Goal: Task Accomplishment & Management: Manage account settings

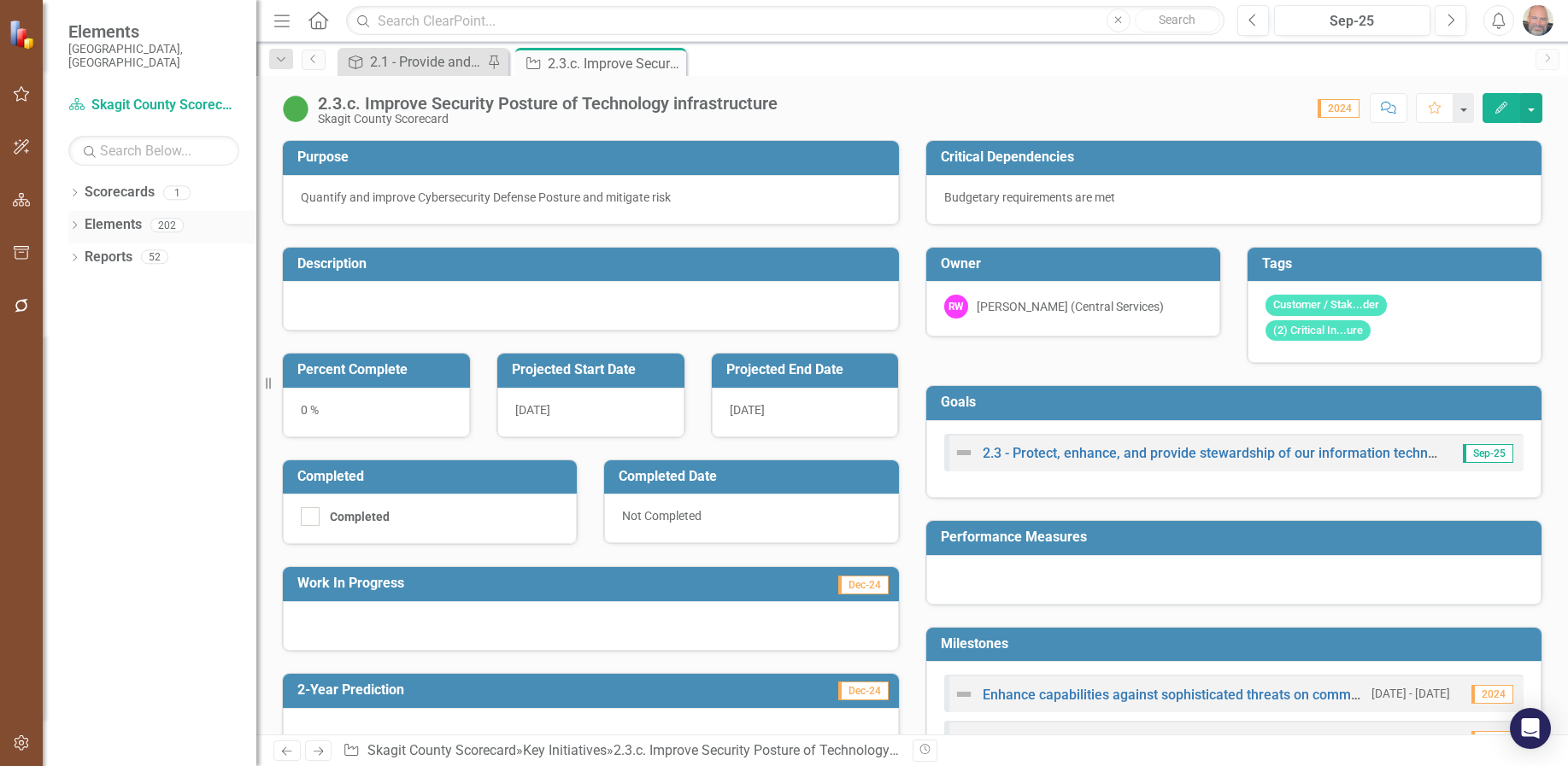
click at [72, 222] on icon "Dropdown" at bounding box center [74, 227] width 12 height 9
click at [82, 287] on icon "Dropdown" at bounding box center [83, 291] width 12 height 9
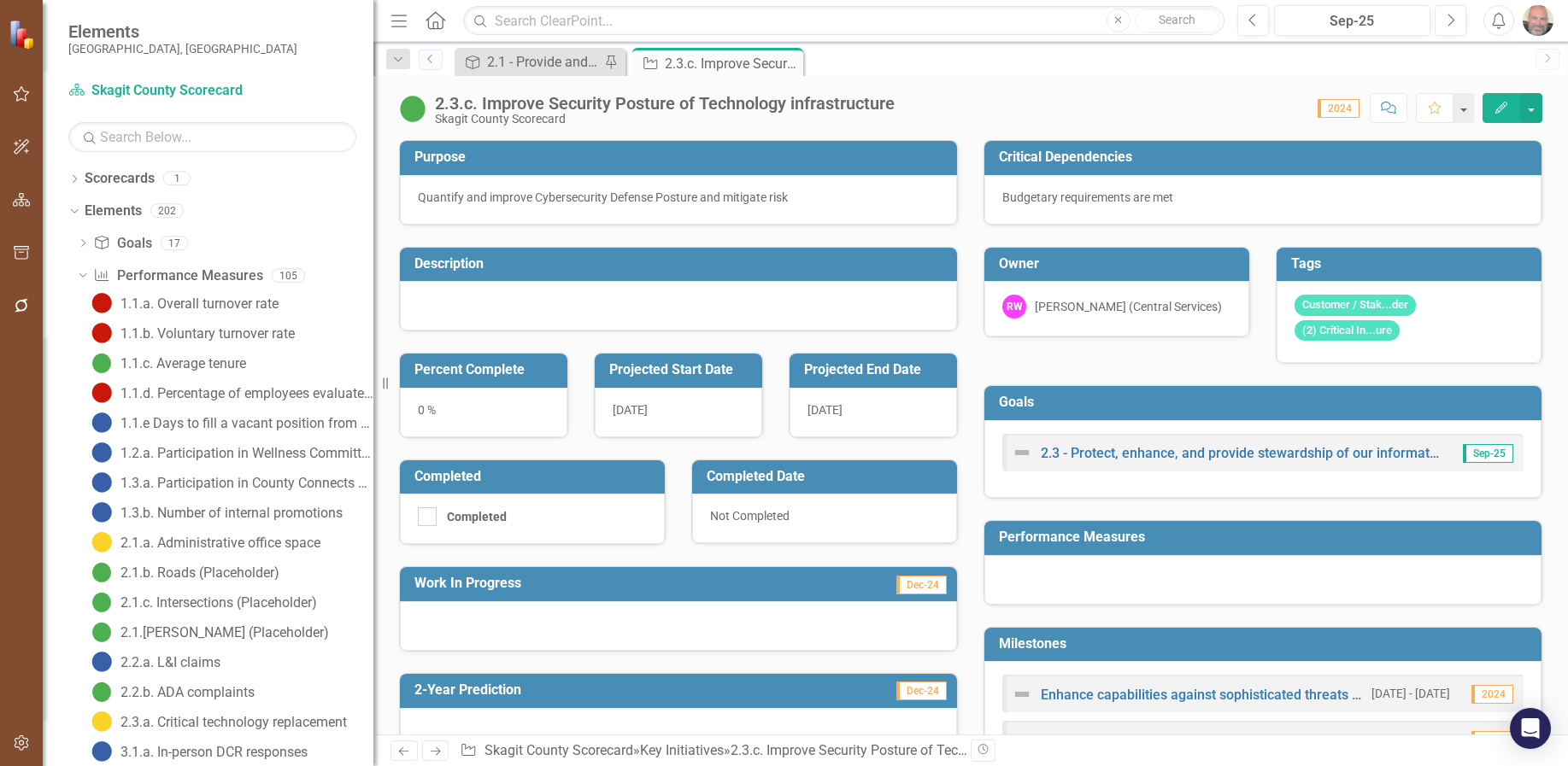
drag, startPoint x: 258, startPoint y: 458, endPoint x: 380, endPoint y: 473, distance: 122.9
click at [380, 473] on div "Resize" at bounding box center [380, 383] width 14 height 766
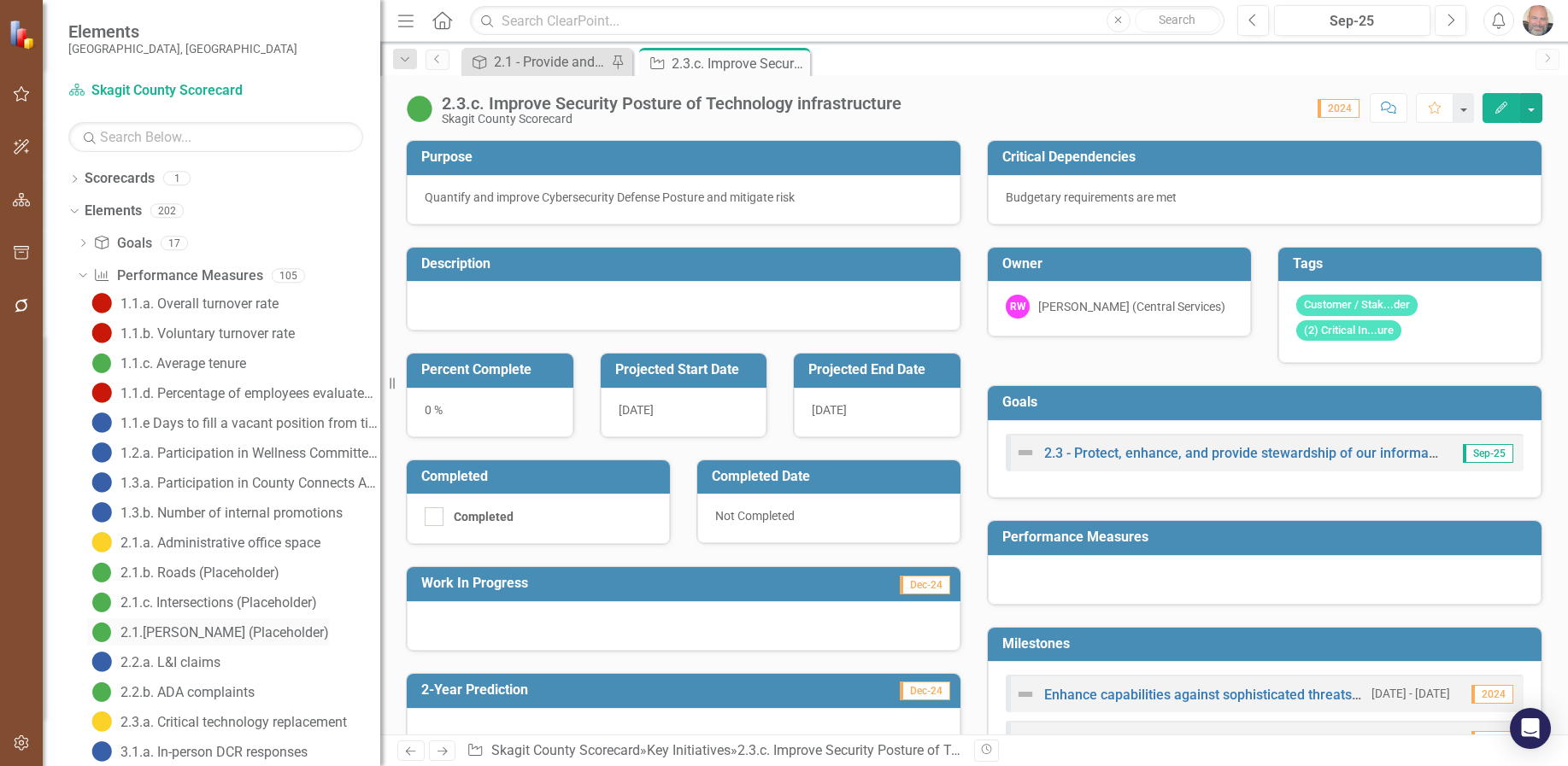
click at [180, 629] on div "2.1.[PERSON_NAME] (Placeholder)" at bounding box center [225, 633] width 208 height 16
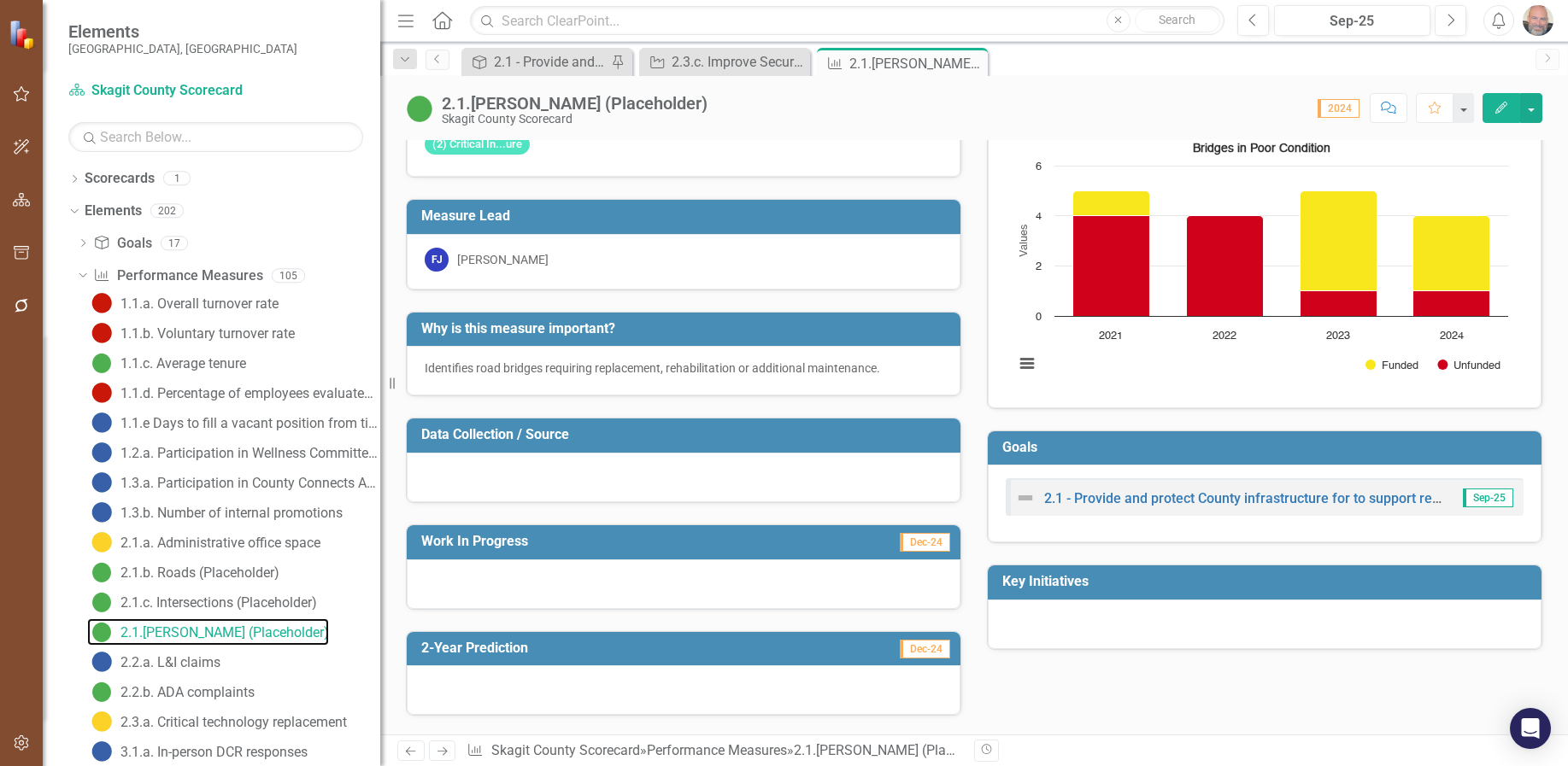
scroll to position [85, 0]
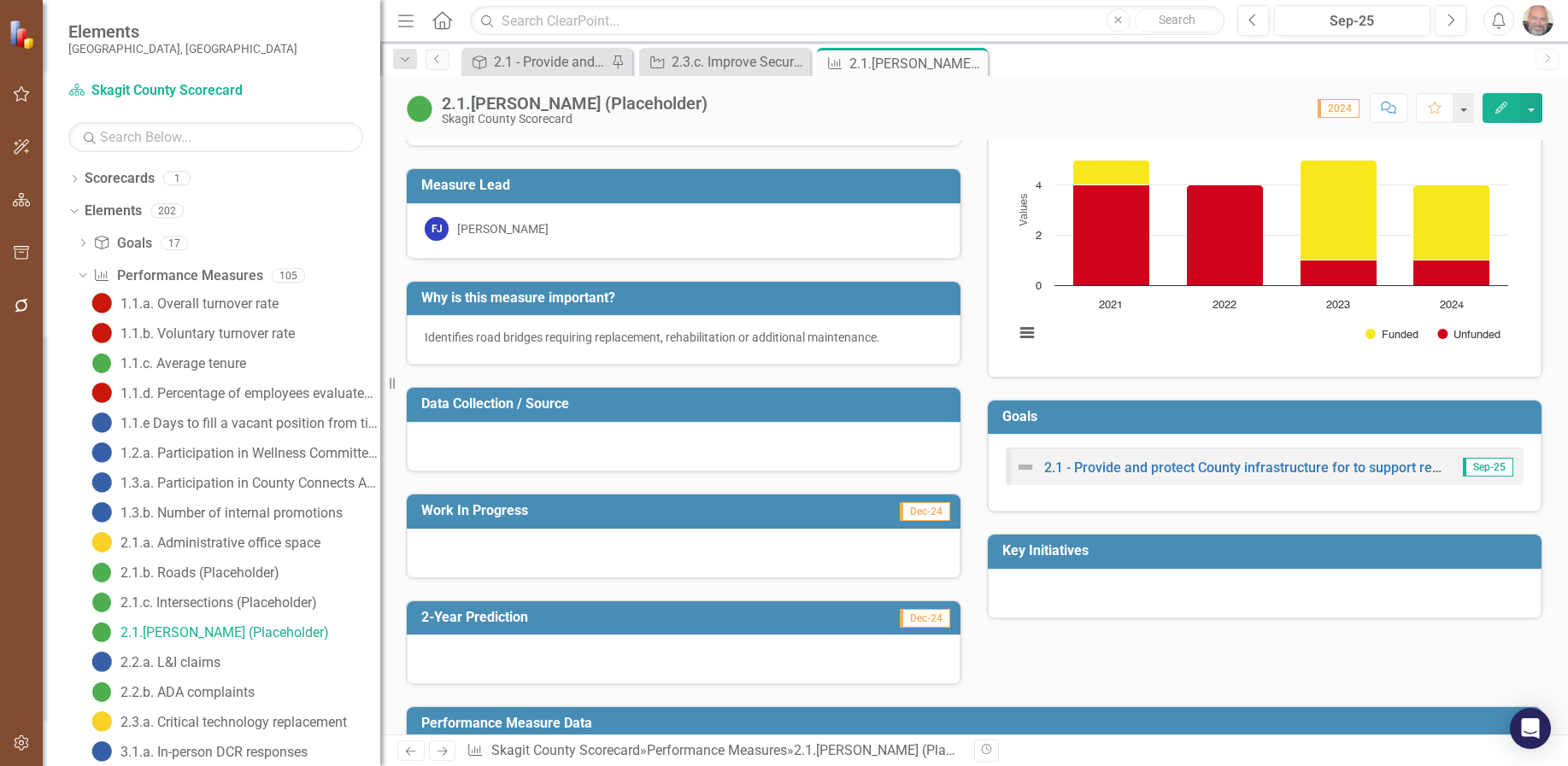
click at [1496, 105] on icon "Edit" at bounding box center [1501, 108] width 16 height 12
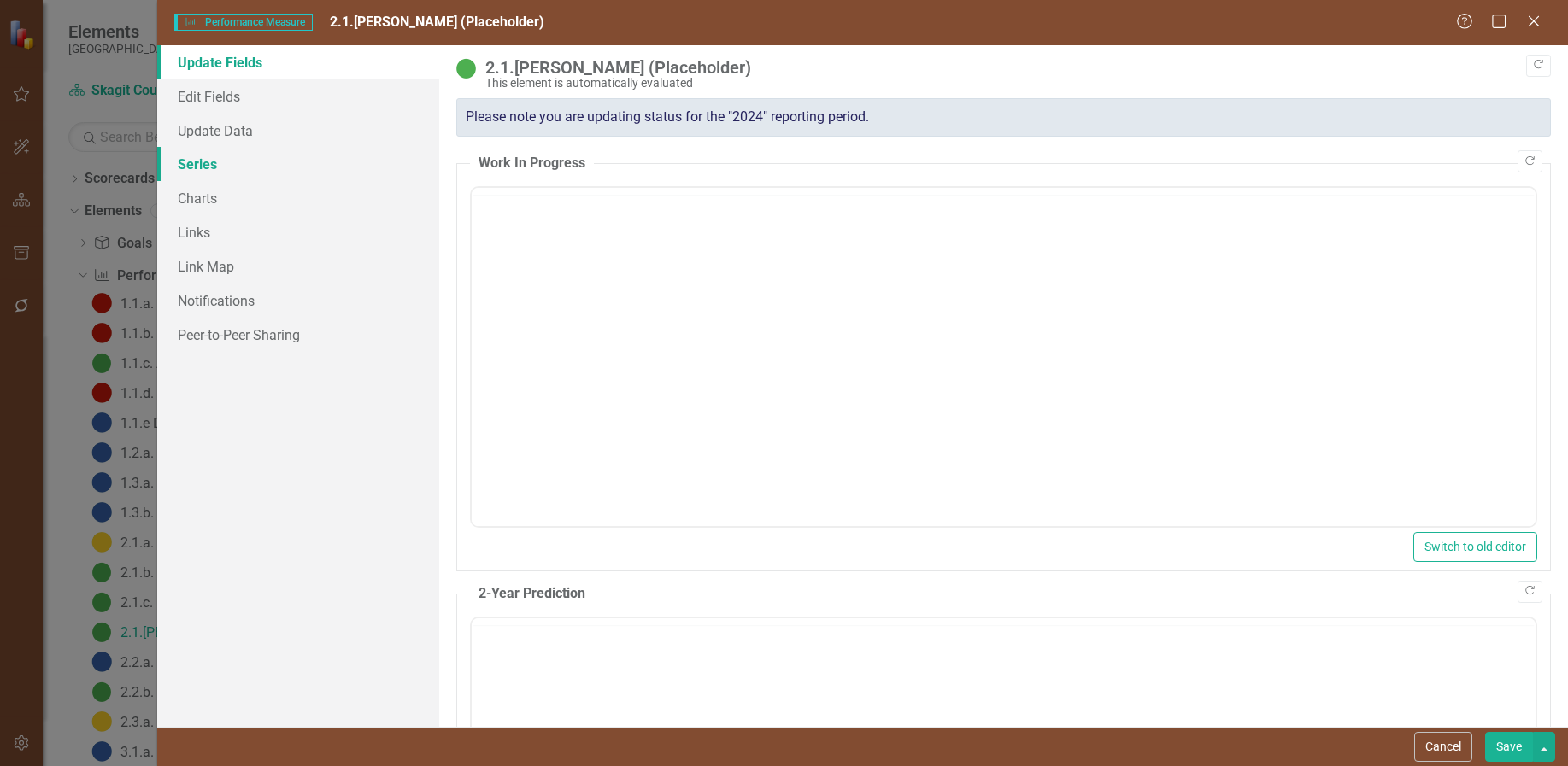
scroll to position [0, 0]
click at [198, 197] on link "Charts" at bounding box center [297, 198] width 282 height 34
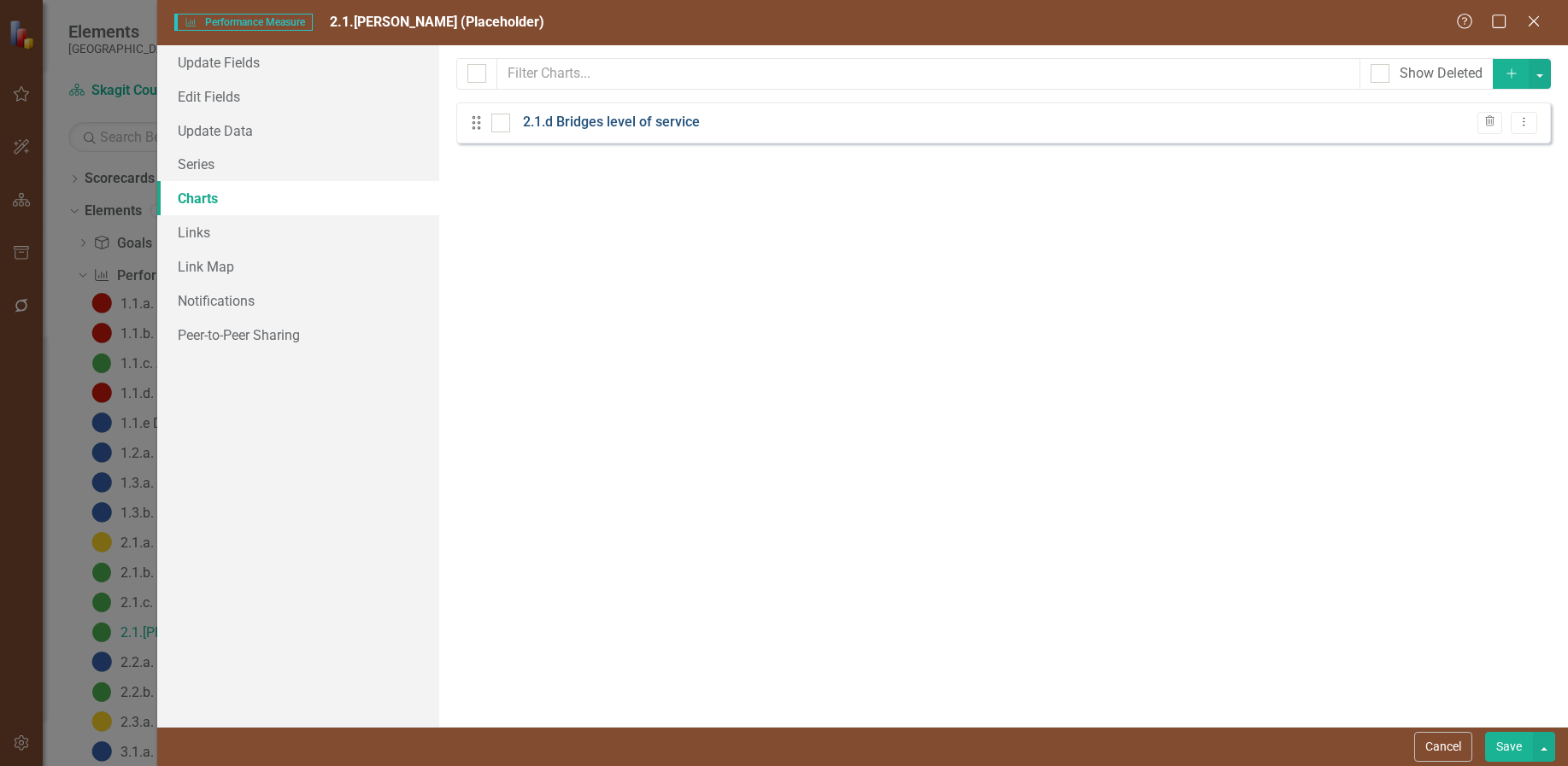
click at [607, 118] on link "2.1.d Bridges level of service" at bounding box center [611, 122] width 177 height 20
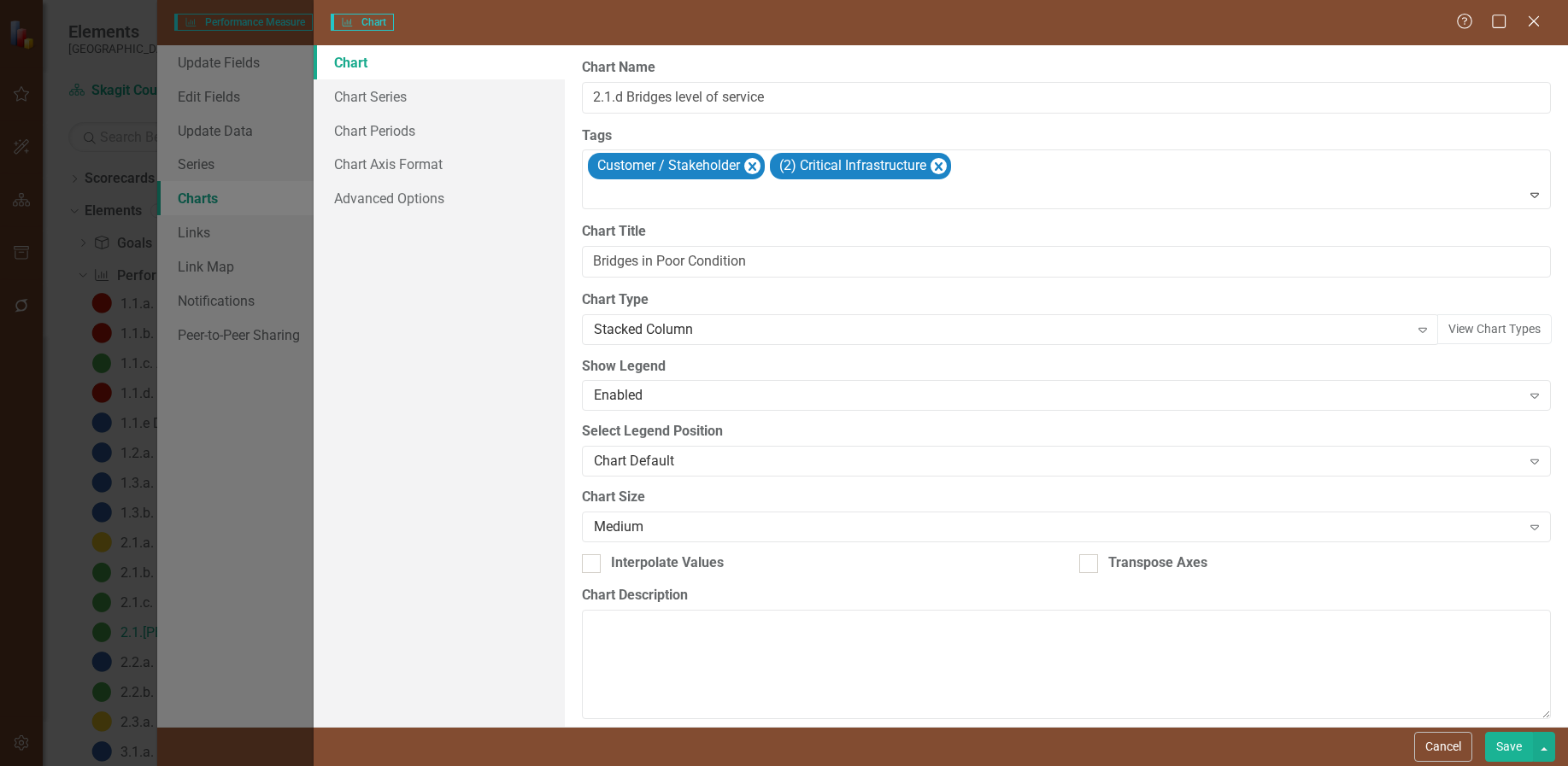
type input "2.1.d Bridges level of service"
type input "Bridges in Poor Condition"
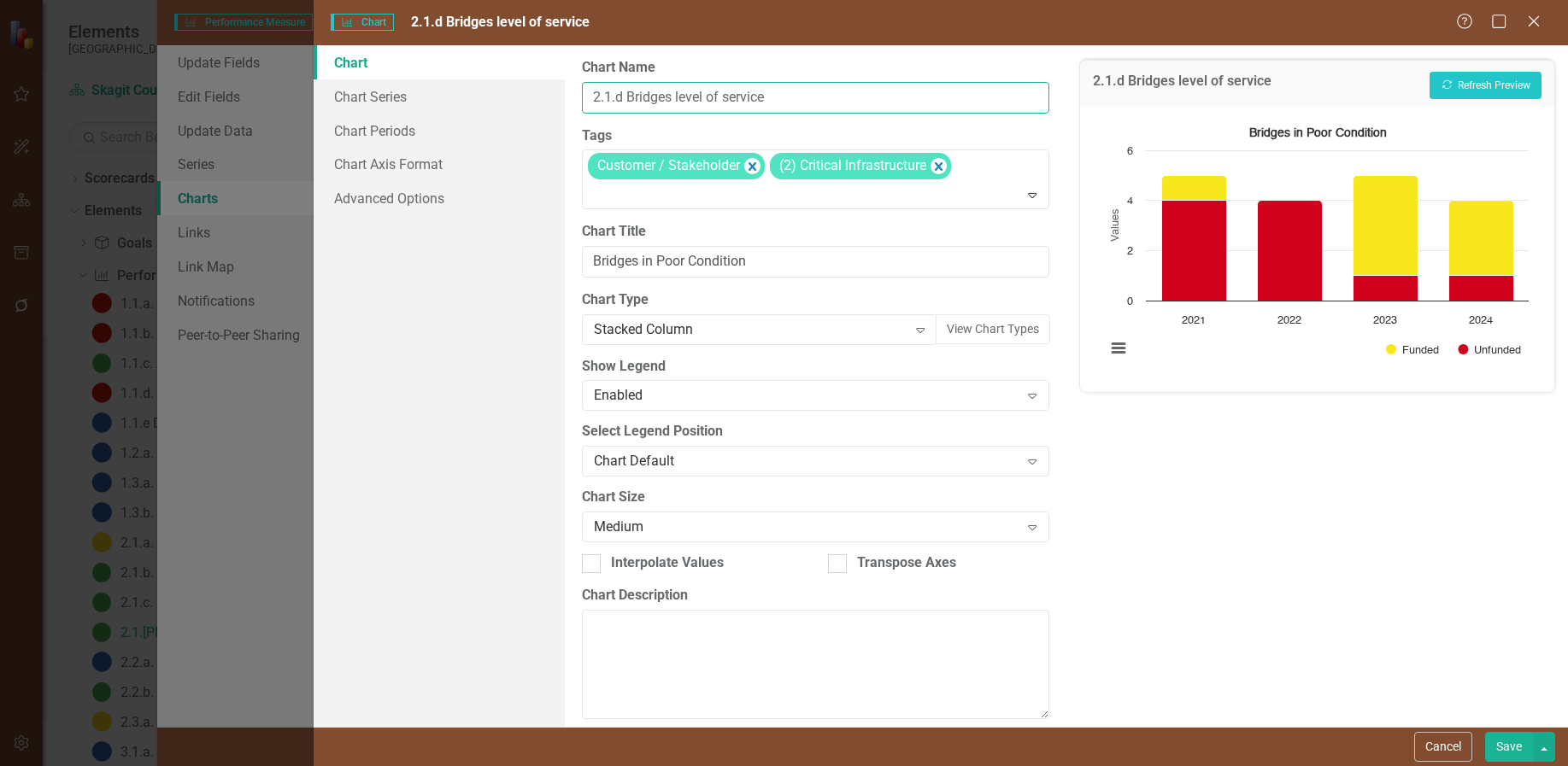
click at [666, 93] on input "2.1.d Bridges level of service" at bounding box center [815, 97] width 467 height 32
type input "2.1.d Bridge Conditions"
drag, startPoint x: 641, startPoint y: 258, endPoint x: 766, endPoint y: 260, distance: 125.0
click at [766, 260] on input "Bridges in Poor Condition" at bounding box center [815, 262] width 467 height 32
drag, startPoint x: 647, startPoint y: 261, endPoint x: 750, endPoint y: 271, distance: 103.5
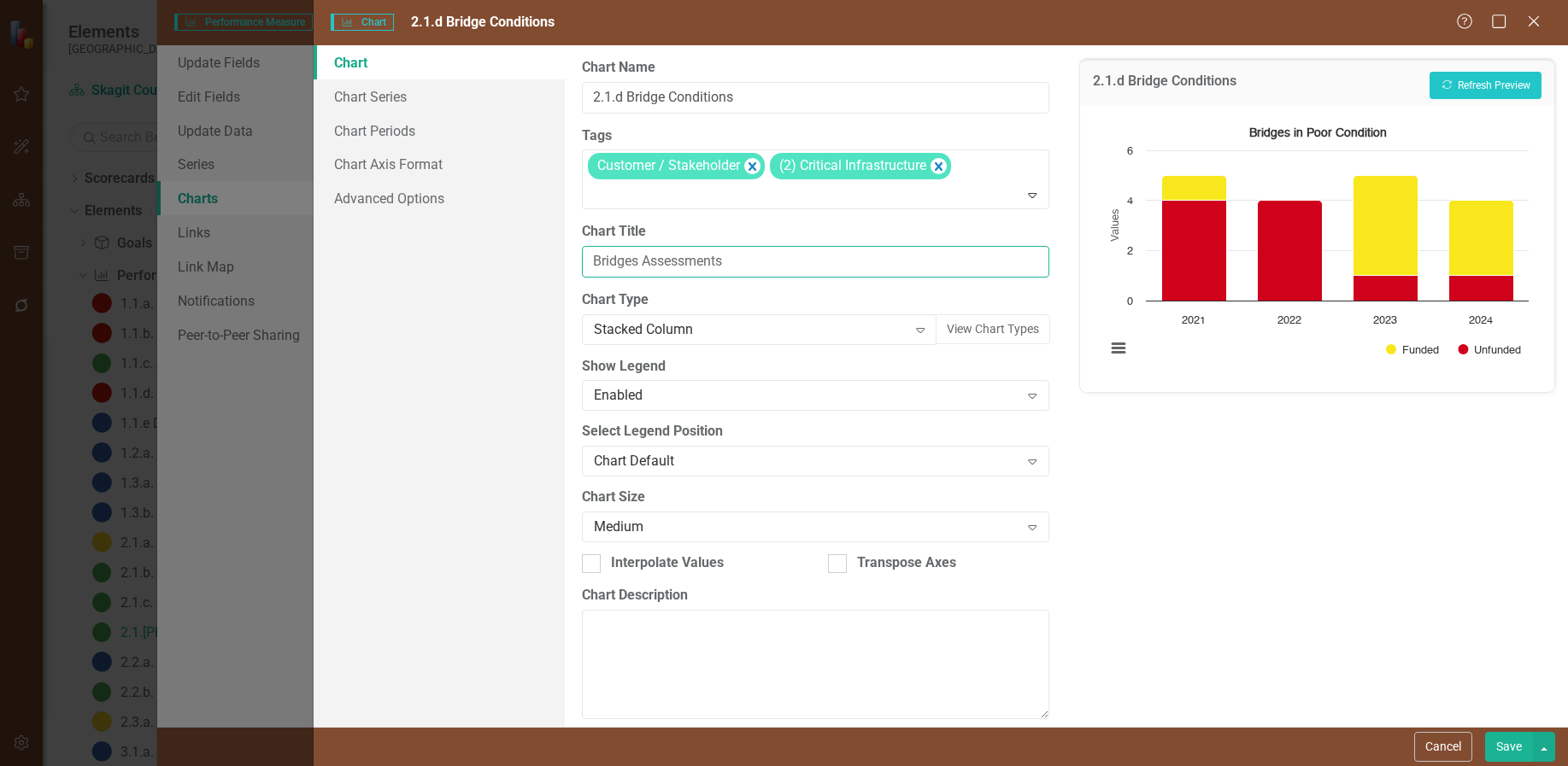
click at [750, 271] on input "Bridges Assessments" at bounding box center [815, 262] width 467 height 32
type input "B"
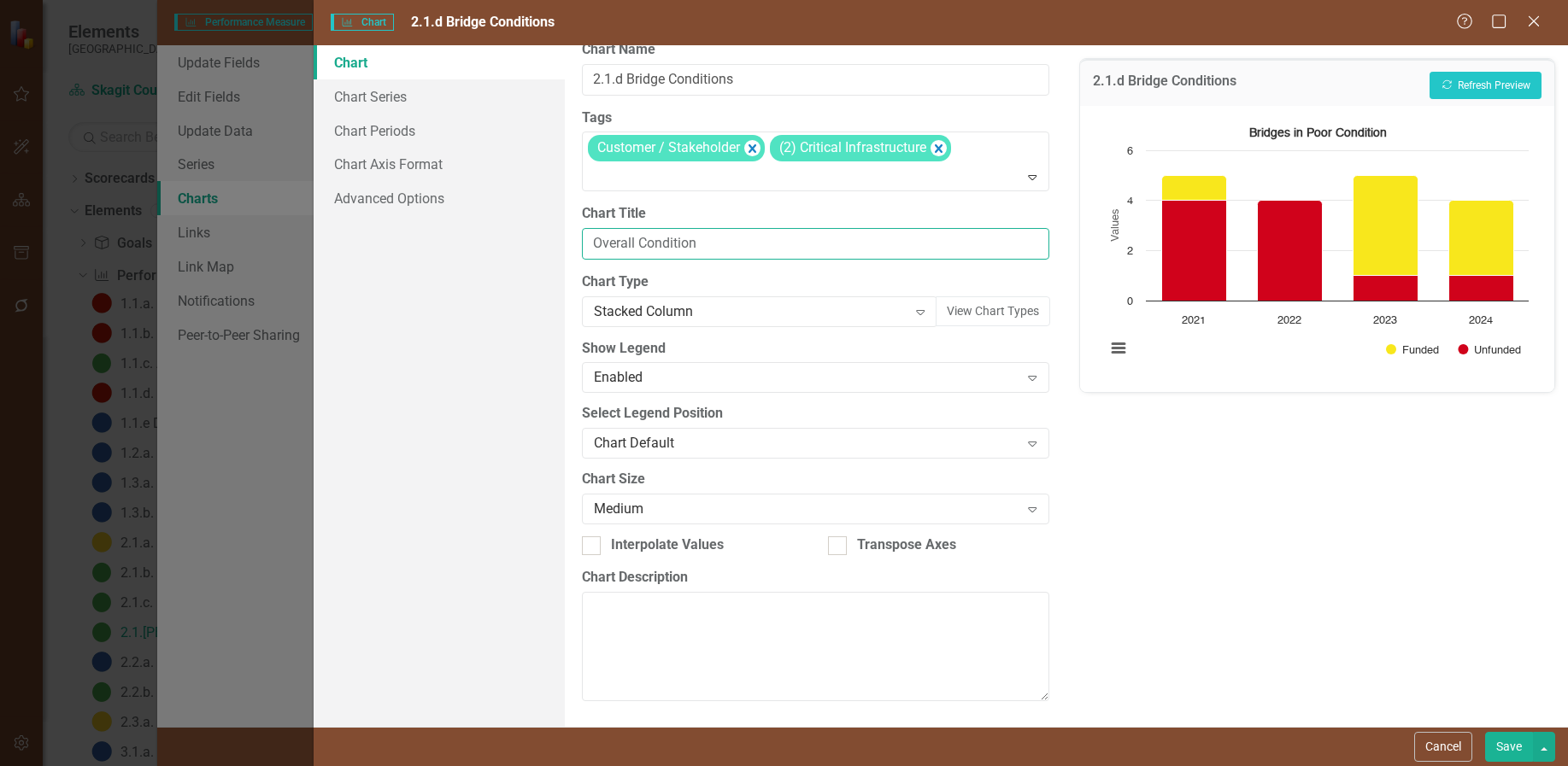
type input "Overall Condition"
click at [626, 607] on textarea "Chart Description" at bounding box center [815, 646] width 467 height 109
click at [381, 90] on link "Chart Series" at bounding box center [439, 97] width 252 height 34
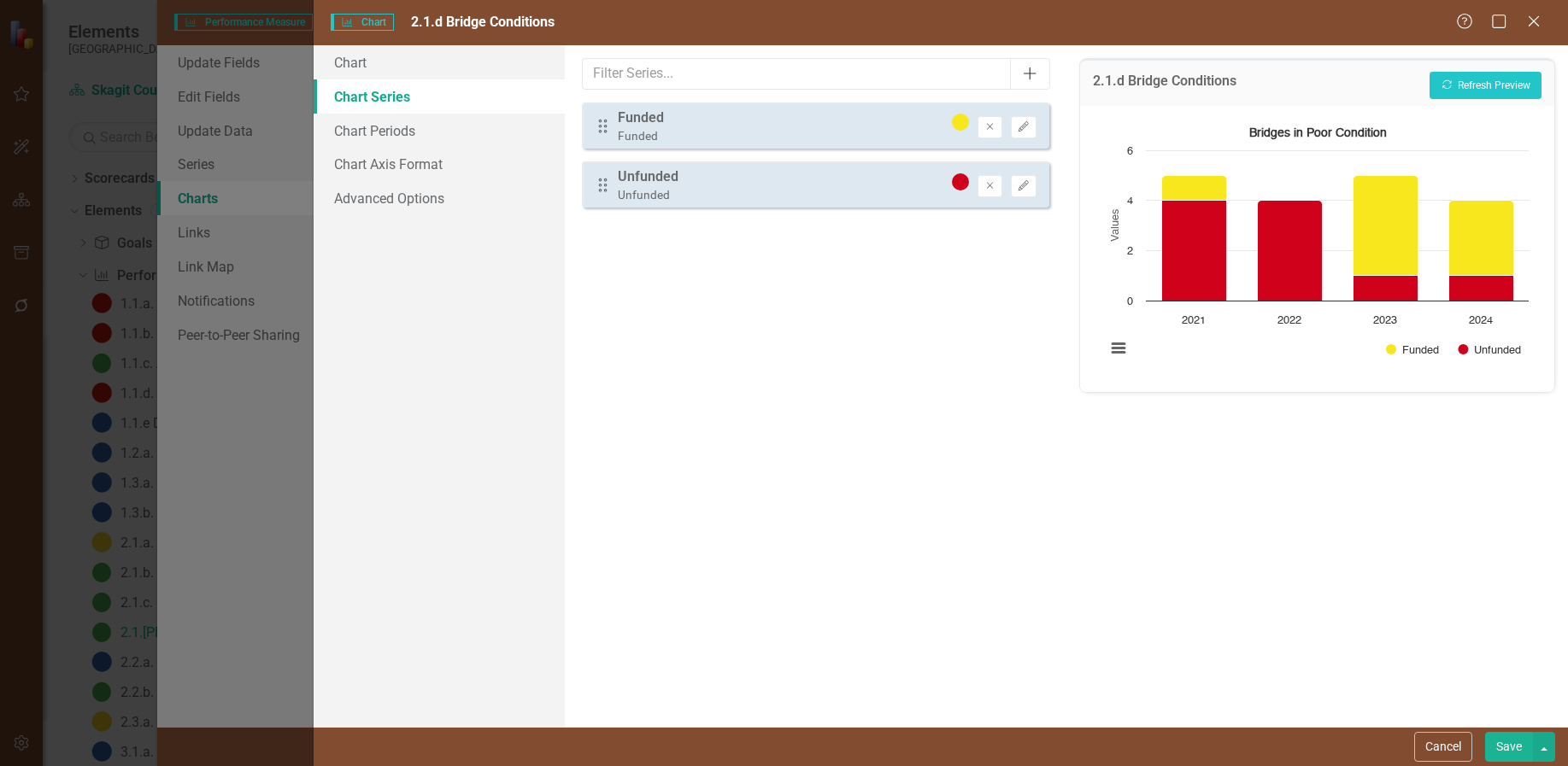
click at [1031, 65] on button "Add" at bounding box center [1030, 73] width 40 height 32
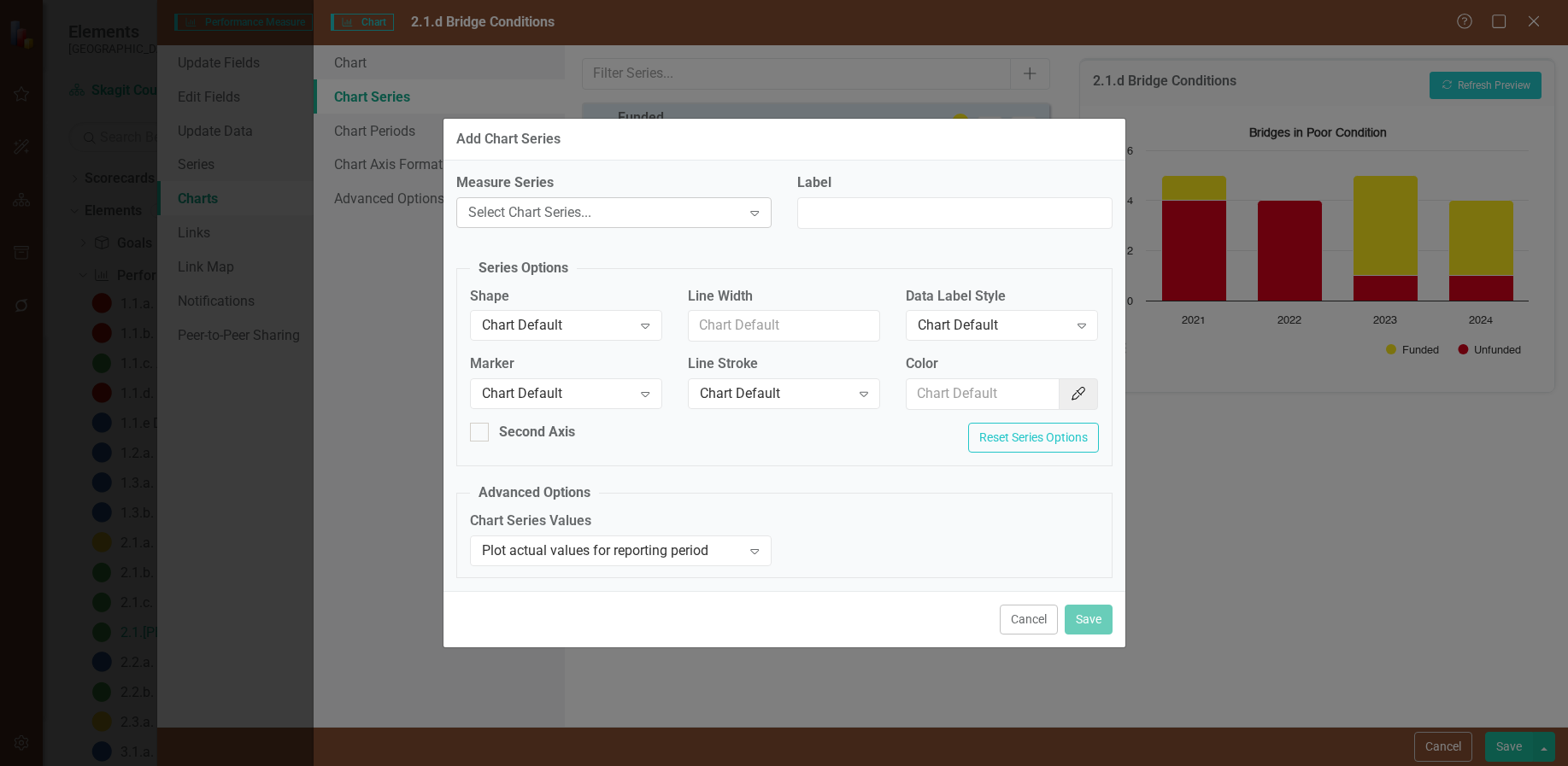
click at [758, 209] on icon "Expand" at bounding box center [755, 213] width 17 height 14
click at [1025, 611] on button "Cancel" at bounding box center [1028, 620] width 58 height 30
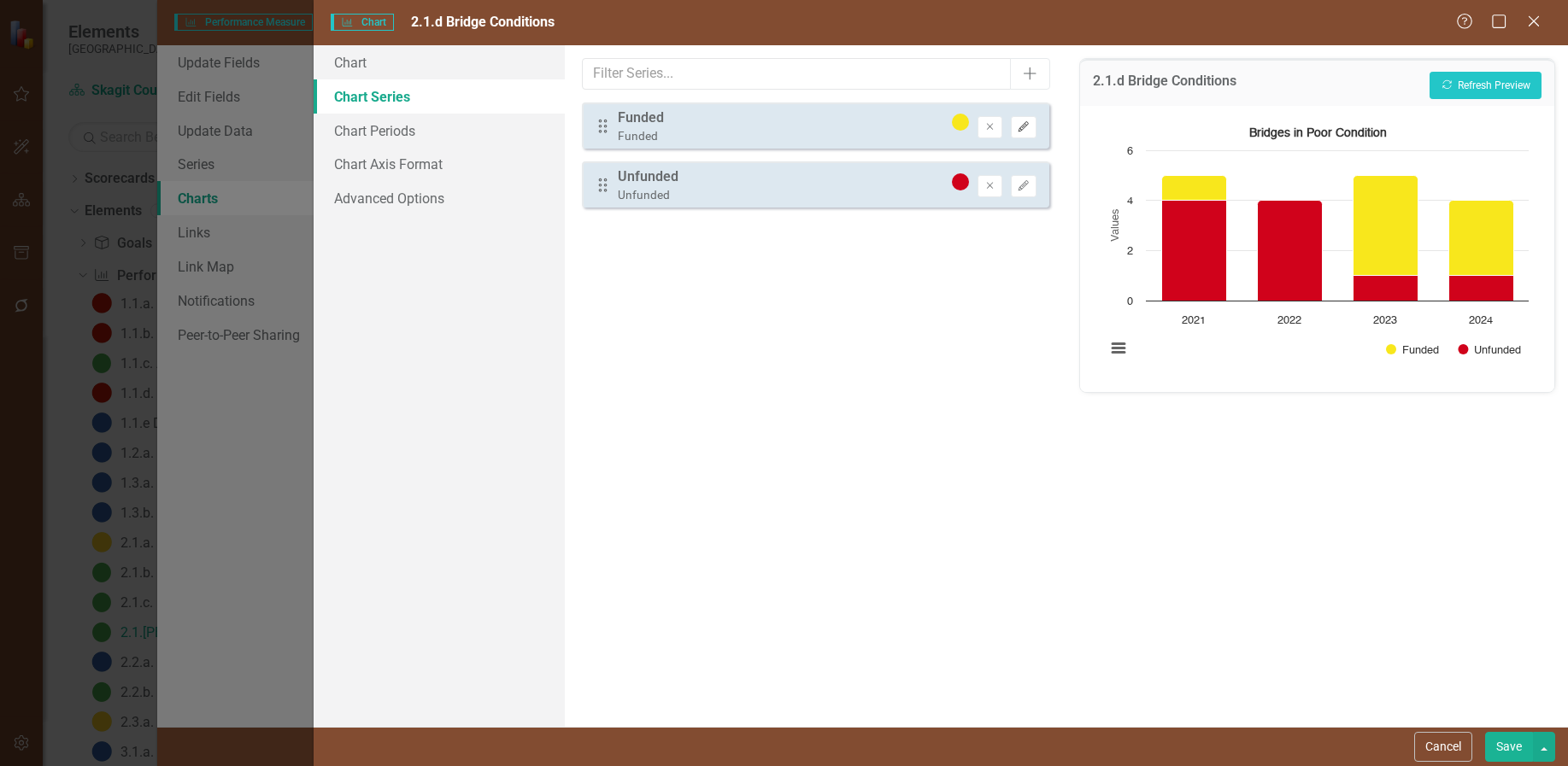
click at [1025, 128] on icon "Edit" at bounding box center [1023, 128] width 13 height 10
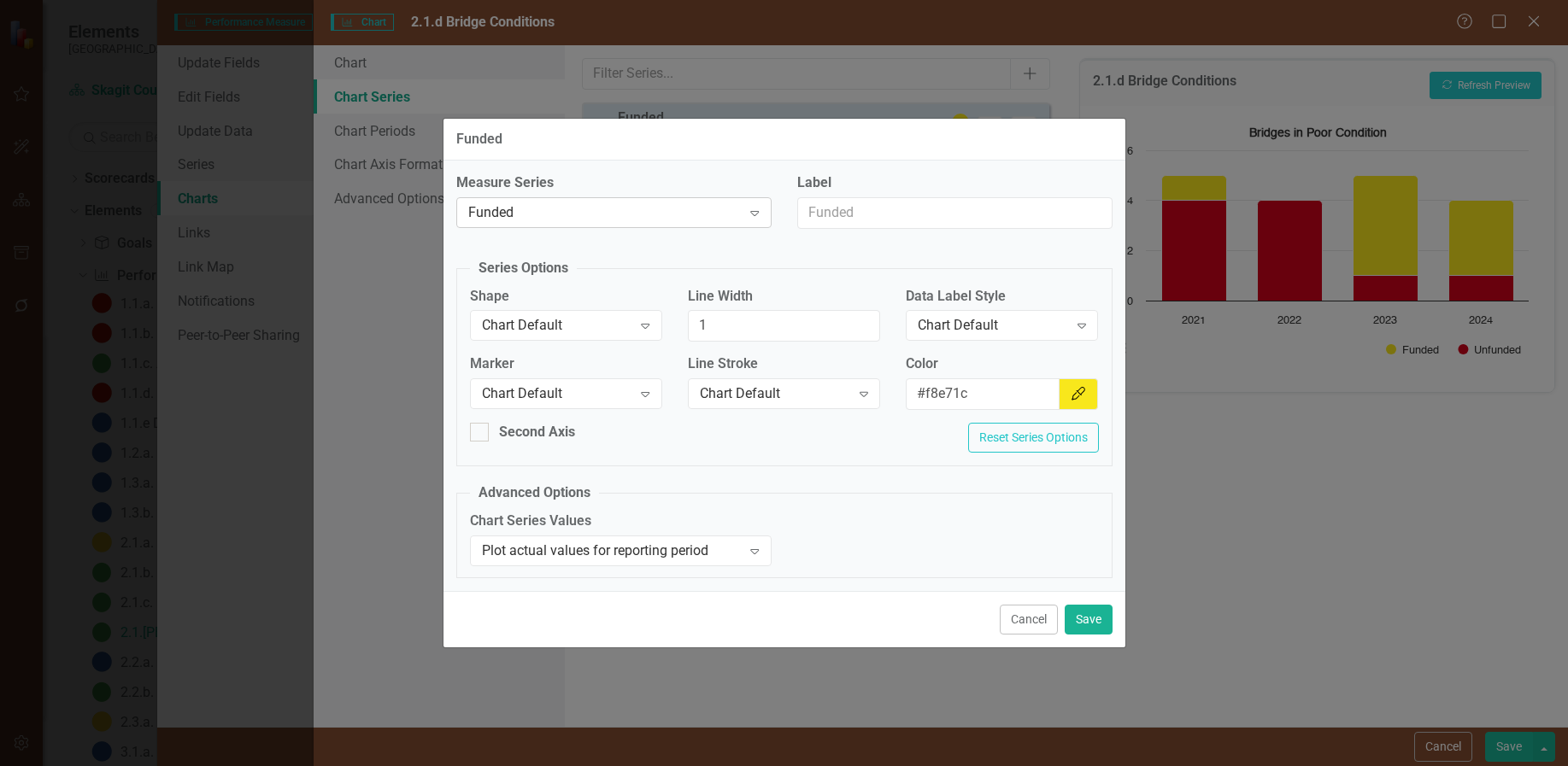
click at [757, 210] on icon "Expand" at bounding box center [755, 213] width 17 height 14
click at [1036, 617] on button "Cancel" at bounding box center [1028, 620] width 58 height 30
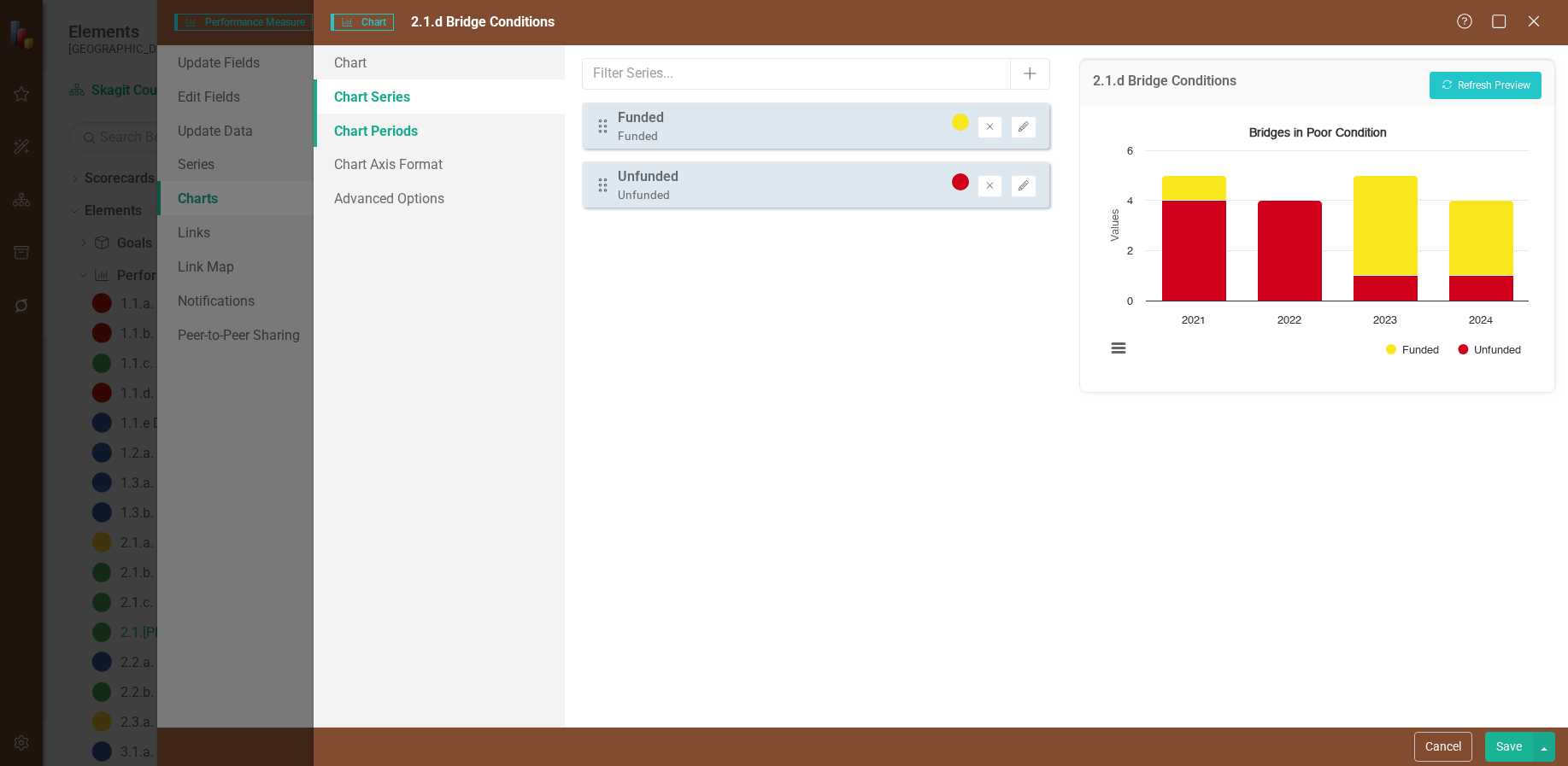
click at [390, 127] on link "Chart Periods" at bounding box center [439, 131] width 252 height 34
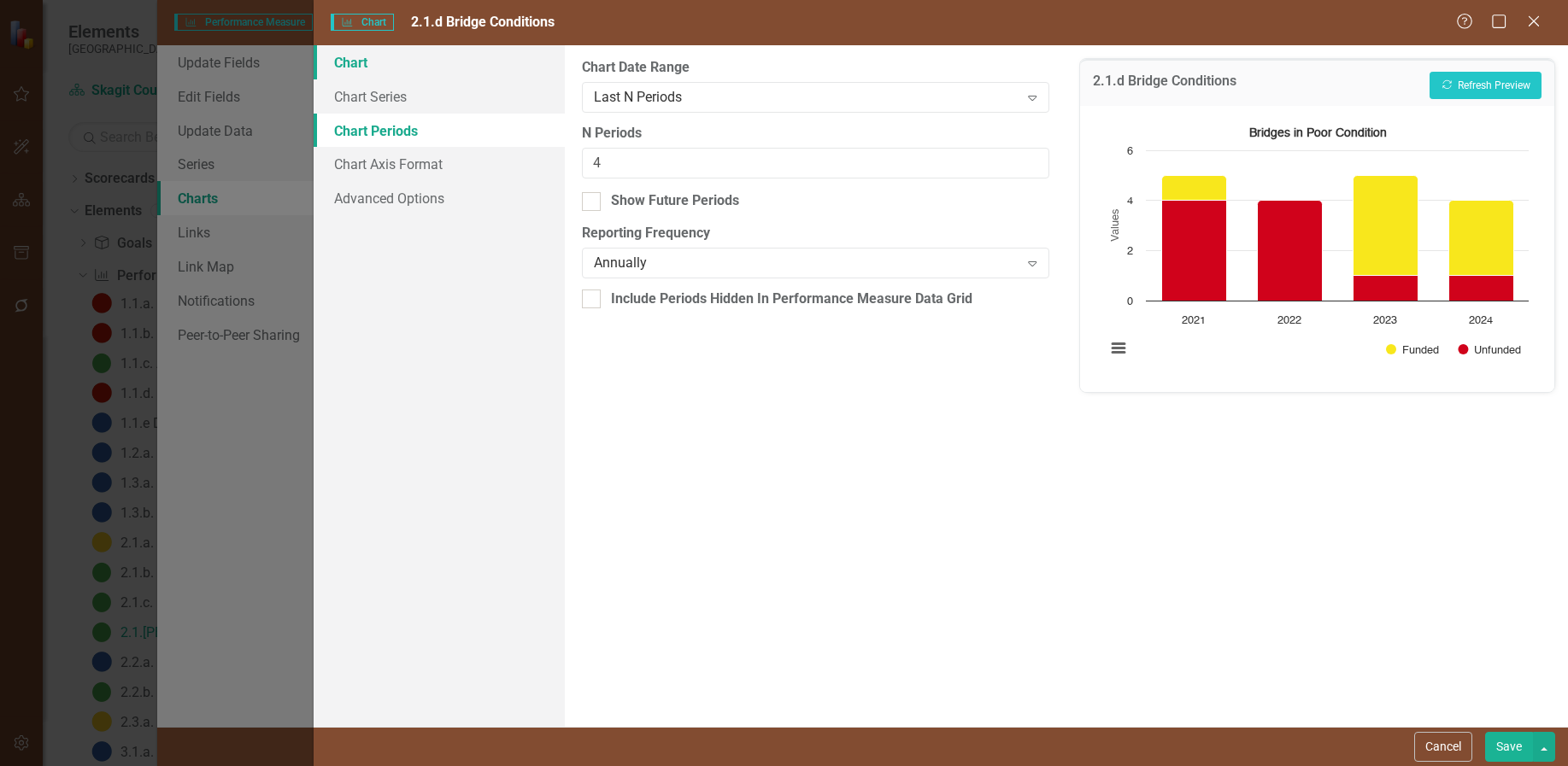
click at [358, 56] on link "Chart" at bounding box center [439, 63] width 252 height 34
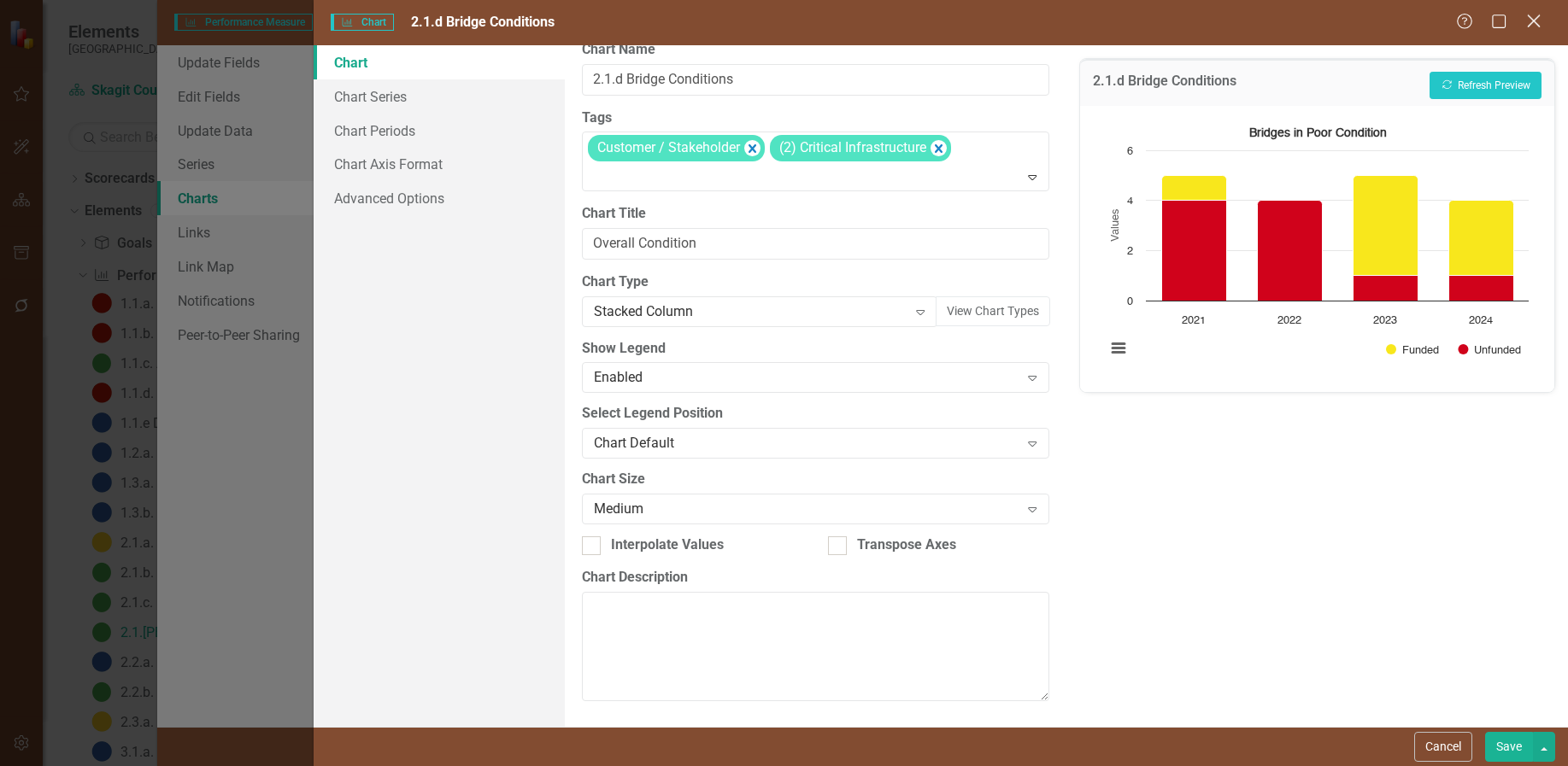
click at [1534, 22] on icon "Close" at bounding box center [1533, 21] width 22 height 16
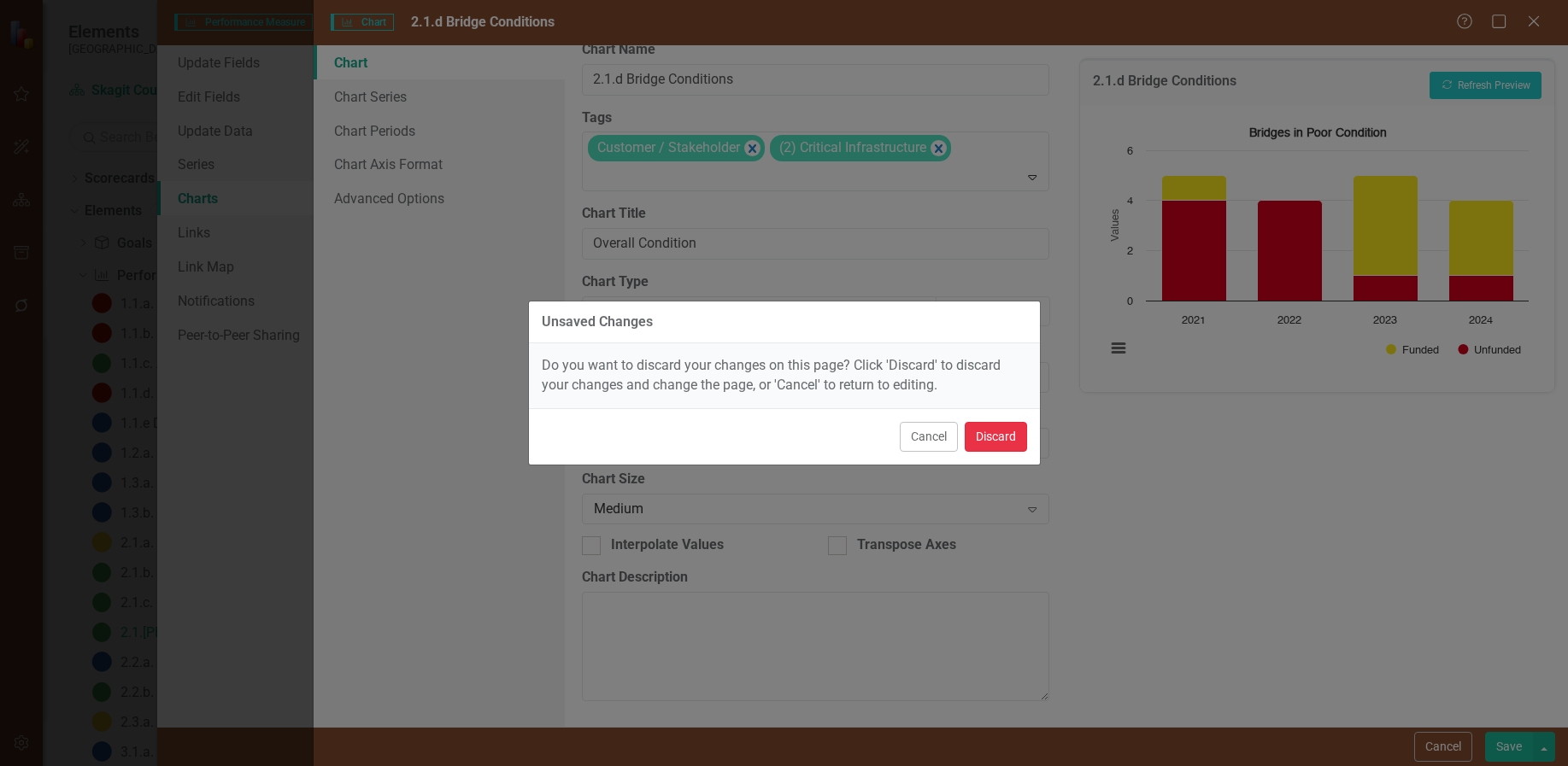
click at [986, 433] on button "Discard" at bounding box center [995, 437] width 62 height 30
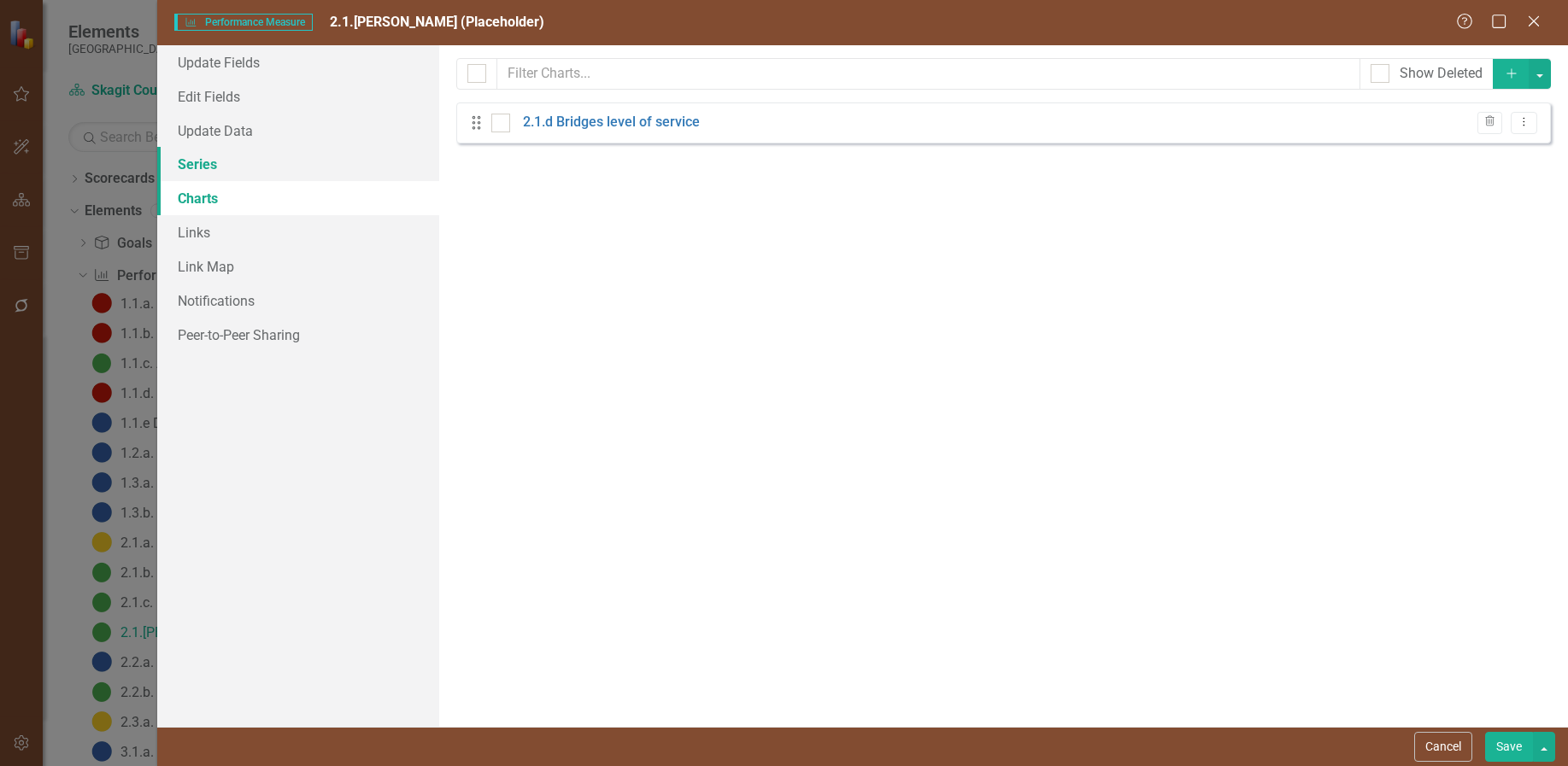
click at [191, 164] on link "Series" at bounding box center [297, 165] width 282 height 34
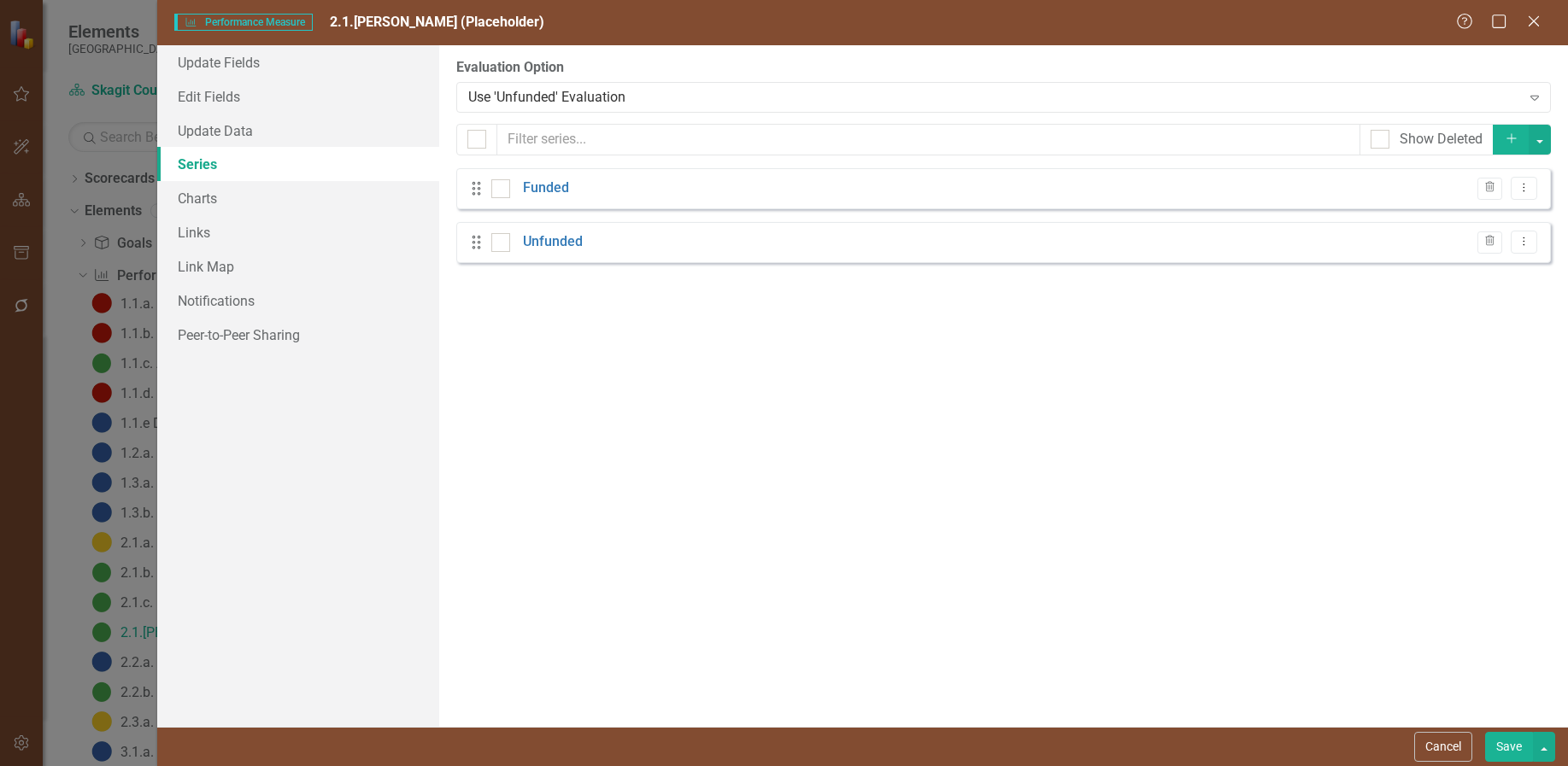
checkbox input "false"
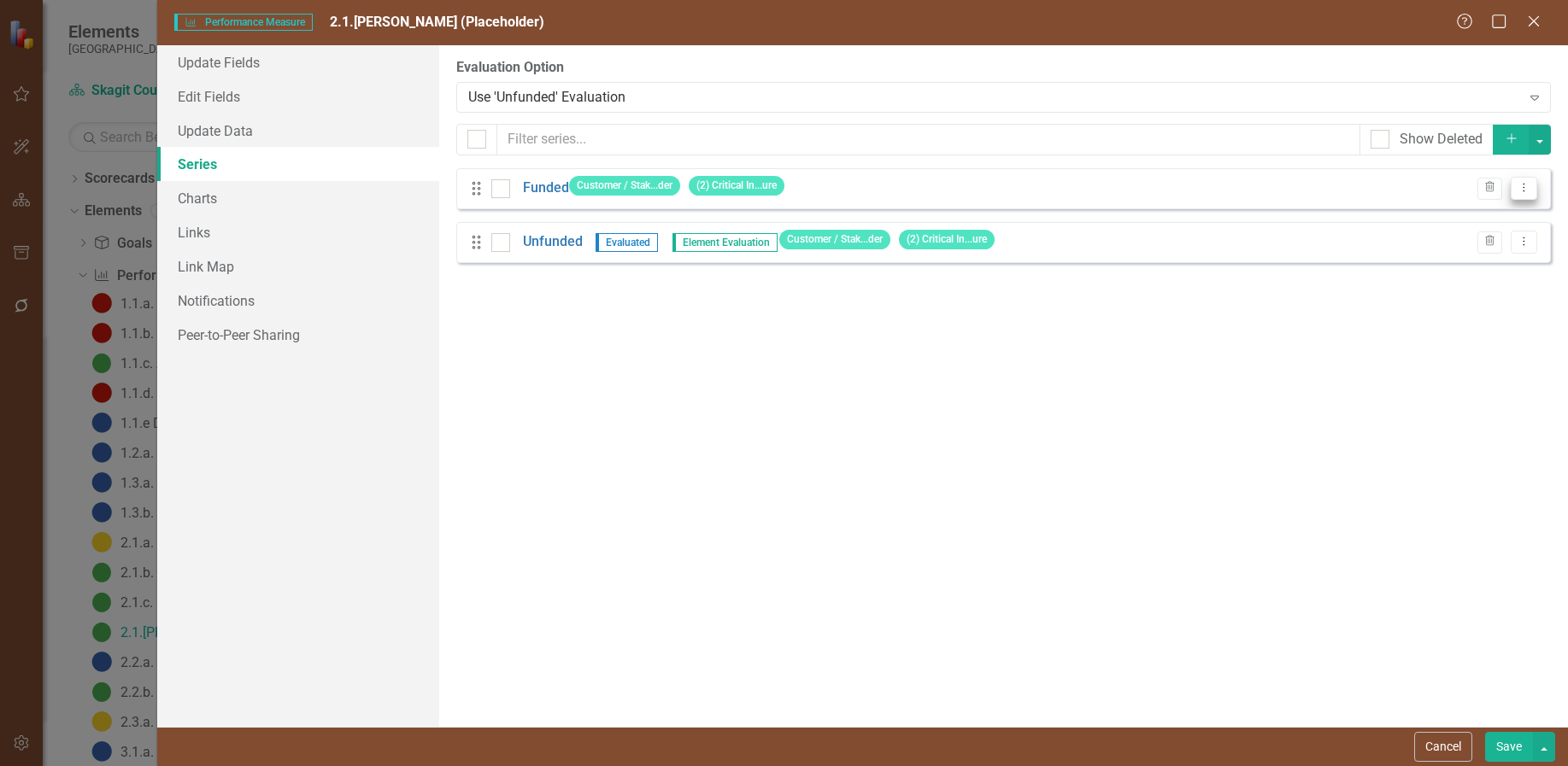
click at [1528, 186] on icon "Dropdown Menu" at bounding box center [1523, 187] width 15 height 11
click at [1458, 209] on link "Edit Edit Measure Series" at bounding box center [1439, 216] width 194 height 32
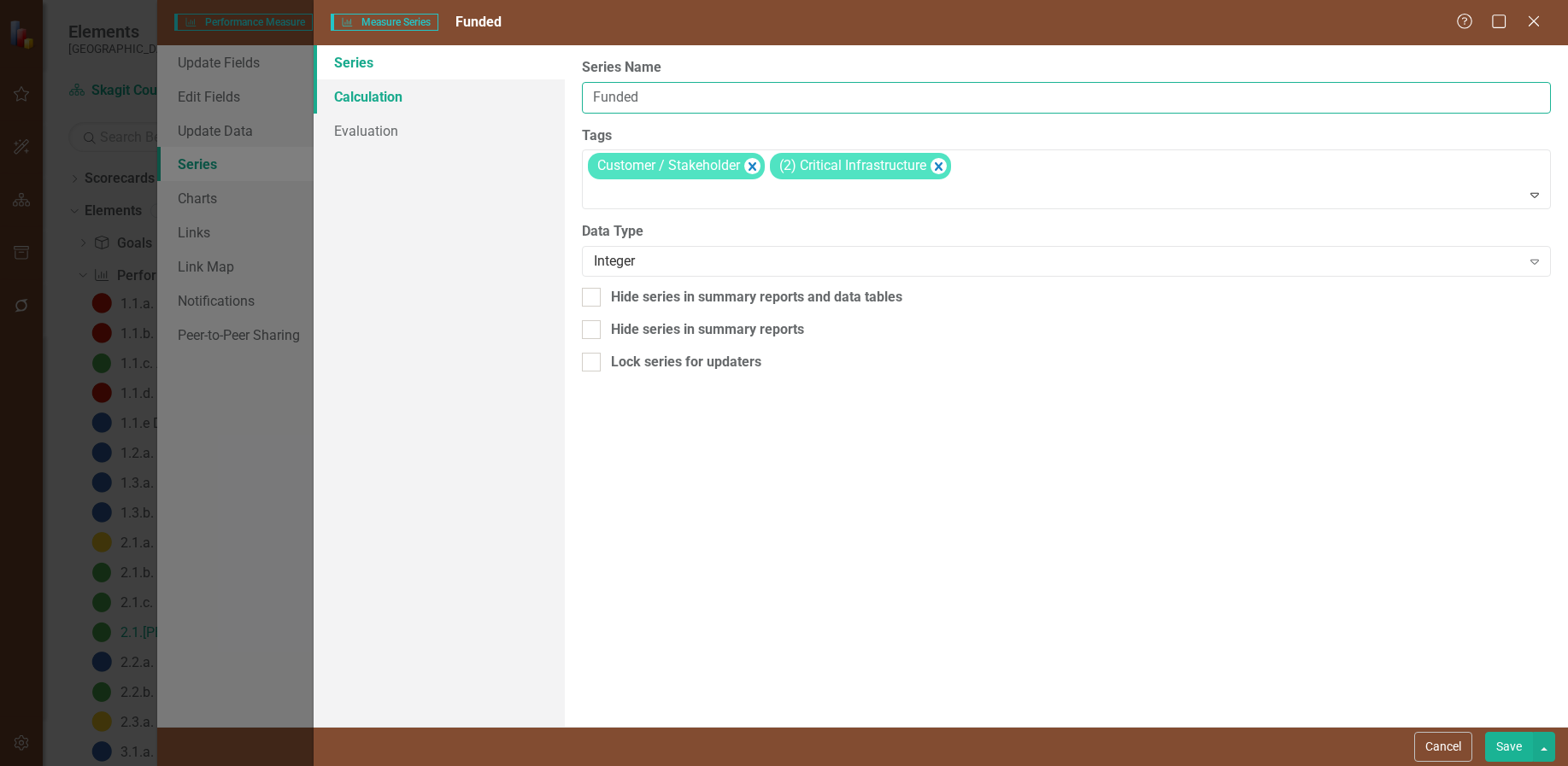
drag, startPoint x: 688, startPoint y: 96, endPoint x: 544, endPoint y: 103, distance: 144.2
click at [544, 103] on div "Series Calculation Evaluation From this page, you can edit the name, type, and …" at bounding box center [941, 386] width 1254 height 682
type input "Good"
click at [378, 96] on link "Calculation" at bounding box center [439, 97] width 252 height 34
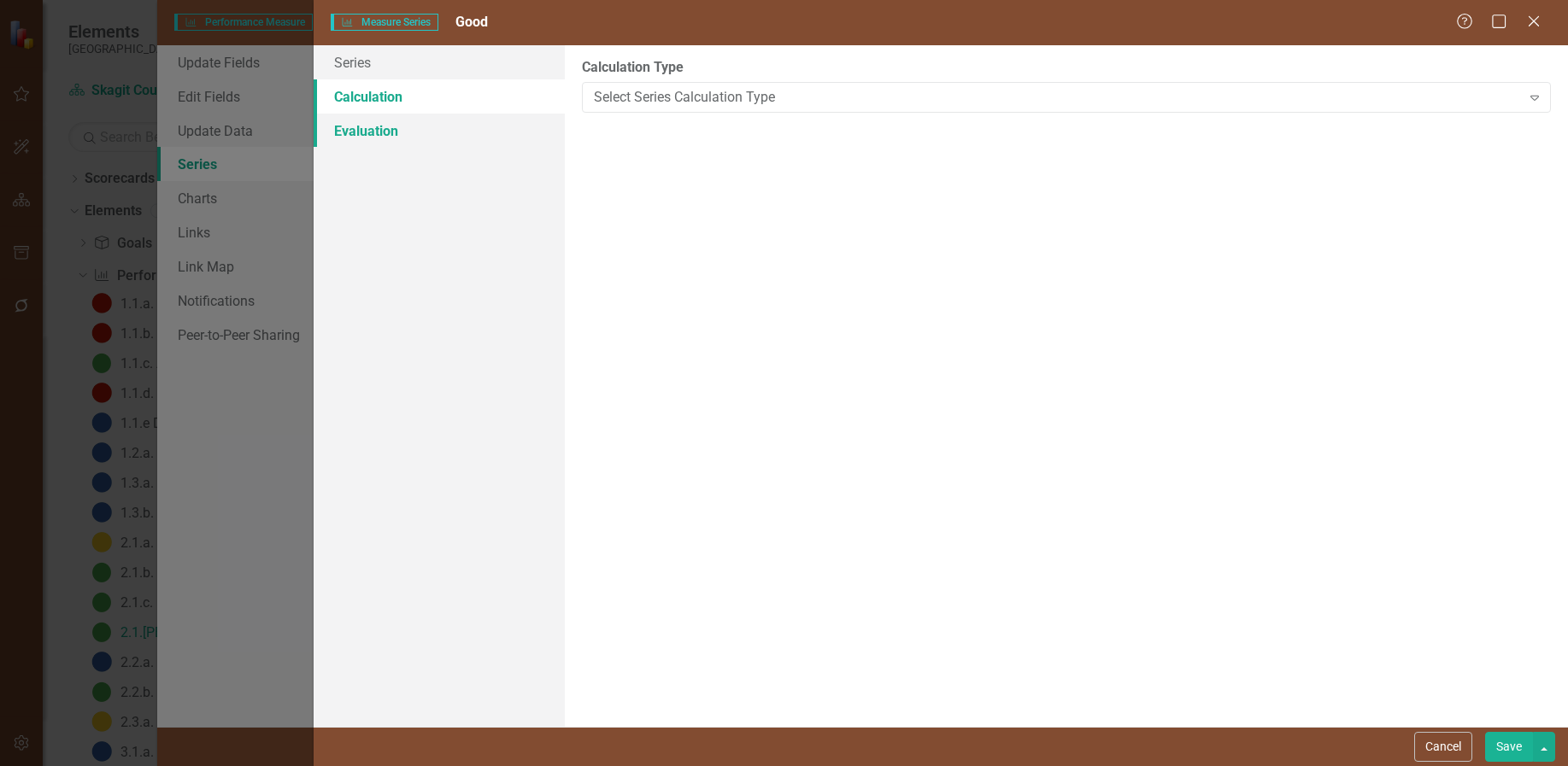
click at [374, 126] on link "Evaluation" at bounding box center [439, 131] width 252 height 34
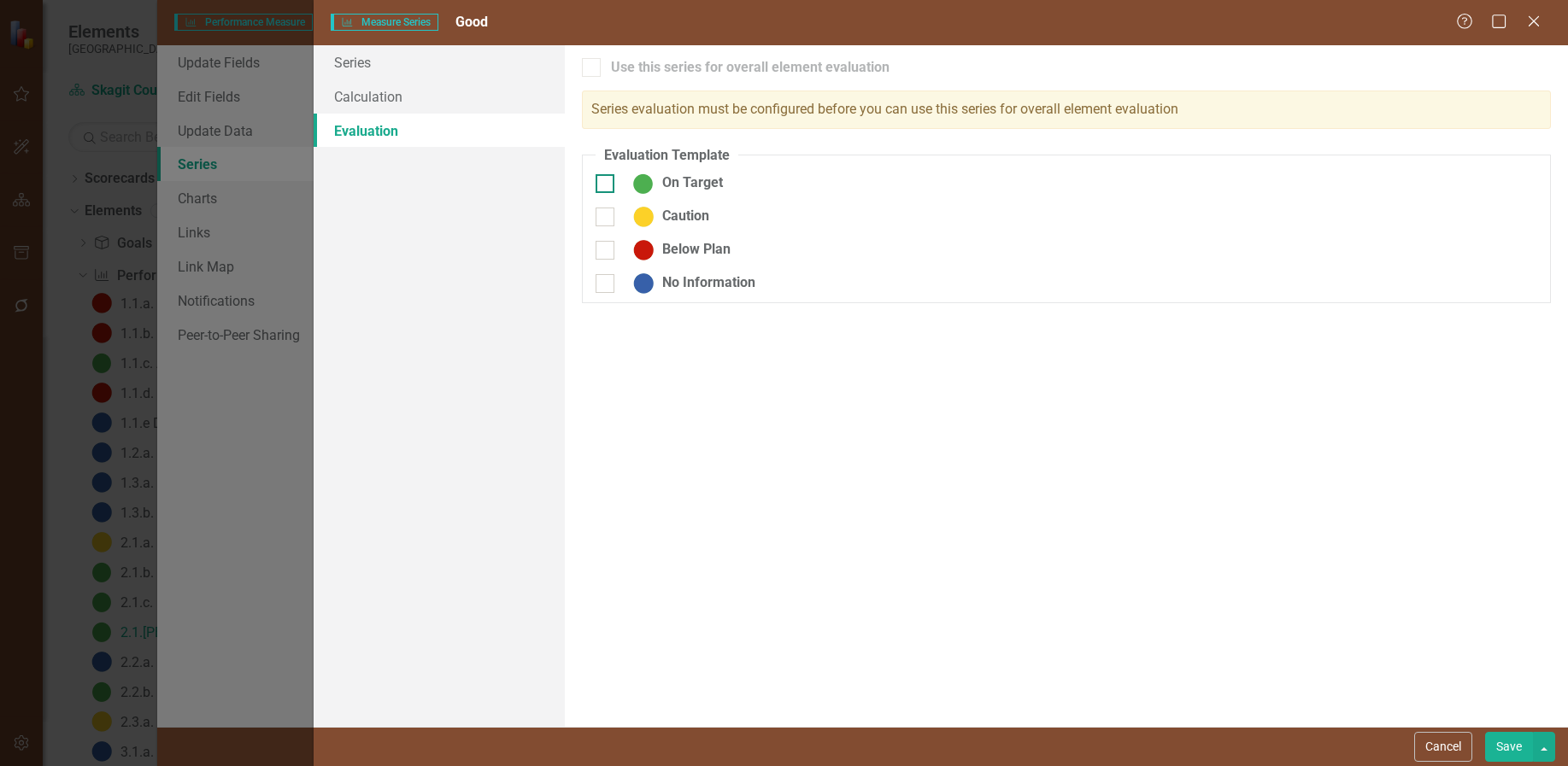
click at [602, 181] on input "On Target" at bounding box center [600, 179] width 11 height 11
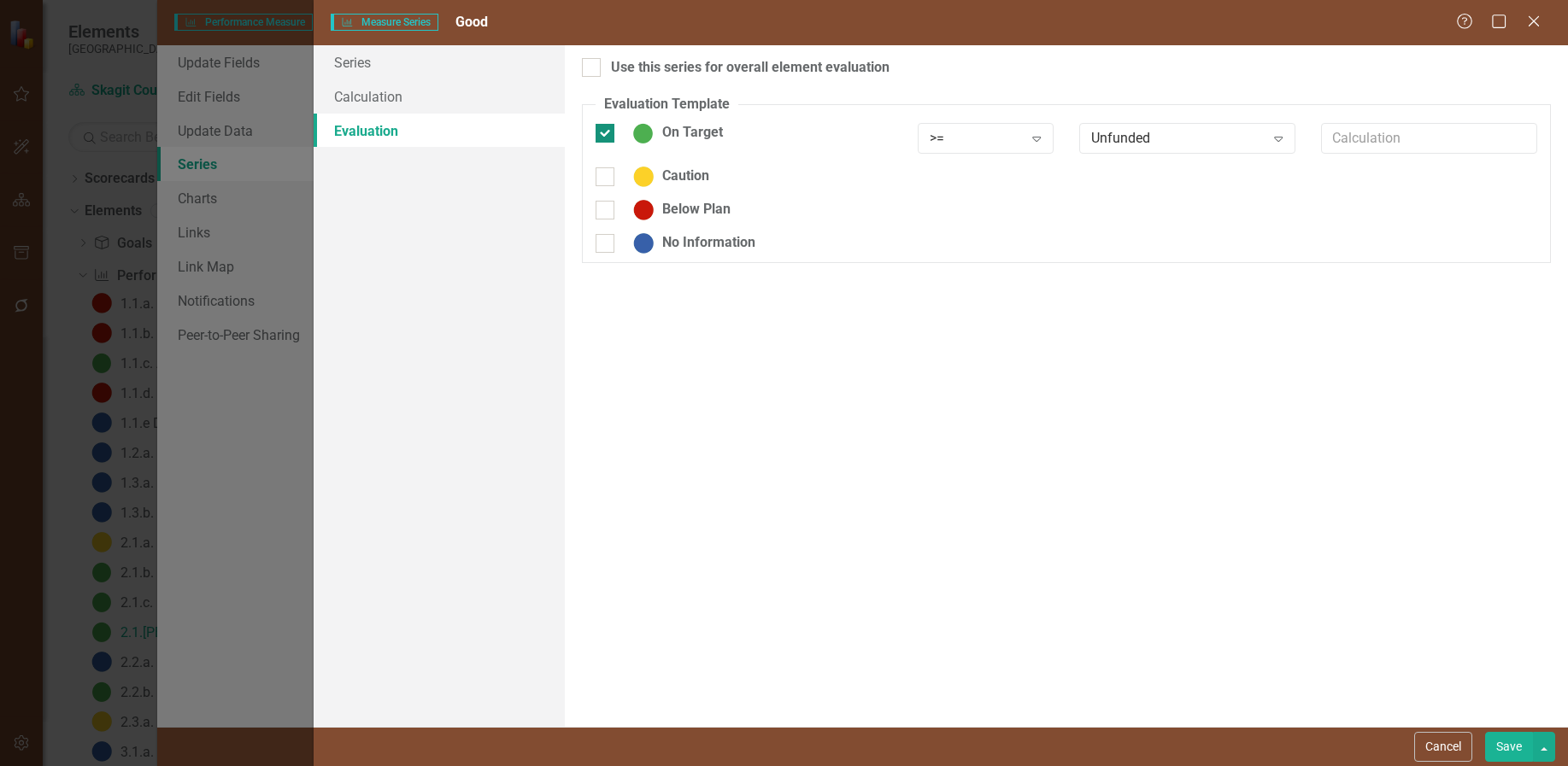
click at [607, 133] on div at bounding box center [605, 134] width 19 height 19
click at [607, 133] on input "On Target" at bounding box center [600, 129] width 11 height 11
checkbox input "false"
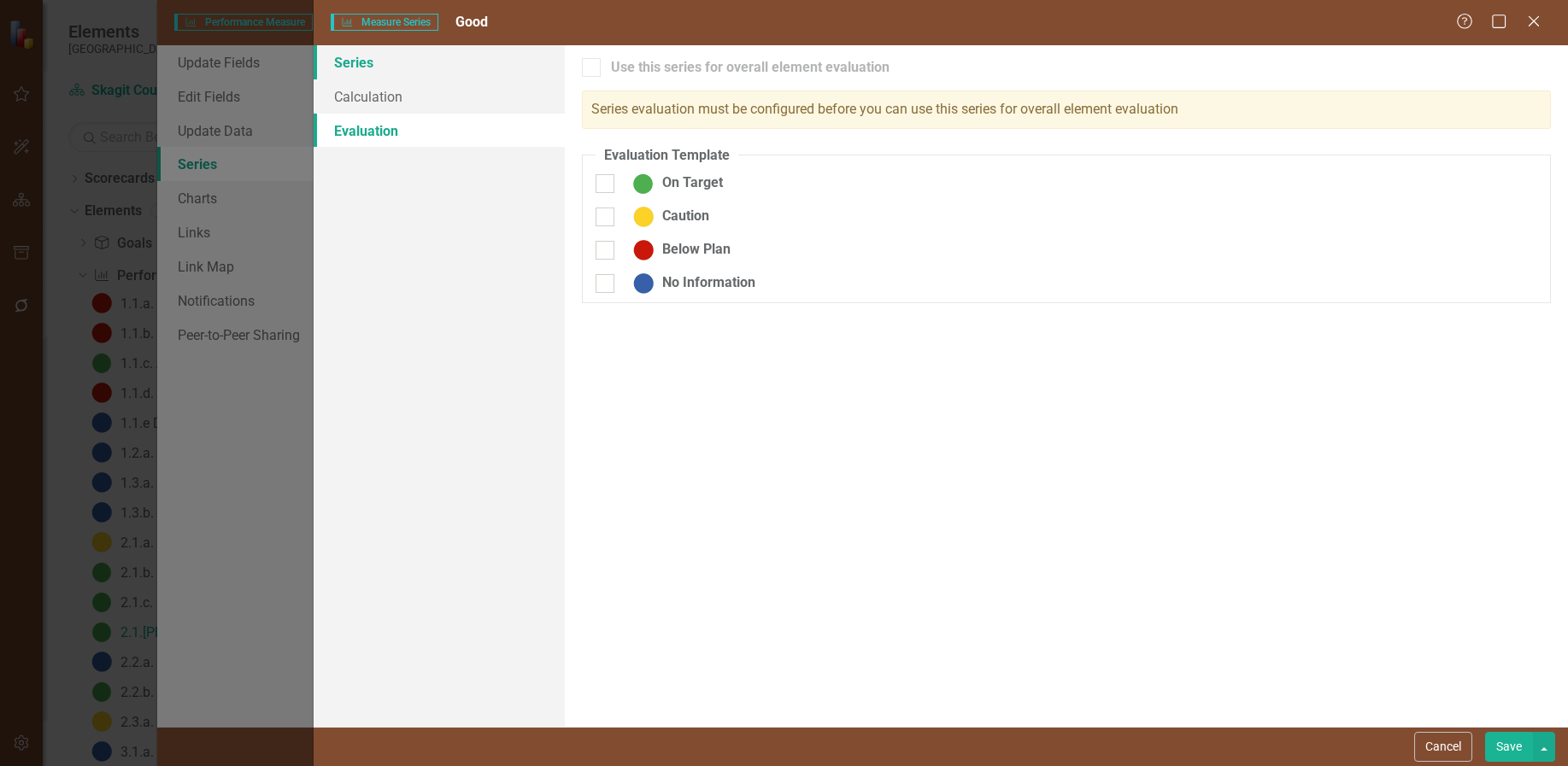
click at [359, 65] on link "Series" at bounding box center [439, 63] width 252 height 34
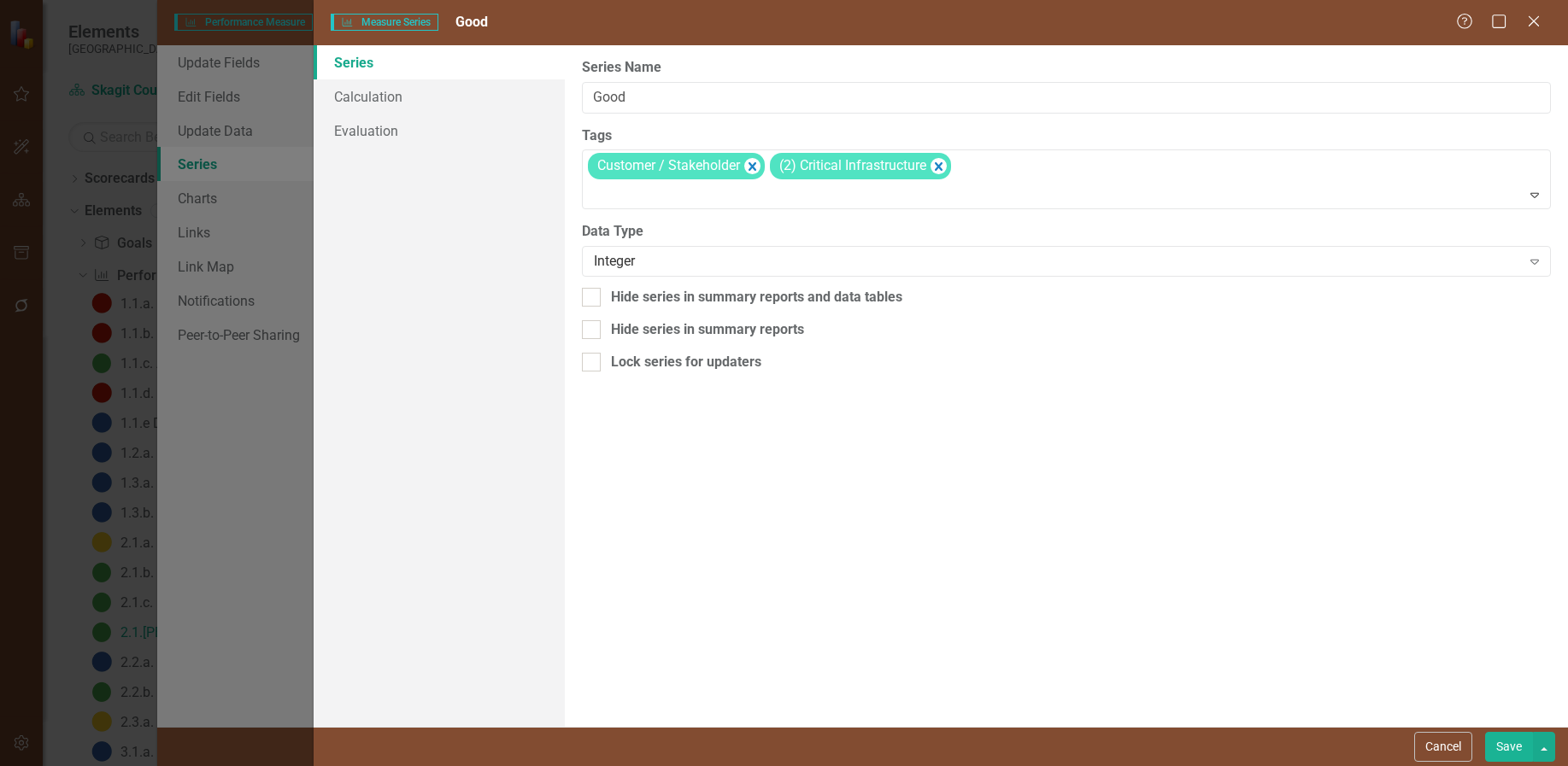
click at [1507, 748] on button "Save" at bounding box center [1509, 747] width 48 height 30
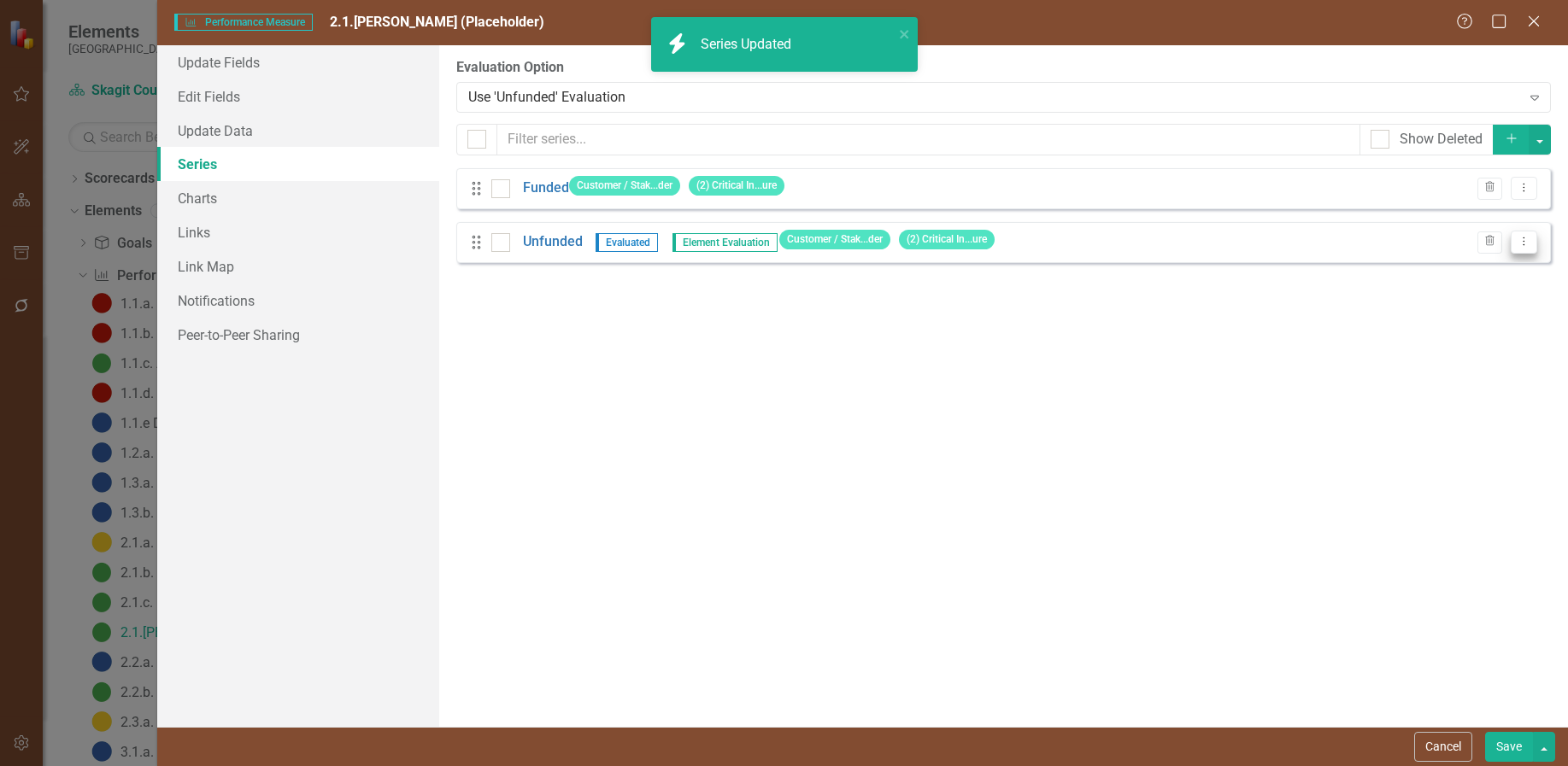
click at [1525, 243] on icon "Dropdown Menu" at bounding box center [1523, 241] width 15 height 11
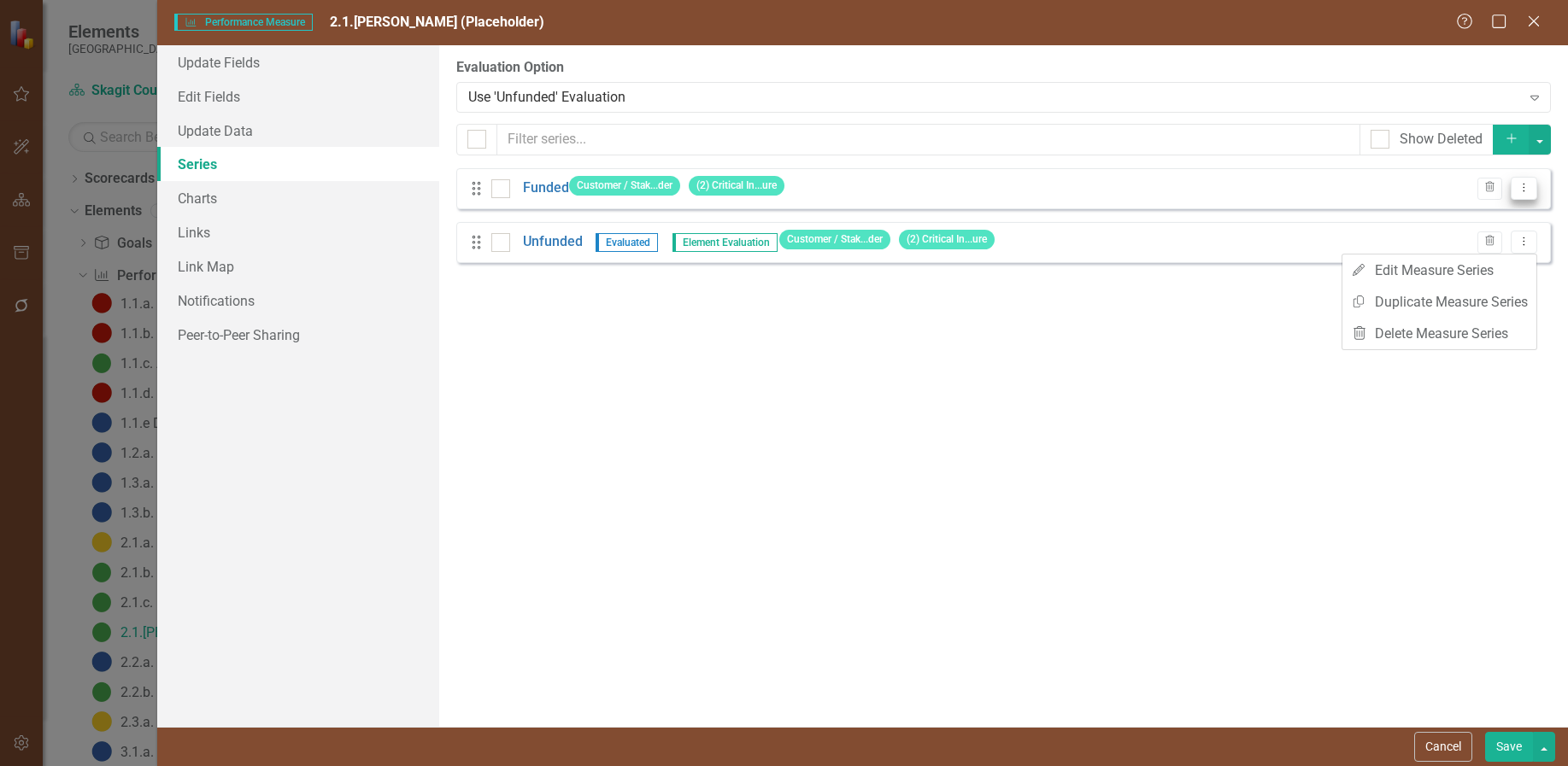
click at [1526, 187] on icon "Dropdown Menu" at bounding box center [1523, 187] width 15 height 11
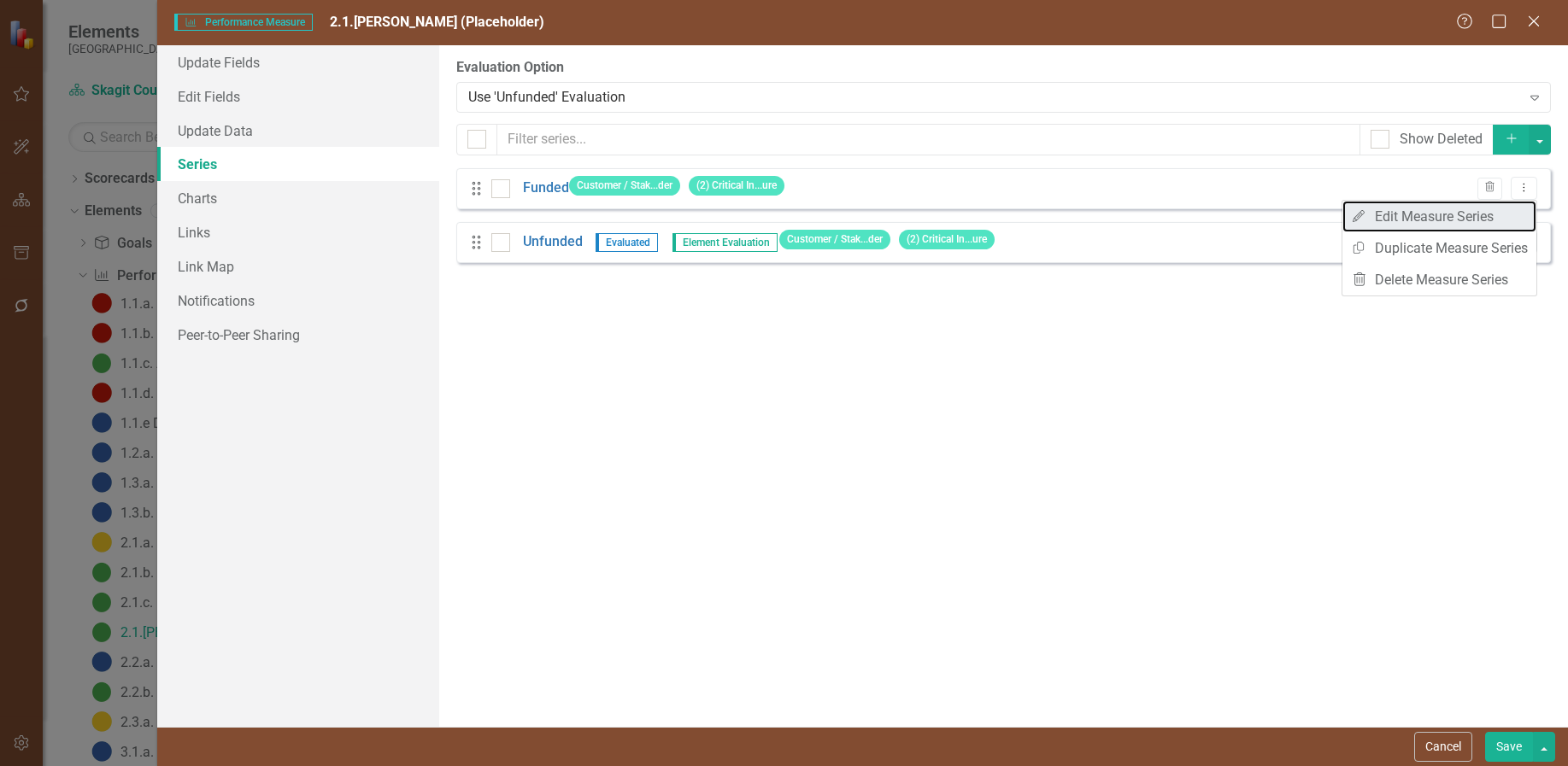
click at [1448, 216] on link "Edit Edit Measure Series" at bounding box center [1439, 216] width 194 height 32
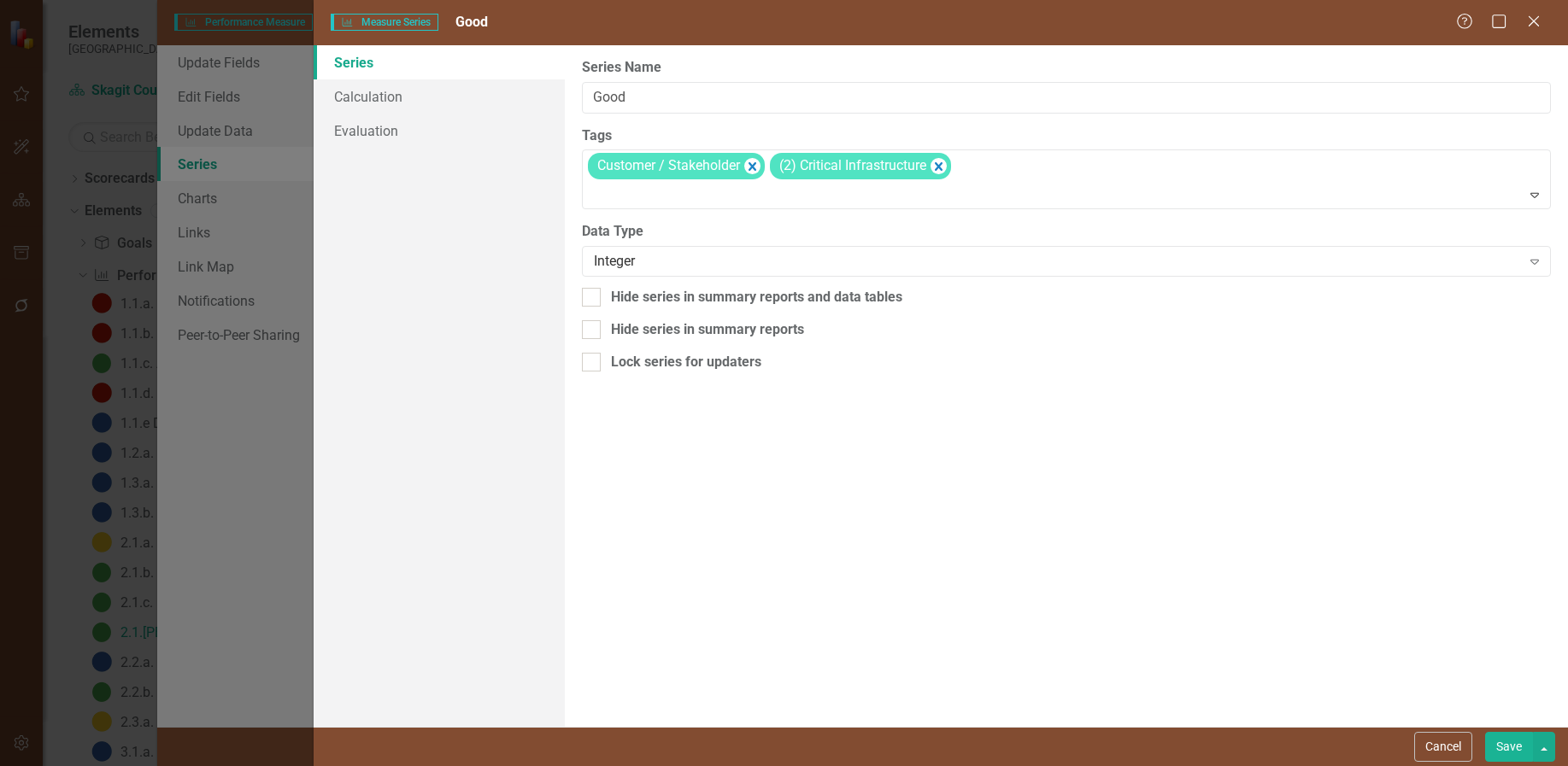
click at [1503, 740] on button "Save" at bounding box center [1509, 747] width 48 height 30
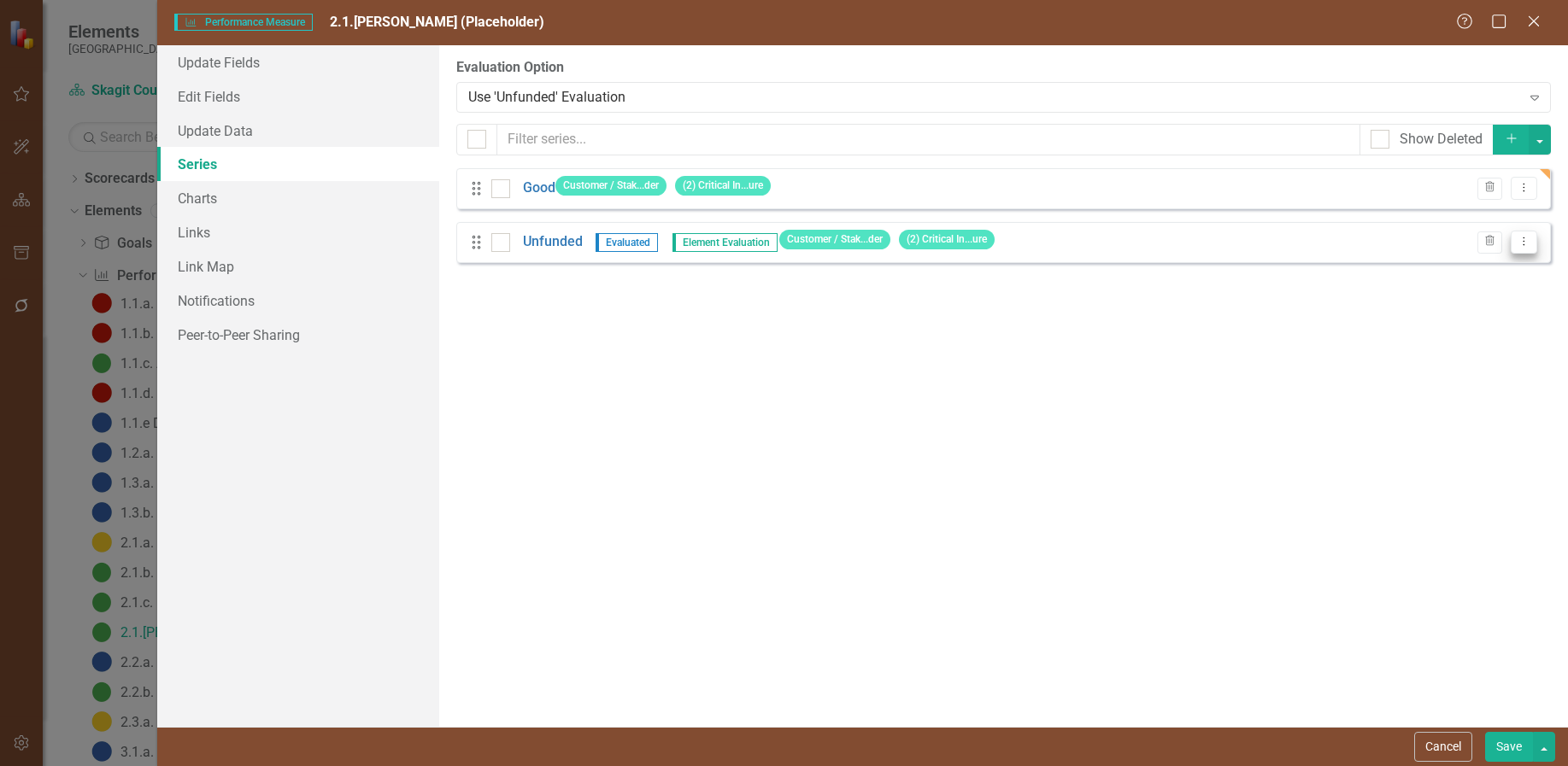
click at [1521, 242] on icon "Dropdown Menu" at bounding box center [1523, 241] width 15 height 11
click at [1474, 272] on link "Edit Edit Measure Series" at bounding box center [1439, 270] width 194 height 32
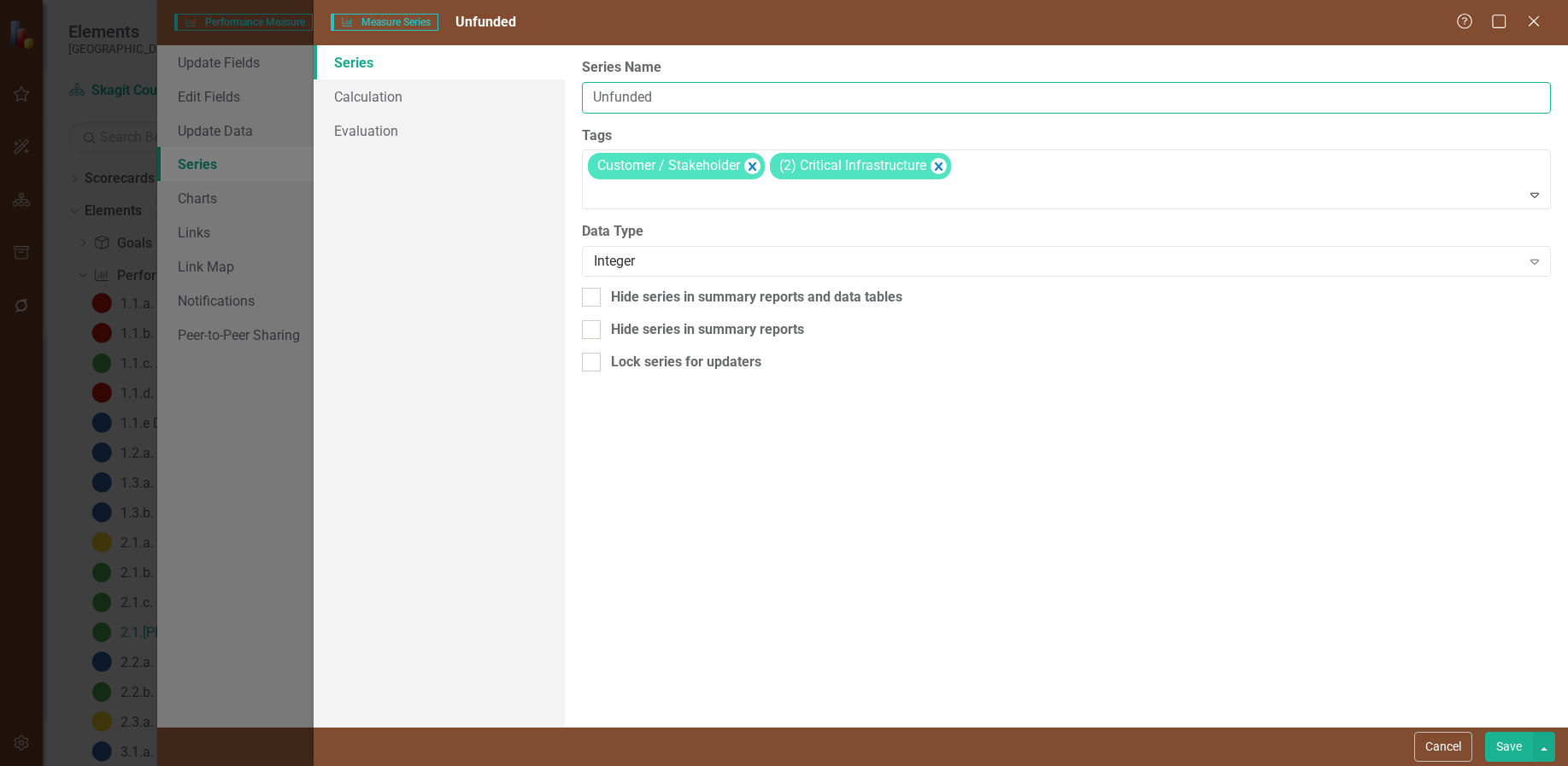
drag, startPoint x: 673, startPoint y: 102, endPoint x: 512, endPoint y: 68, distance: 164.6
click at [512, 68] on div "Series Calculation Evaluation From this page, you can edit the name, type, and …" at bounding box center [941, 386] width 1254 height 682
type input "Fair"
click at [1507, 748] on button "Save" at bounding box center [1509, 747] width 48 height 30
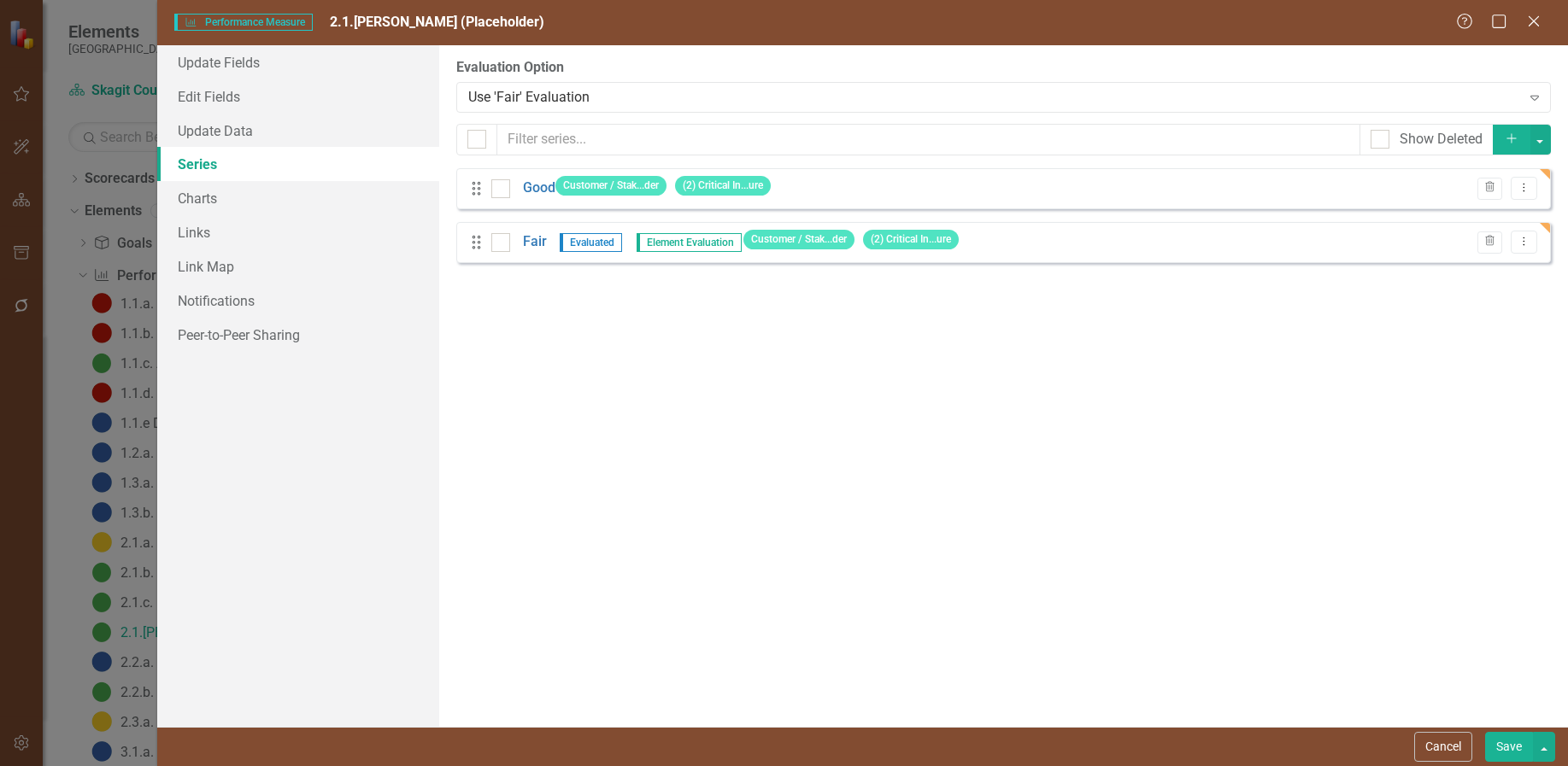
click at [1509, 133] on icon "Add" at bounding box center [1511, 139] width 16 height 12
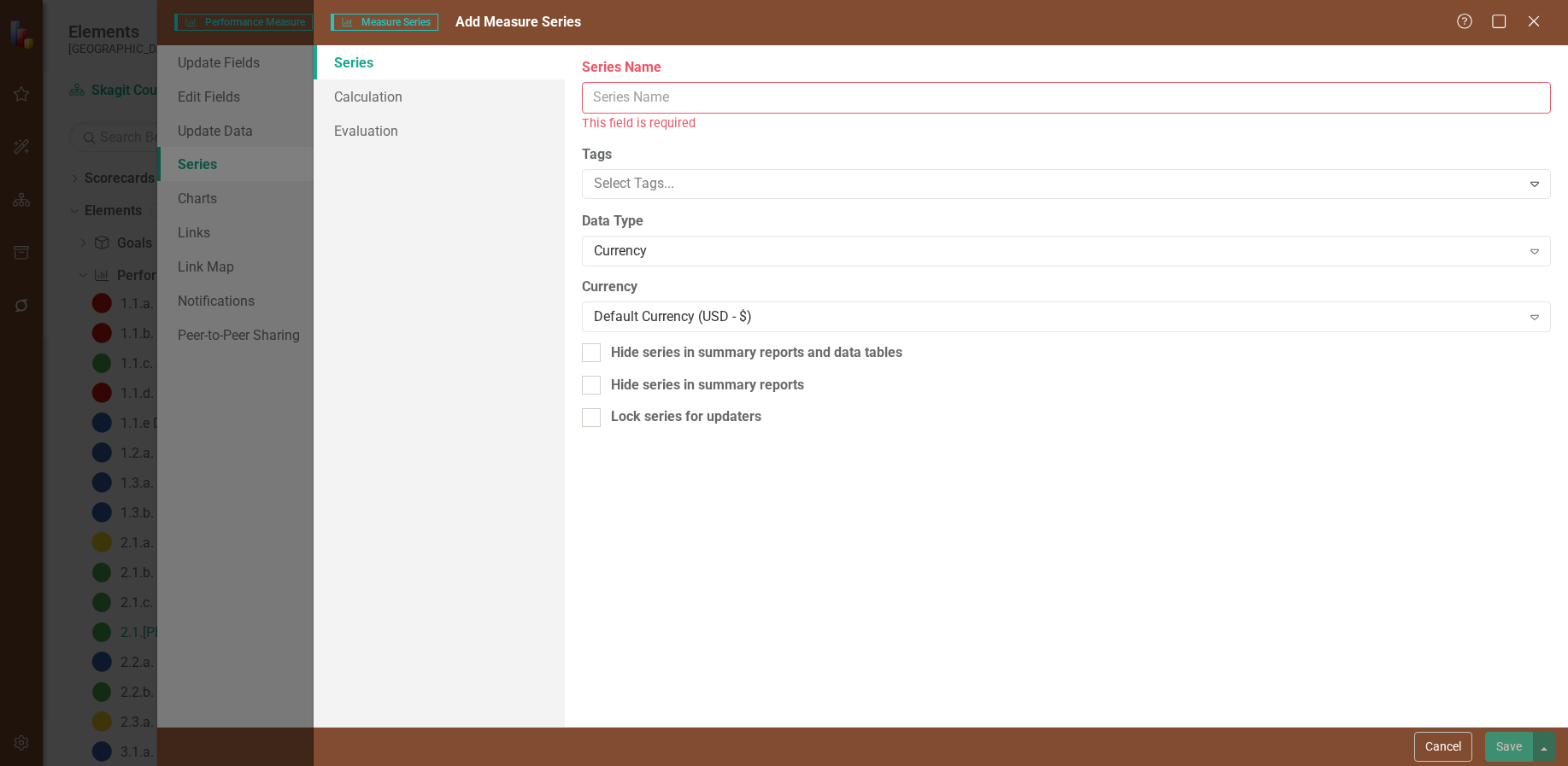
click at [835, 94] on input "Series Name" at bounding box center [1066, 97] width 968 height 32
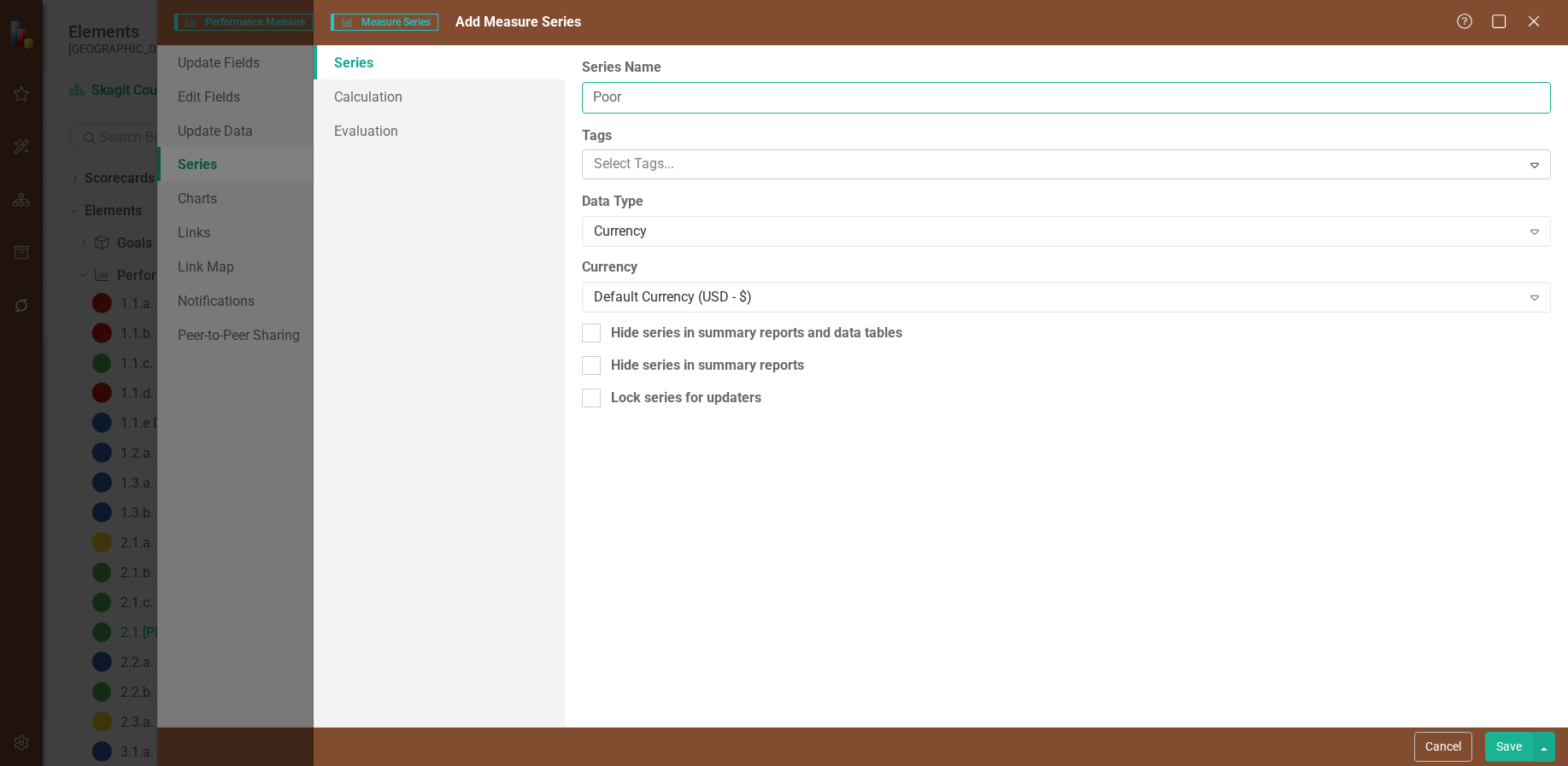
type input "Poor"
click at [810, 156] on div at bounding box center [1054, 164] width 934 height 23
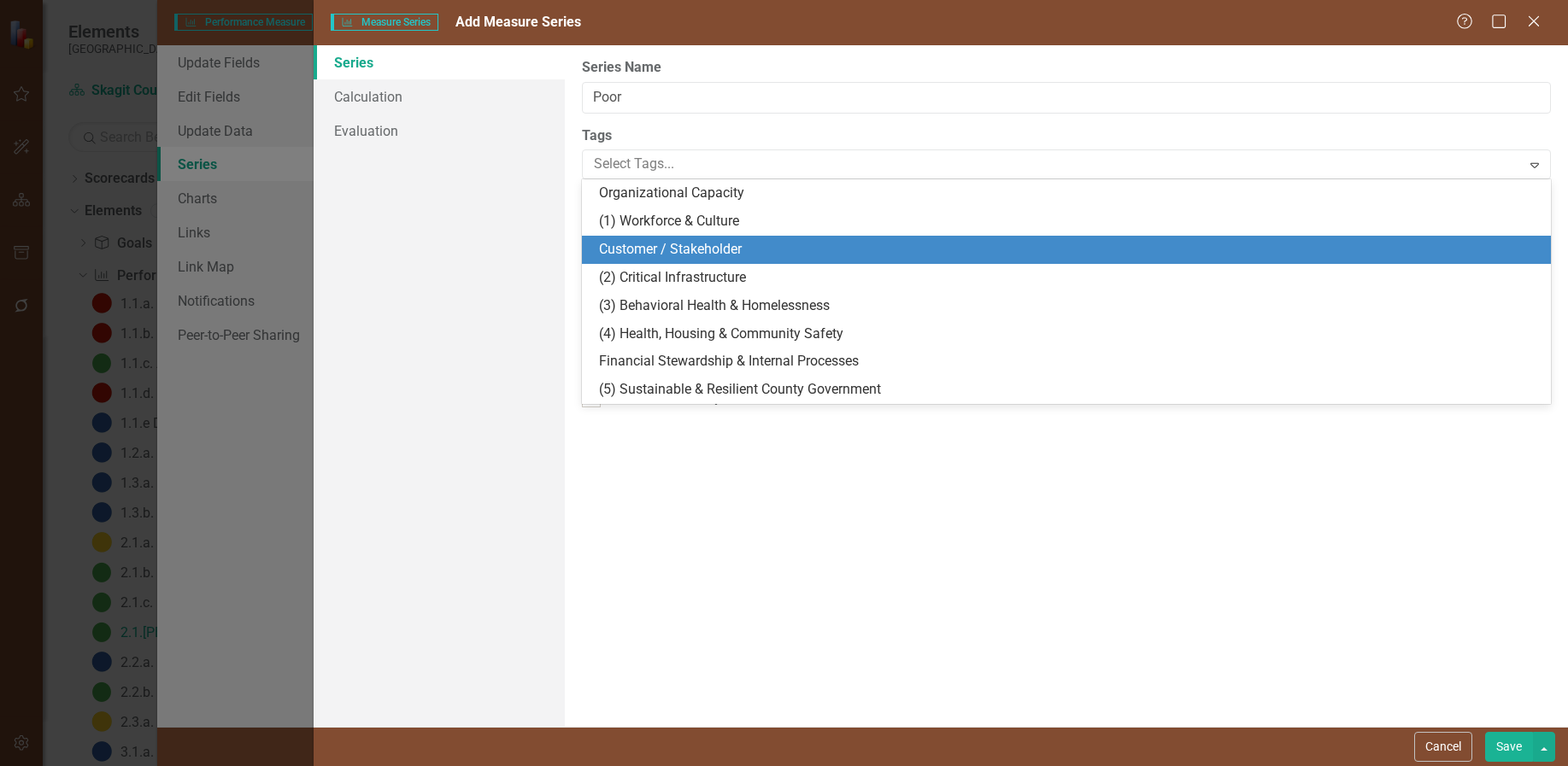
click at [688, 246] on span "Customer / Stakeholder" at bounding box center [670, 249] width 143 height 16
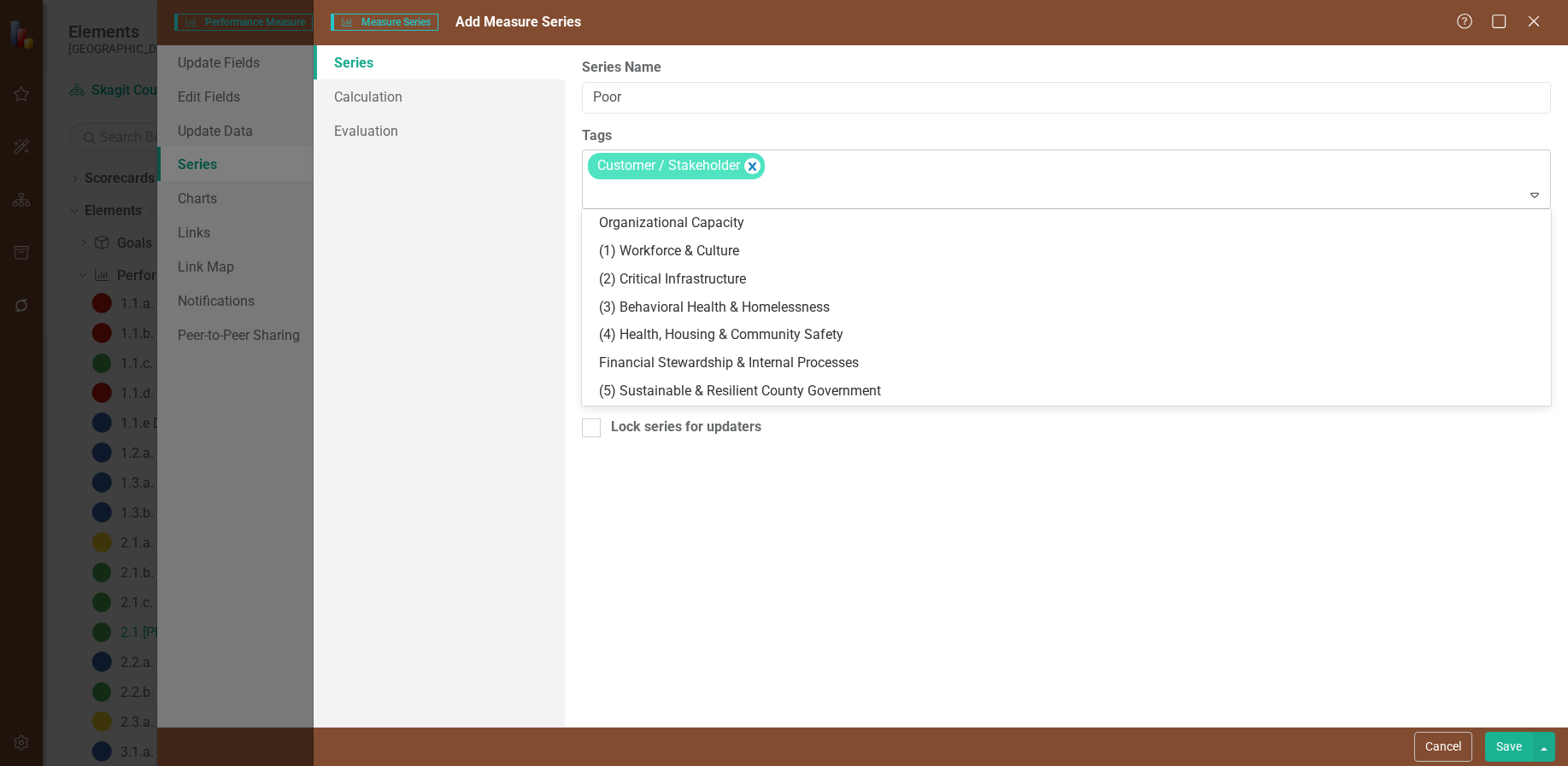
click at [1533, 196] on icon at bounding box center [1534, 196] width 9 height 5
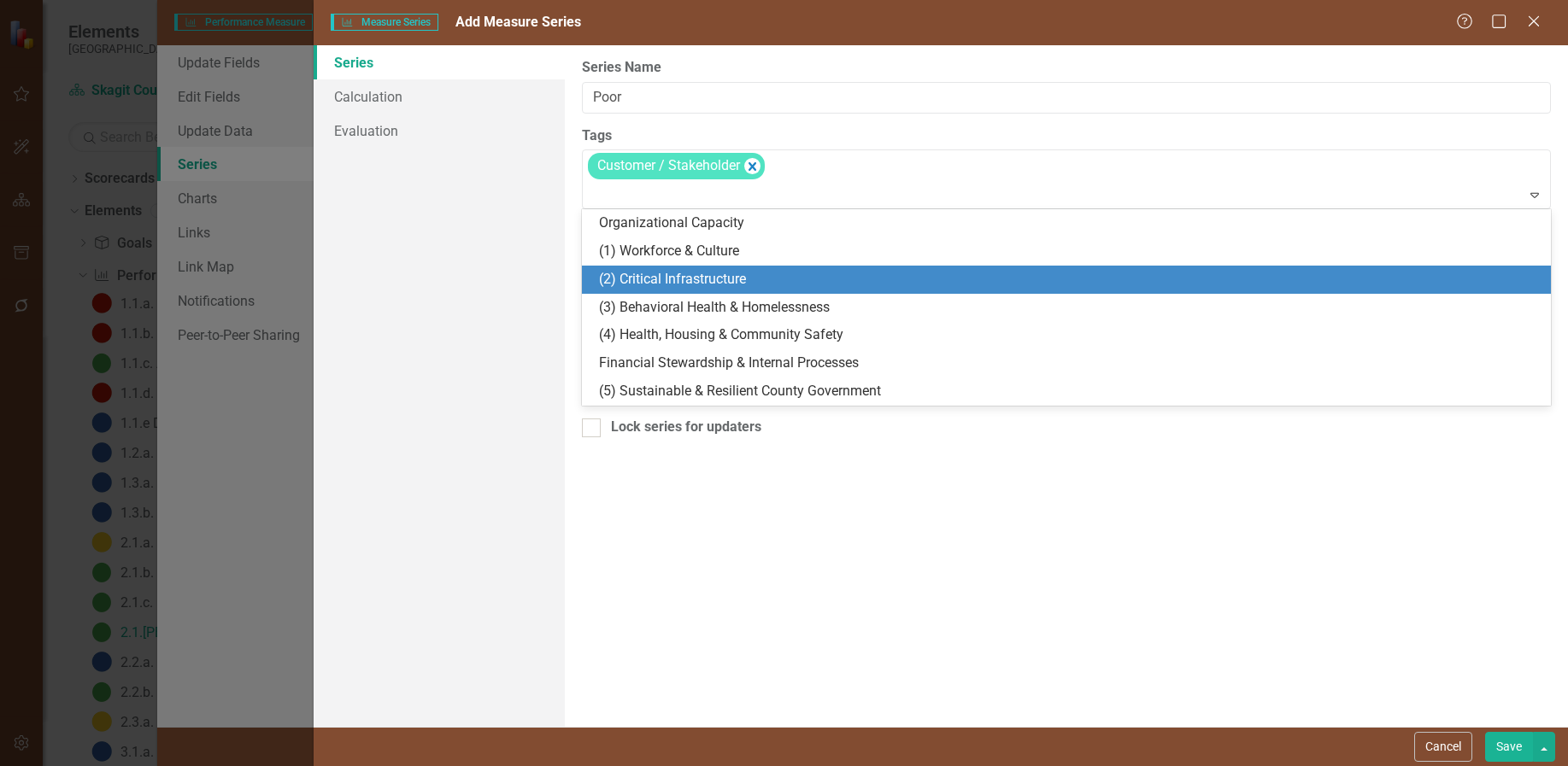
click at [742, 273] on span "(2) Critical Infrastructure" at bounding box center [672, 278] width 147 height 16
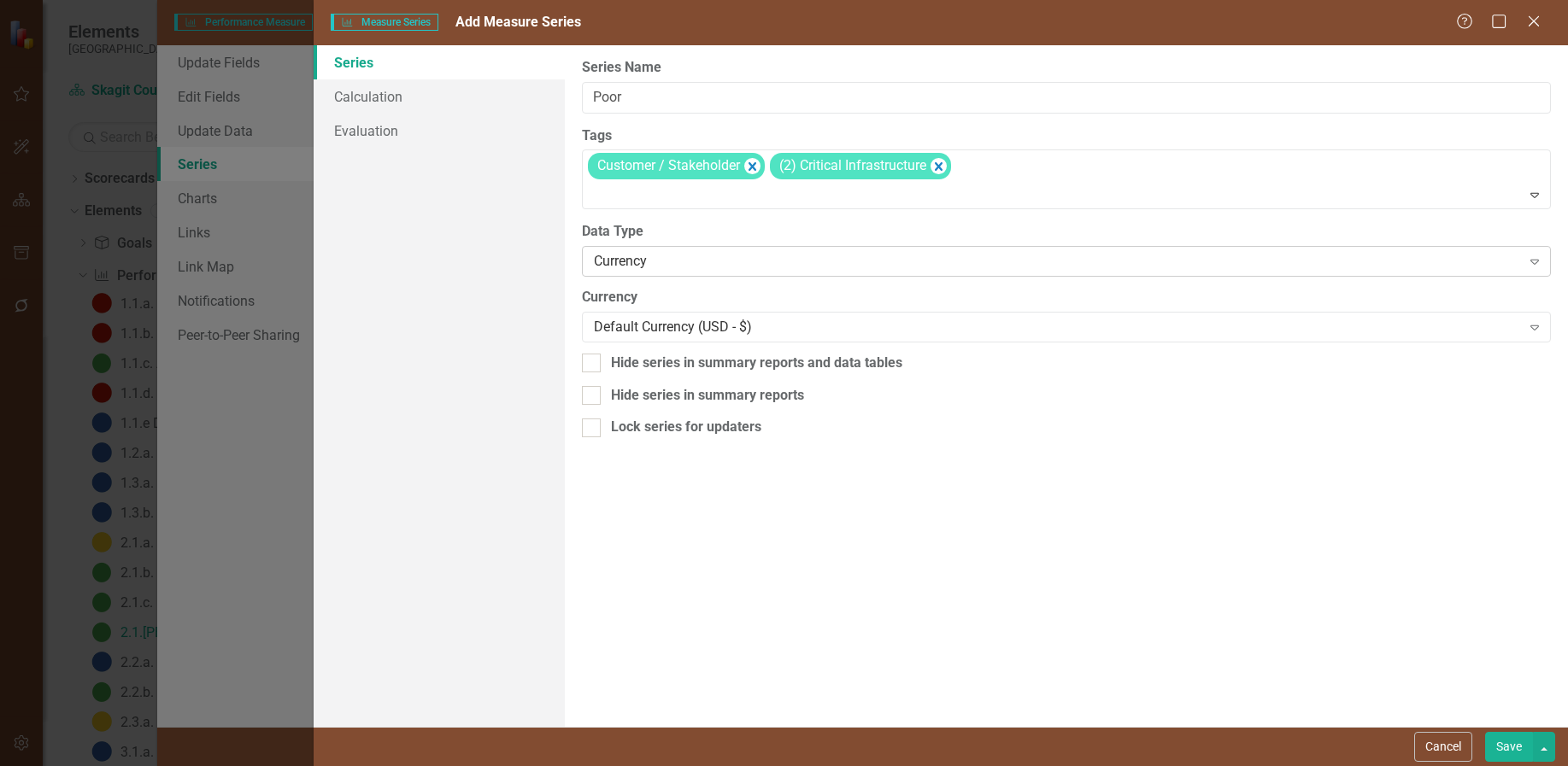
click at [1536, 258] on icon "Expand" at bounding box center [1534, 261] width 17 height 14
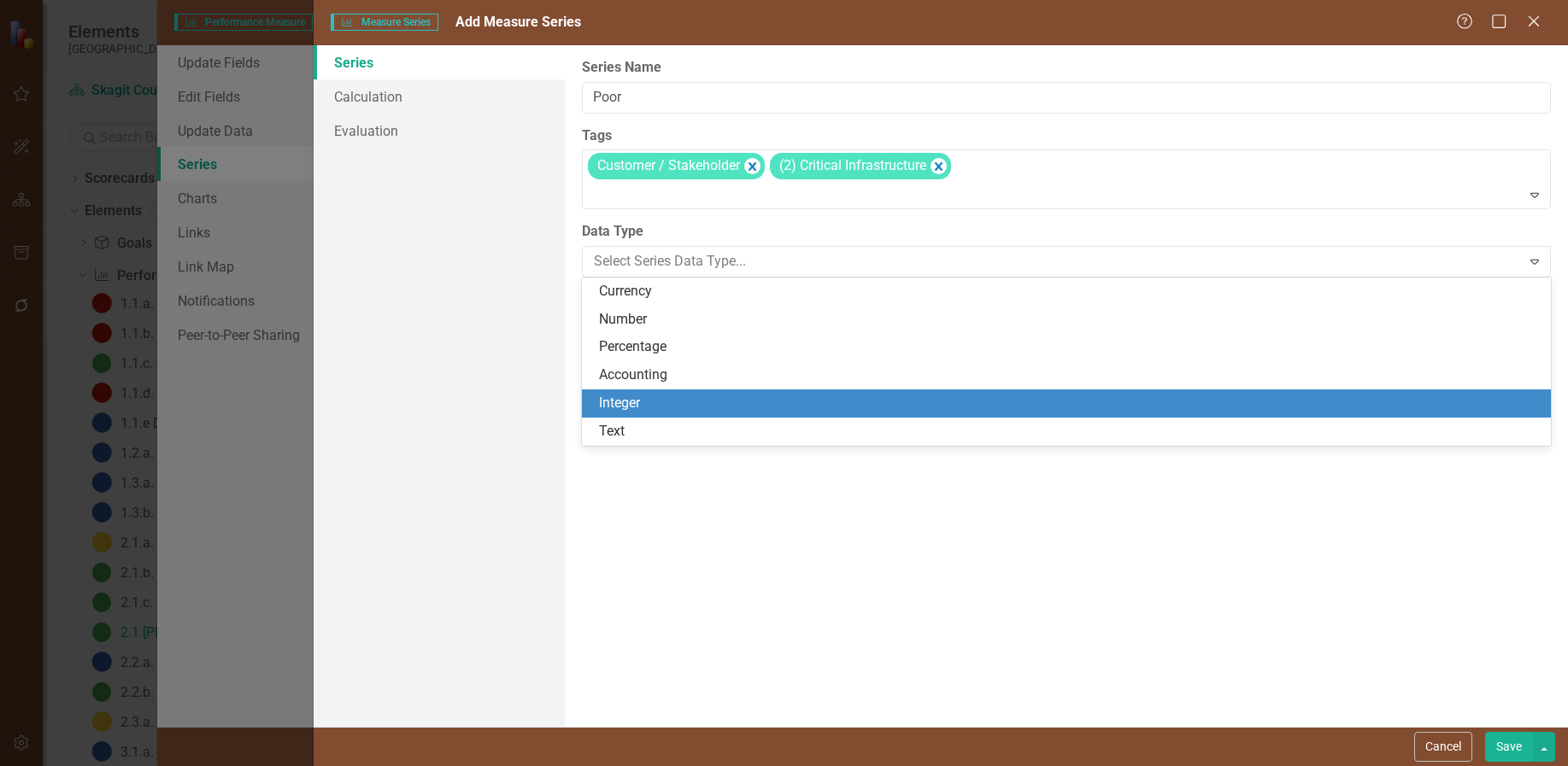
click at [636, 397] on div "Integer" at bounding box center [1069, 403] width 942 height 20
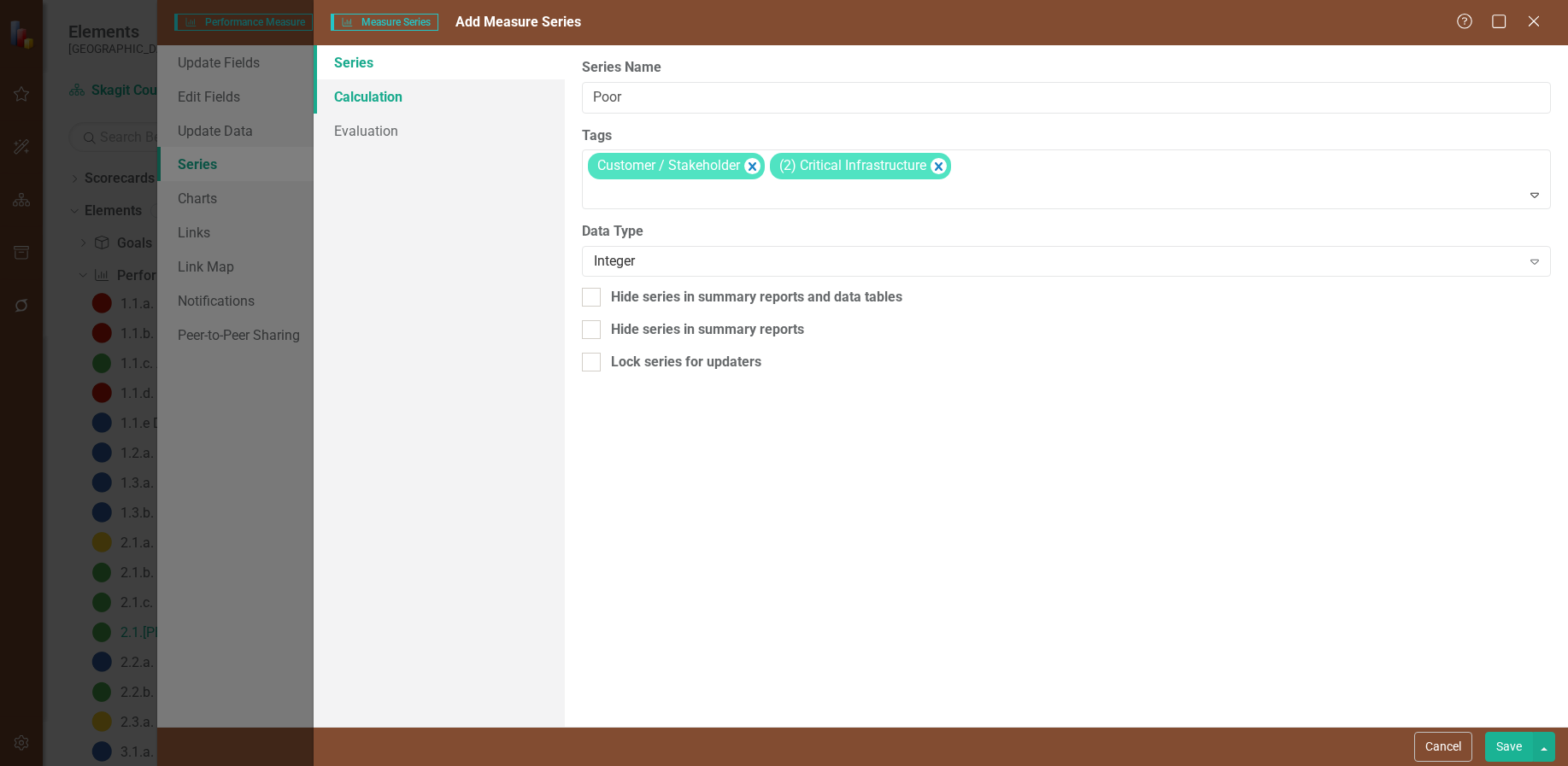
click at [375, 93] on link "Calculation" at bounding box center [439, 97] width 252 height 34
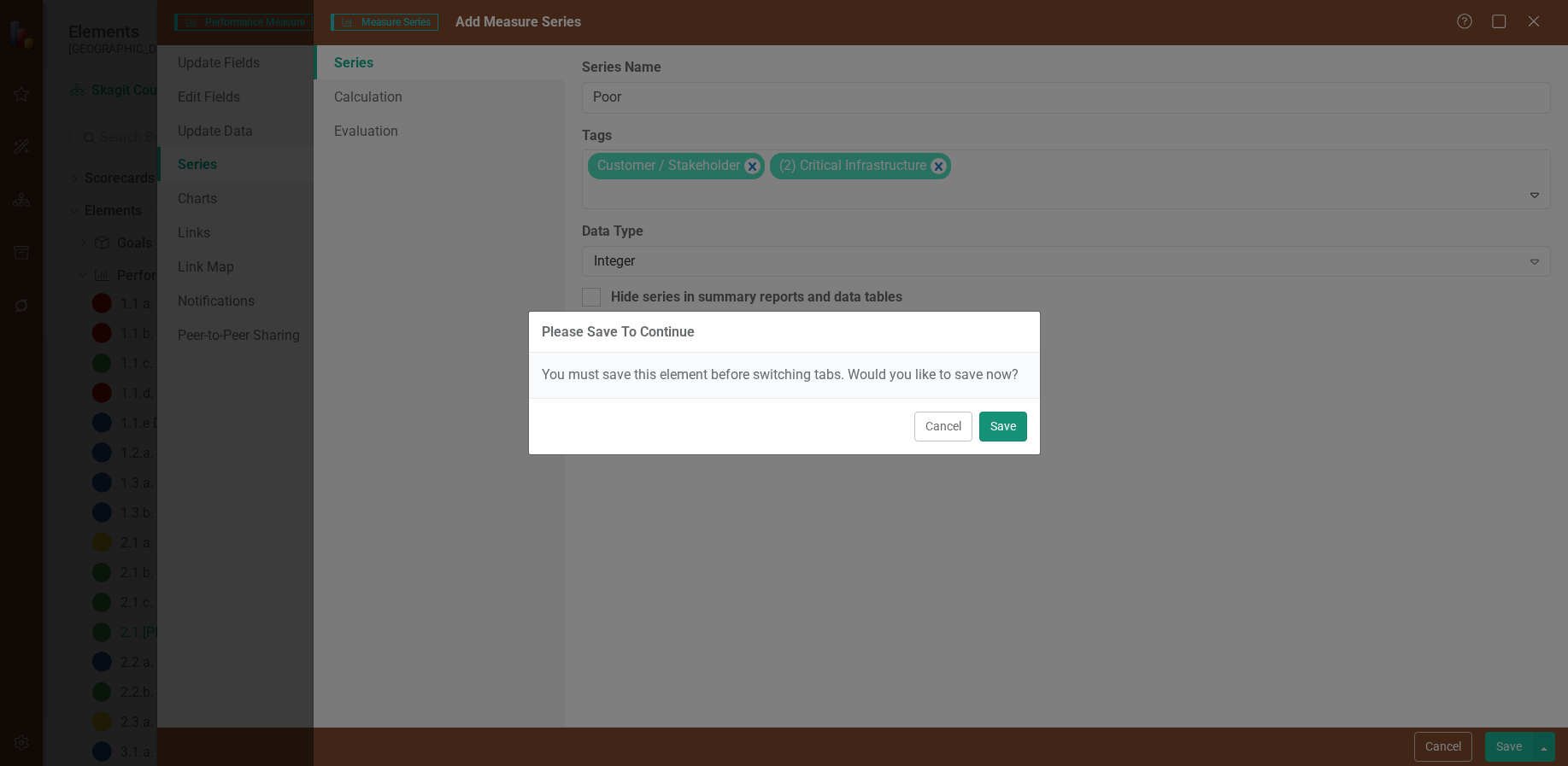
click at [1008, 430] on button "Save" at bounding box center [1003, 427] width 48 height 30
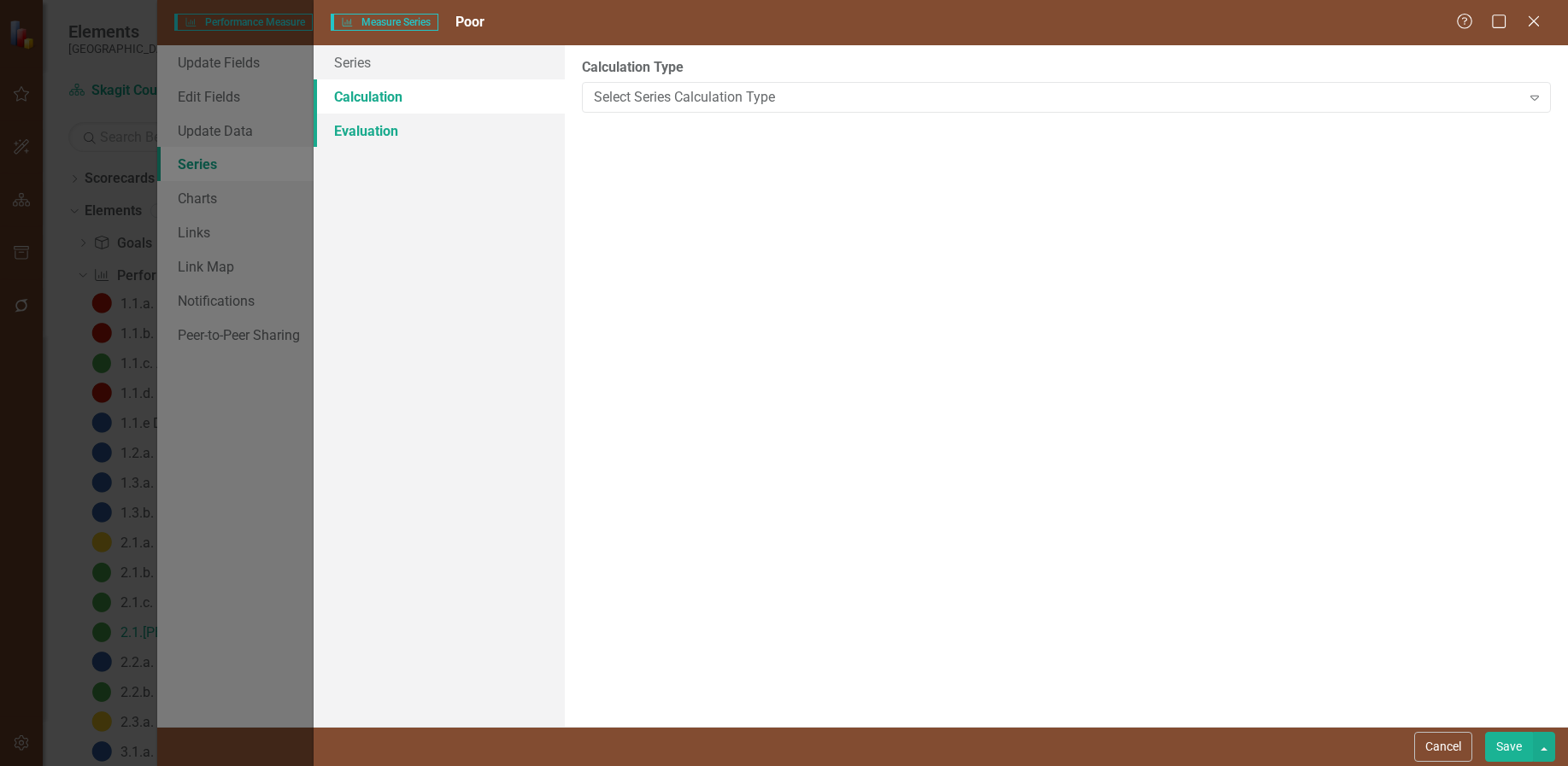
click at [367, 129] on link "Evaluation" at bounding box center [439, 131] width 252 height 34
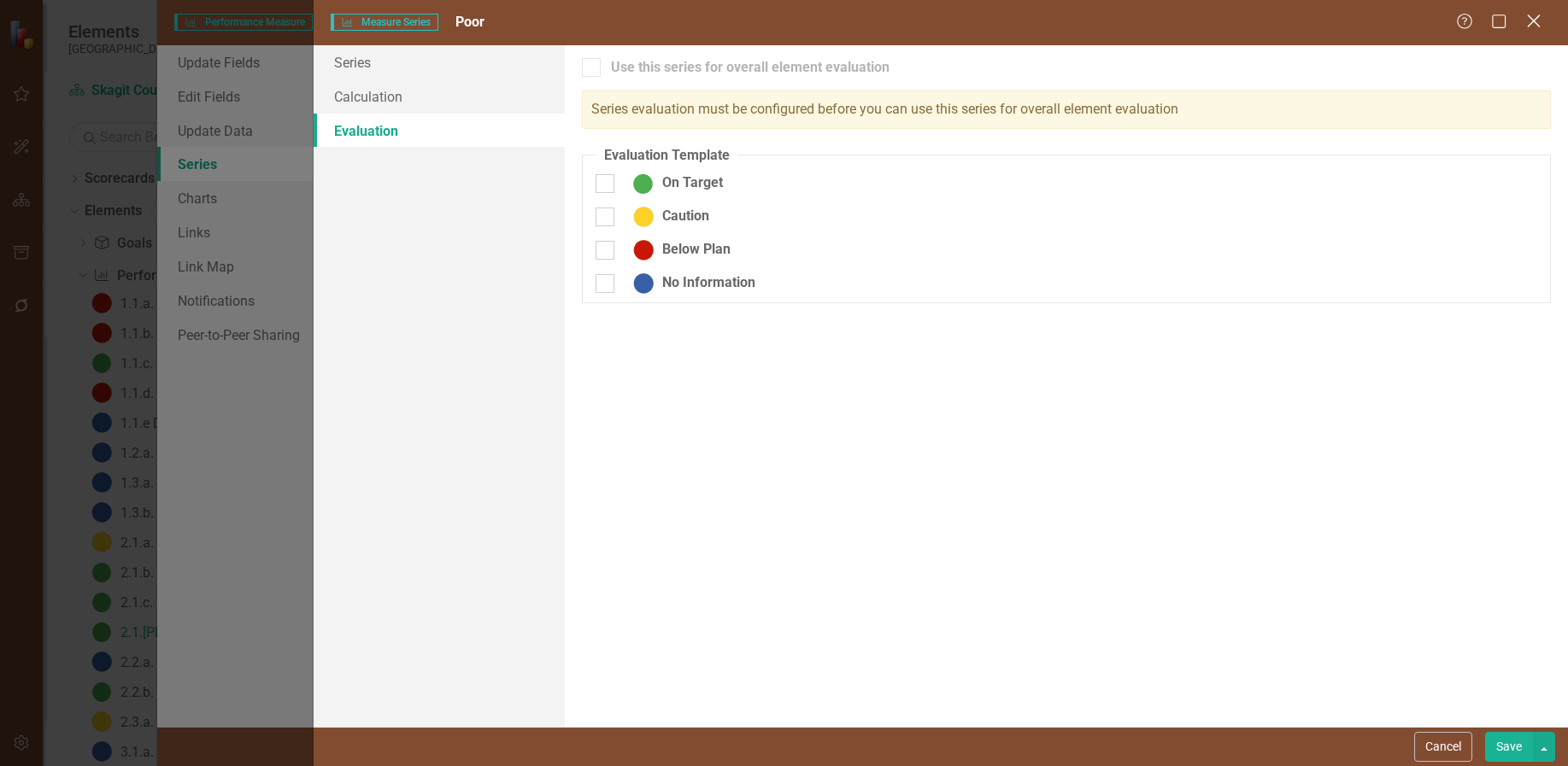
click at [1538, 22] on icon "Close" at bounding box center [1533, 21] width 22 height 16
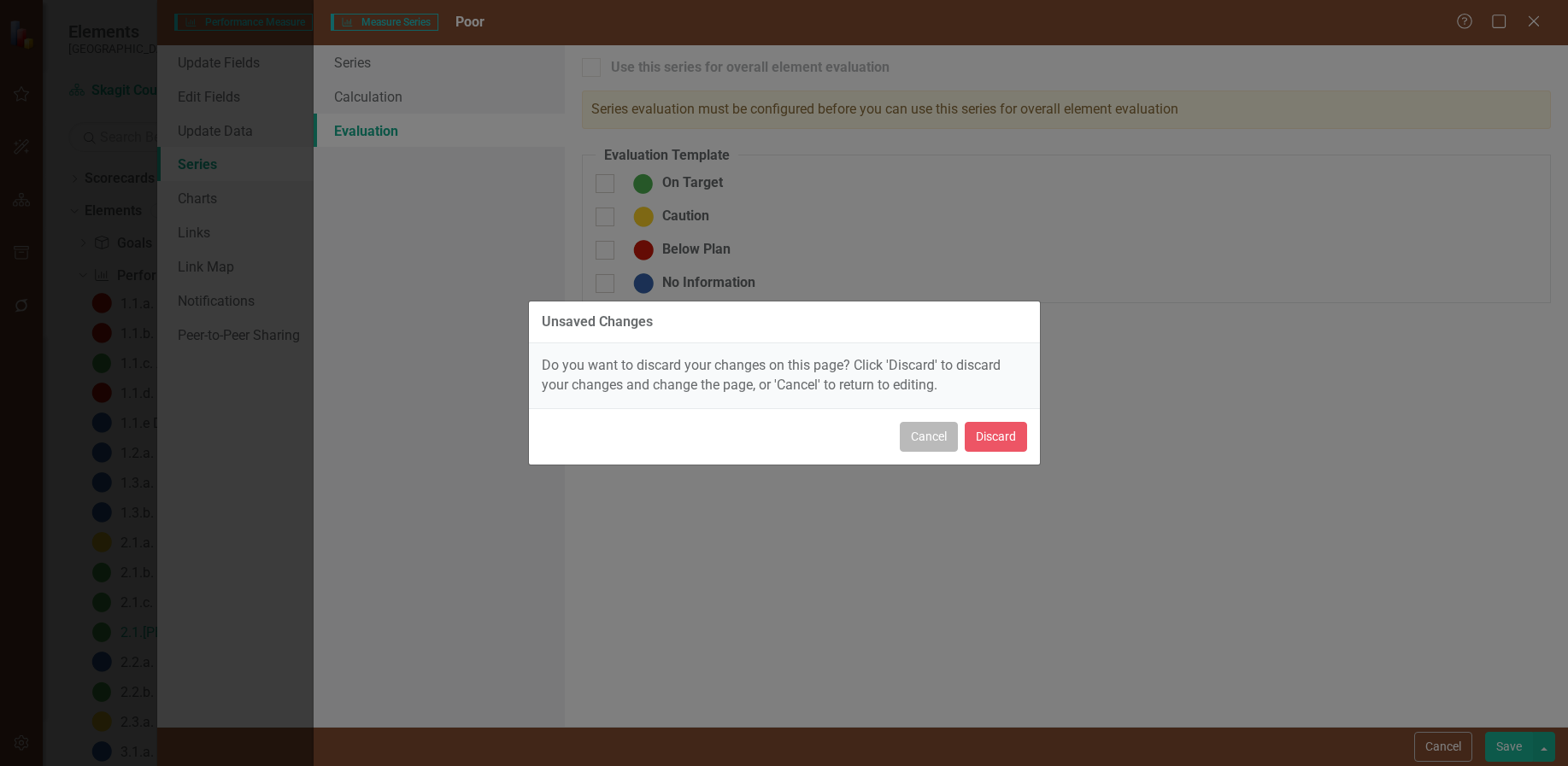
click at [931, 439] on button "Cancel" at bounding box center [928, 437] width 58 height 30
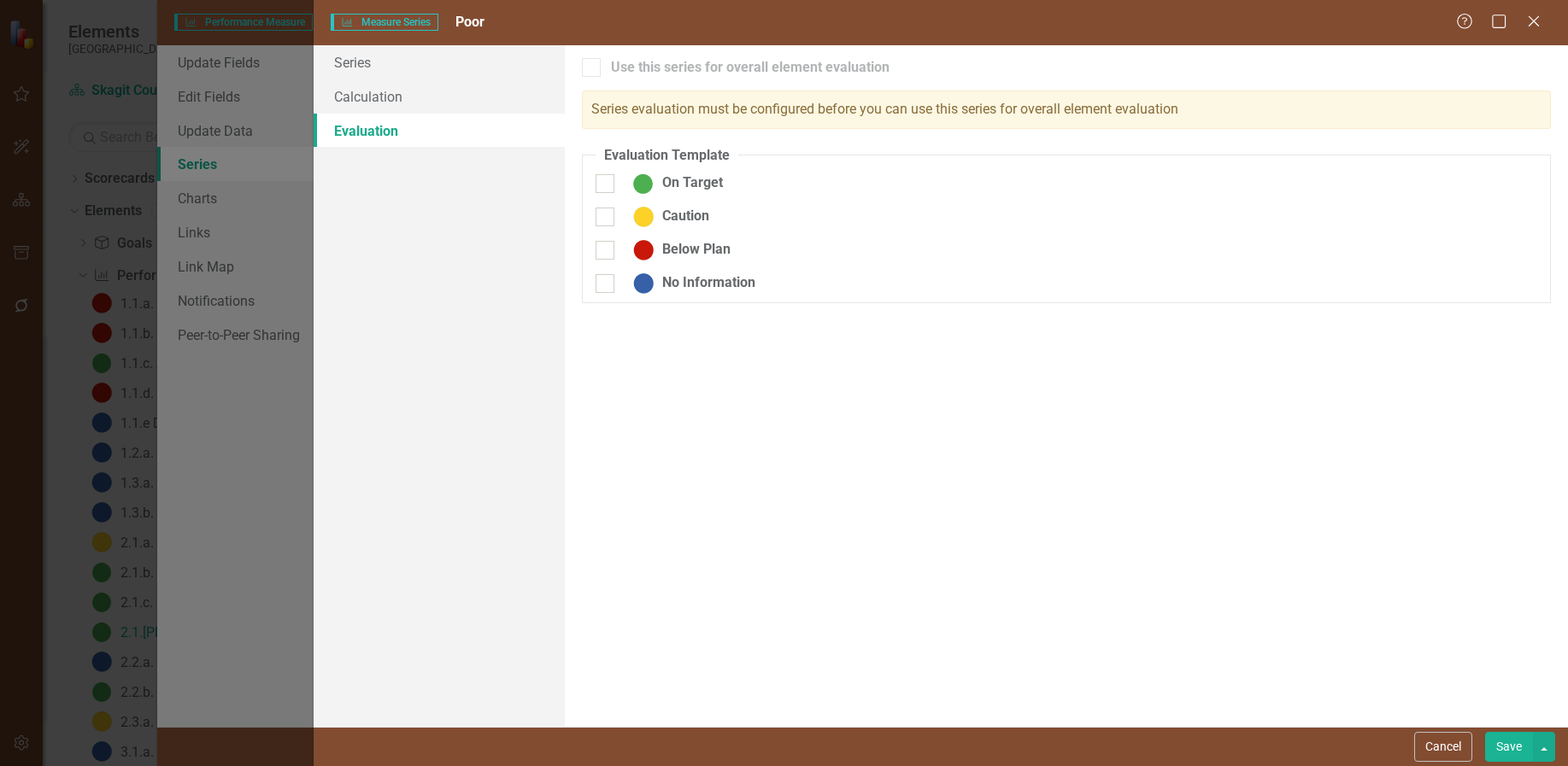
click at [1504, 744] on button "Save" at bounding box center [1509, 747] width 48 height 30
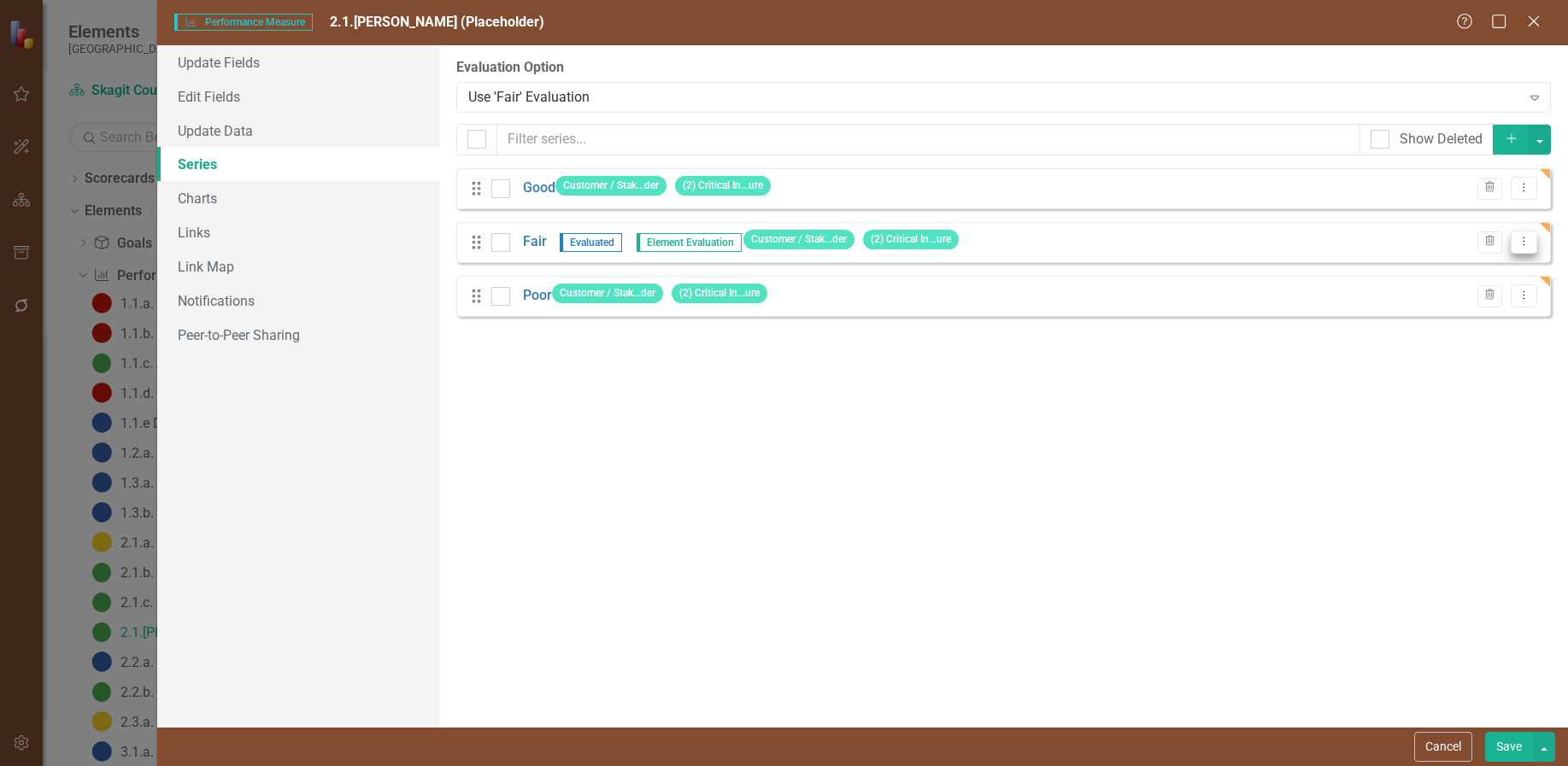
click at [1521, 242] on icon "Dropdown Menu" at bounding box center [1523, 241] width 15 height 11
click at [1448, 264] on link "Edit Edit Measure Series" at bounding box center [1439, 270] width 194 height 32
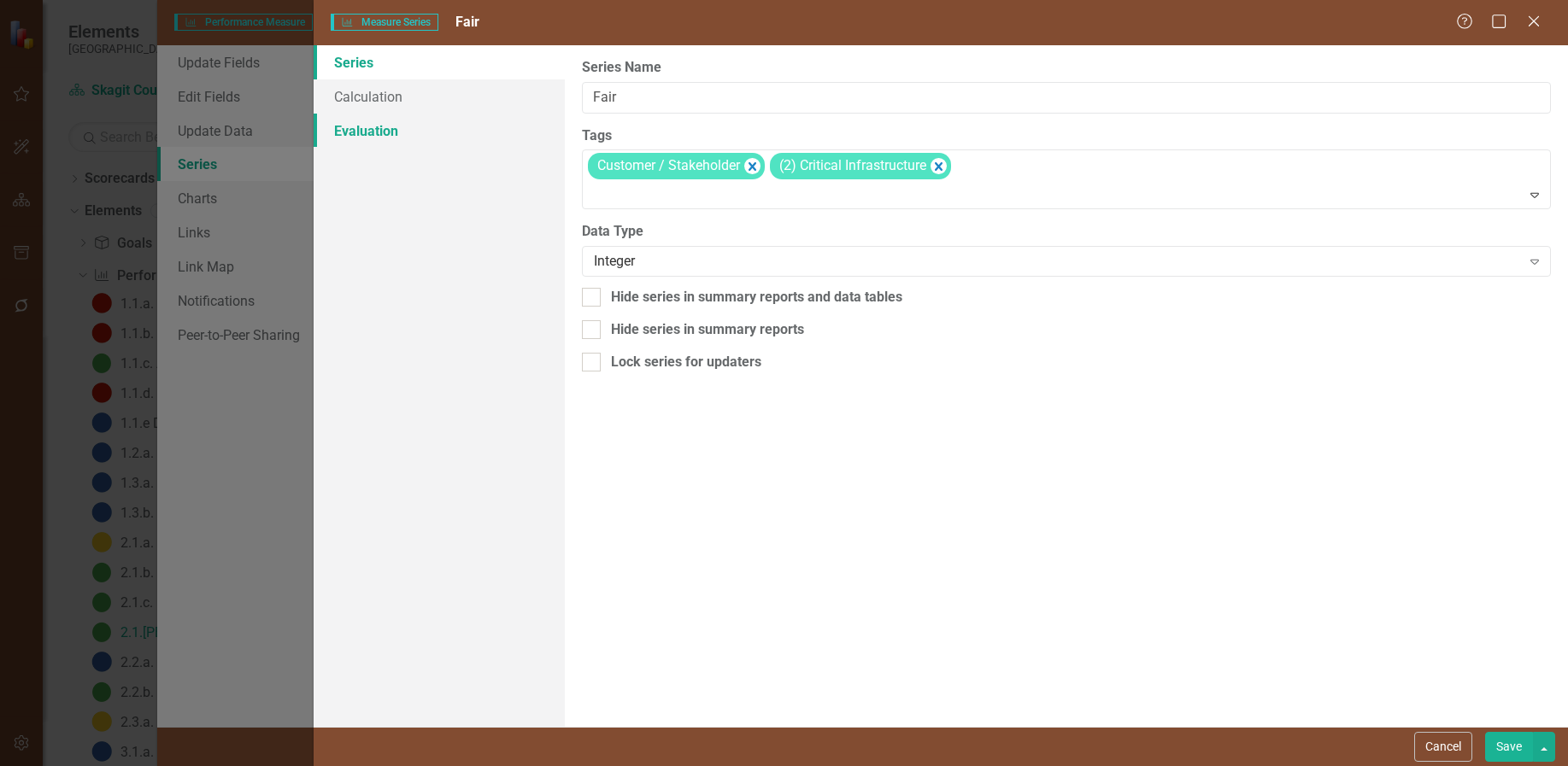
click at [365, 133] on link "Evaluation" at bounding box center [439, 131] width 252 height 34
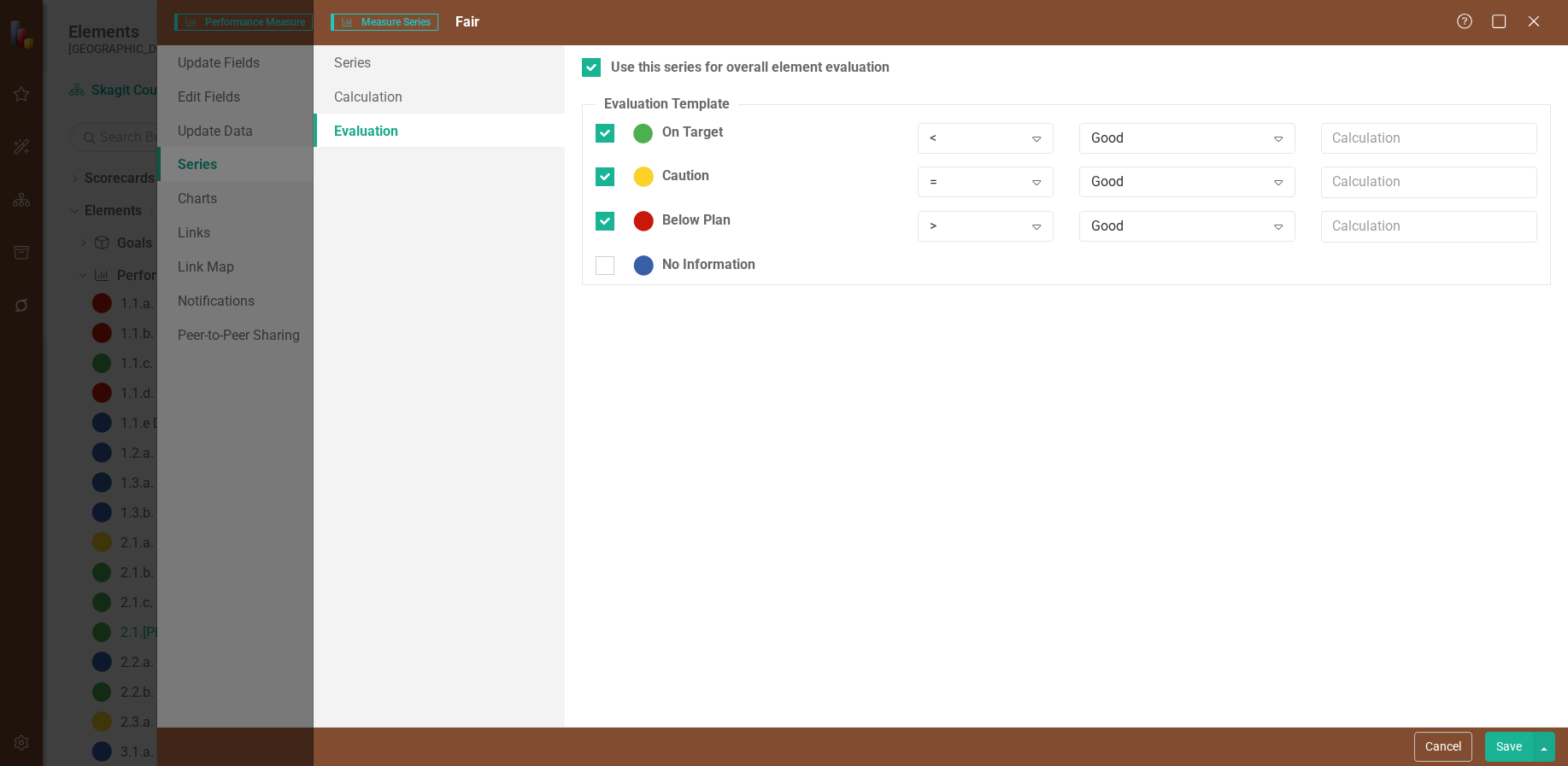
drag, startPoint x: 602, startPoint y: 221, endPoint x: 598, endPoint y: 194, distance: 27.3
click at [600, 217] on input "Below Plan" at bounding box center [600, 217] width 11 height 11
checkbox input "false"
drag, startPoint x: 600, startPoint y: 173, endPoint x: 600, endPoint y: 159, distance: 14.0
click at [599, 171] on input "Caution" at bounding box center [600, 172] width 11 height 11
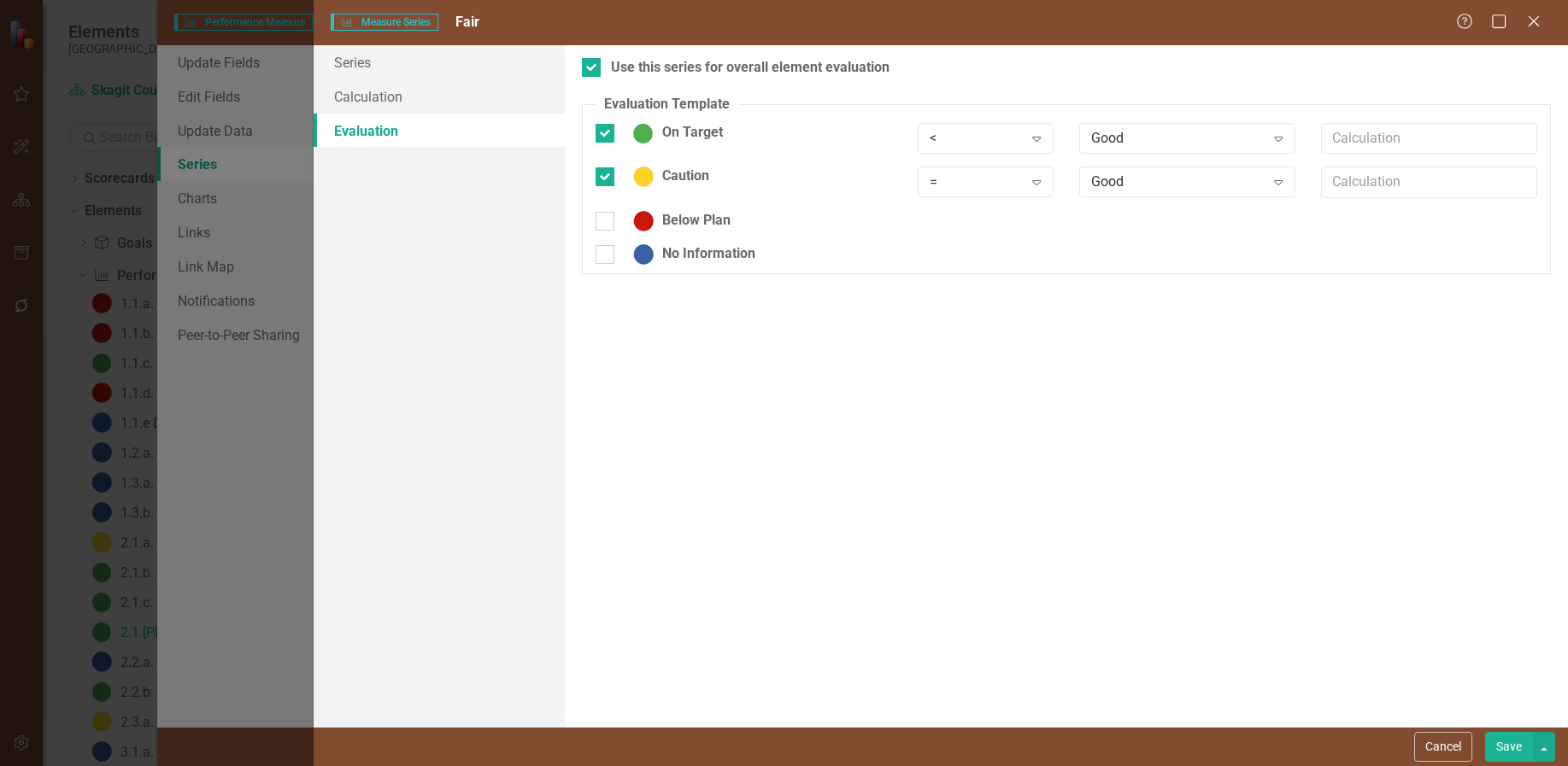
checkbox input "false"
click at [603, 130] on input "On Target" at bounding box center [600, 129] width 11 height 11
checkbox input "false"
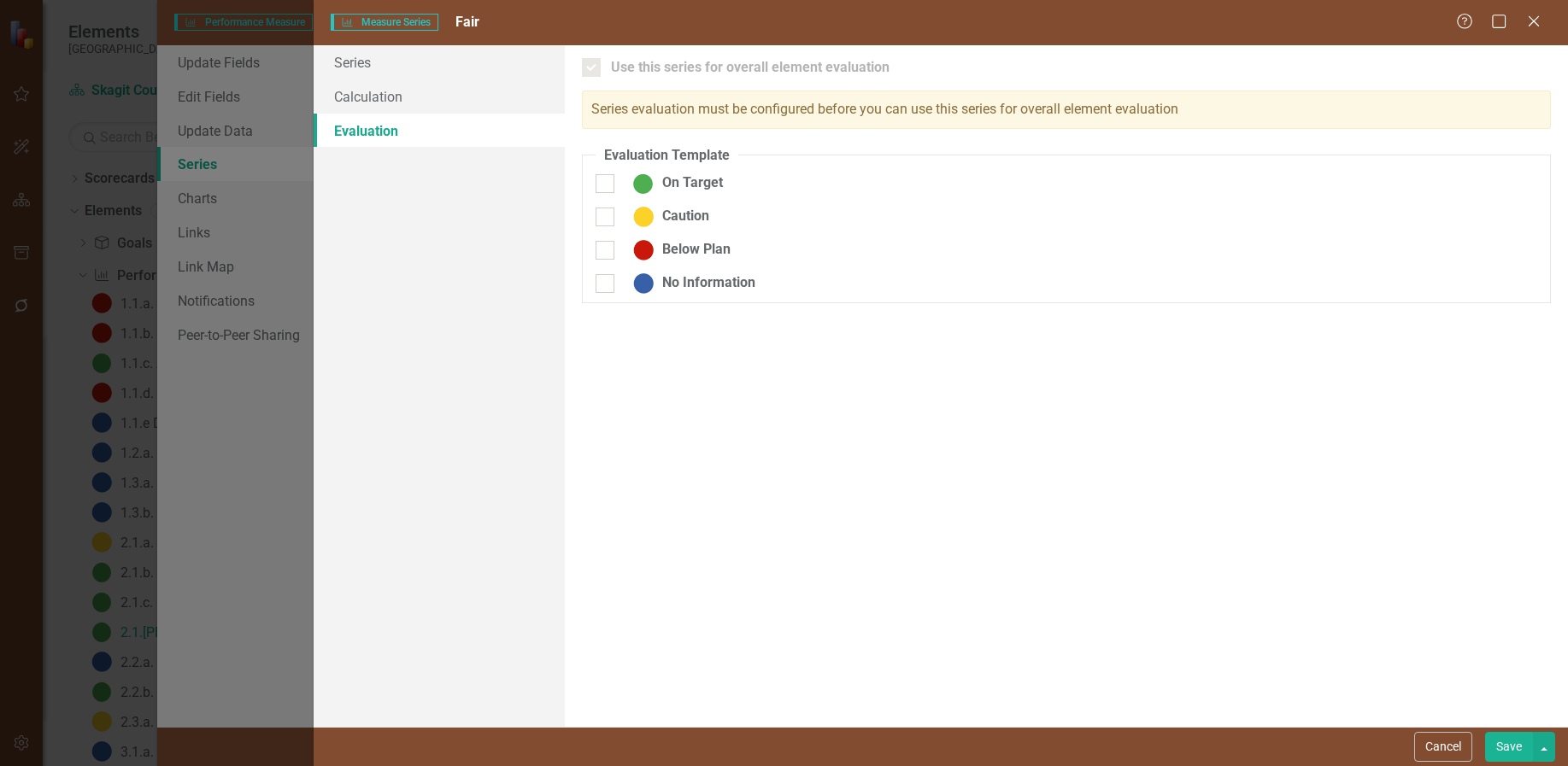
click at [1509, 738] on button "Save" at bounding box center [1509, 747] width 48 height 30
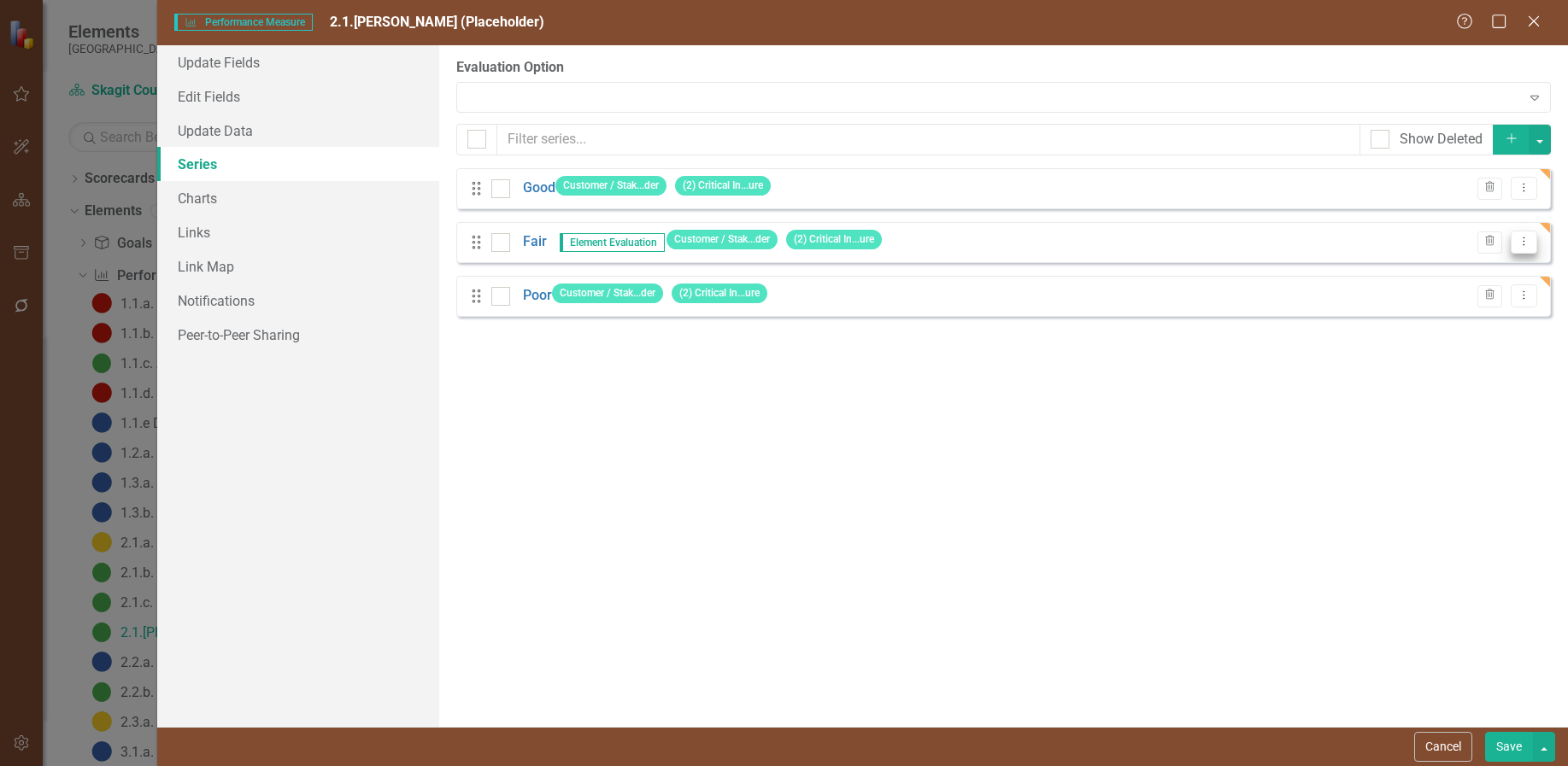
click at [1524, 240] on icon "Dropdown Menu" at bounding box center [1523, 241] width 15 height 11
click at [1469, 267] on link "Edit Edit Measure Series" at bounding box center [1439, 270] width 194 height 32
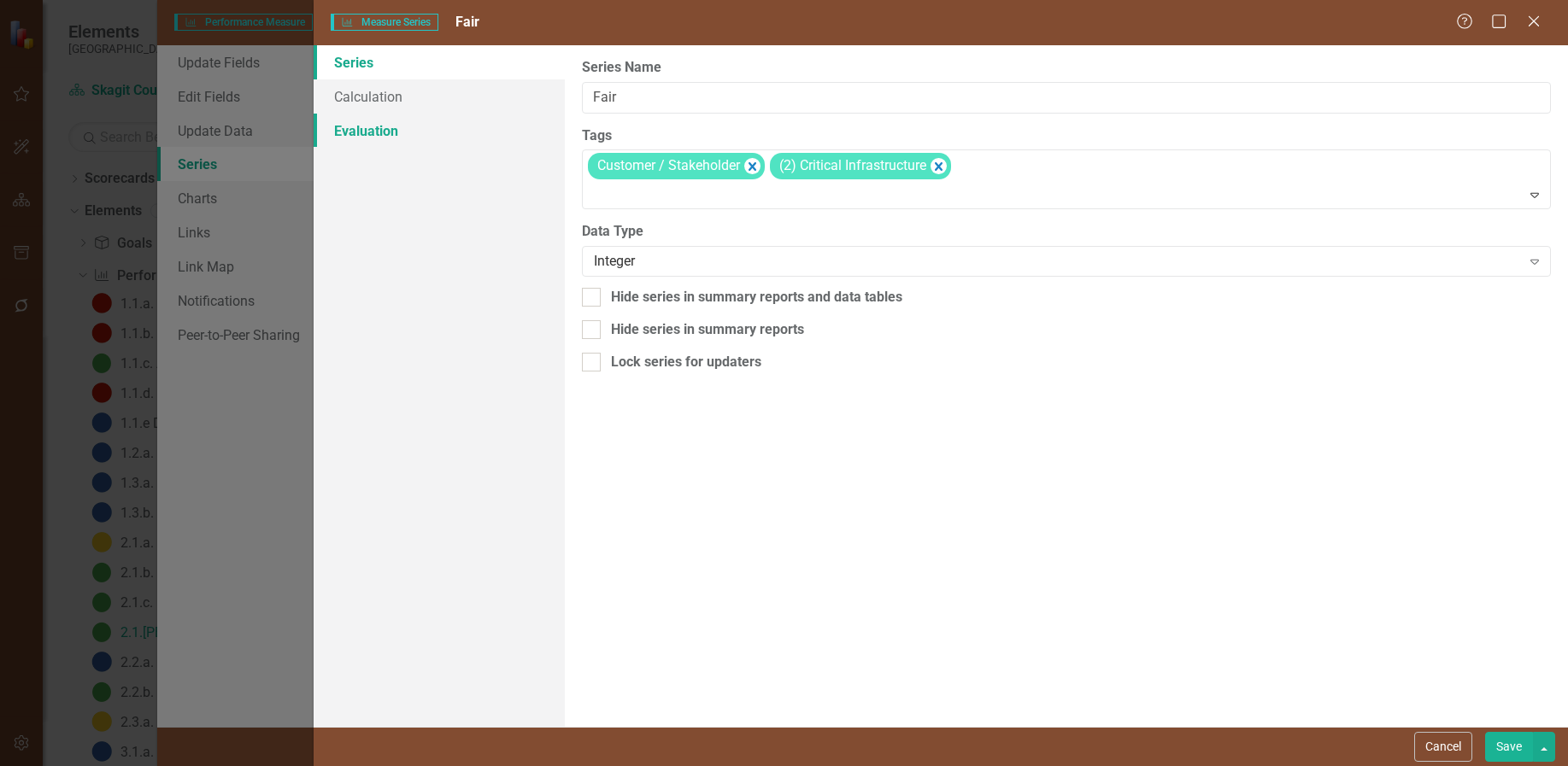
click at [370, 128] on link "Evaluation" at bounding box center [439, 131] width 252 height 34
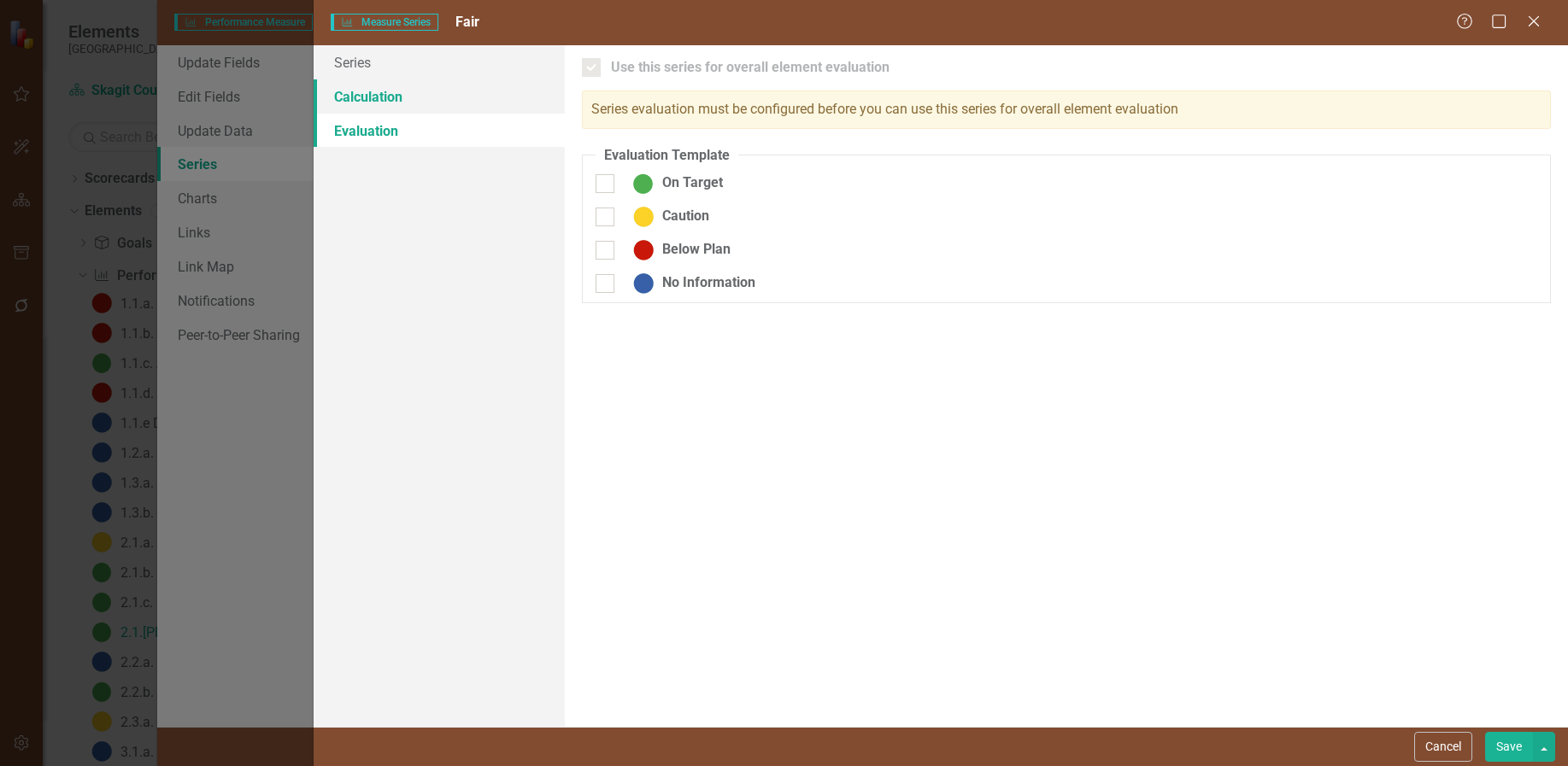
click at [368, 92] on link "Calculation" at bounding box center [439, 97] width 252 height 34
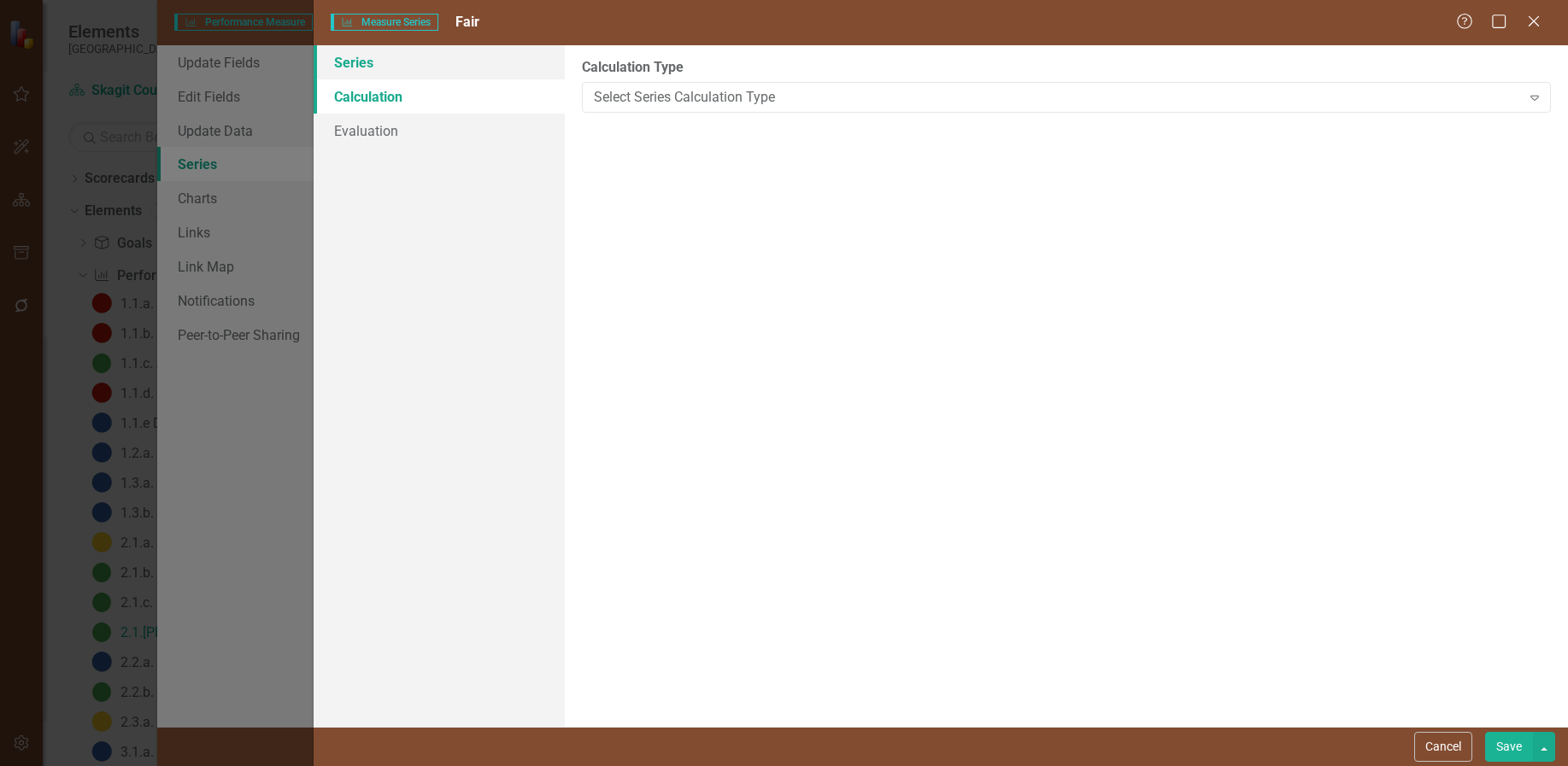
click at [363, 61] on link "Series" at bounding box center [439, 63] width 252 height 34
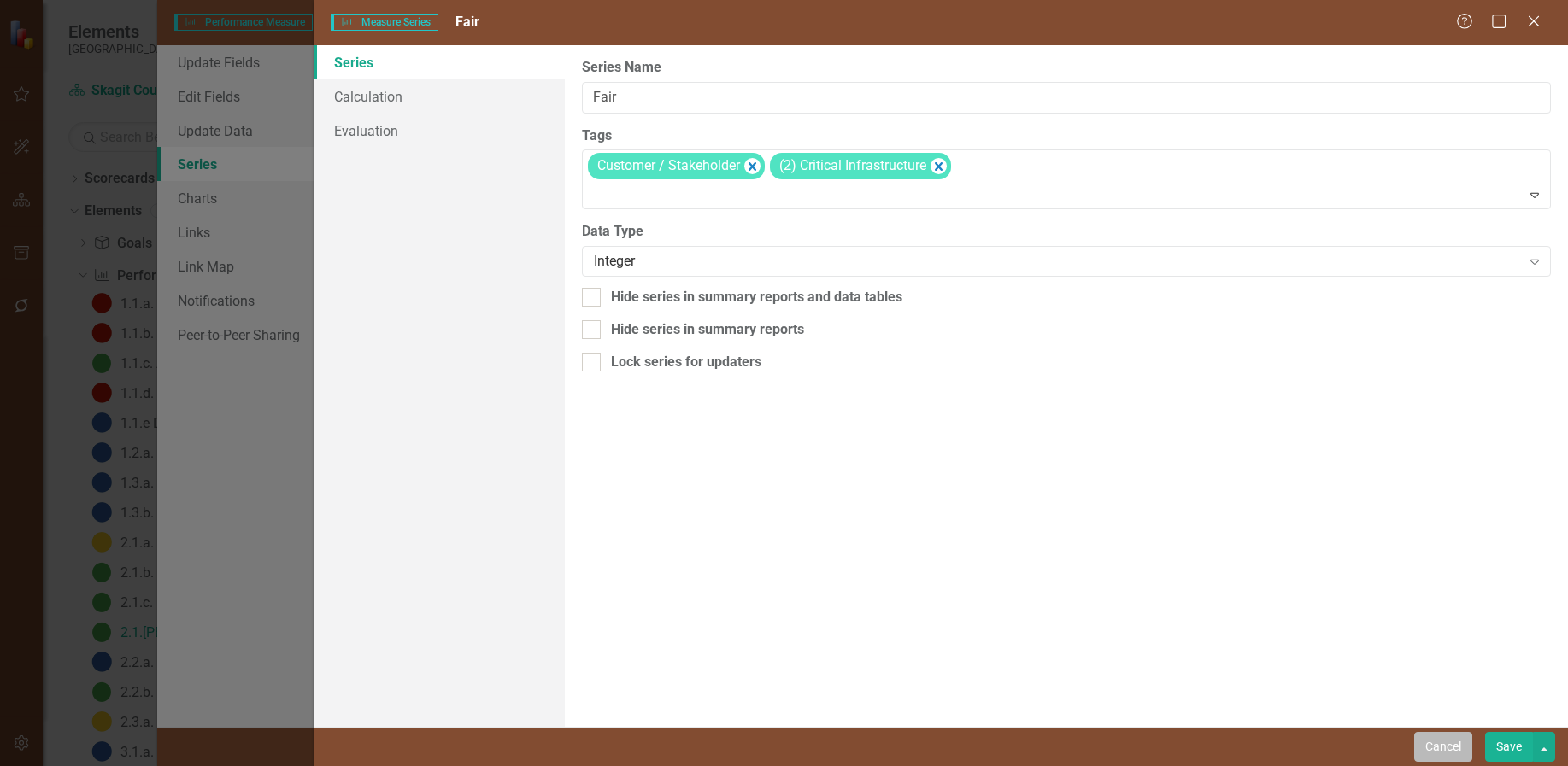
click at [1440, 750] on button "Cancel" at bounding box center [1442, 747] width 58 height 30
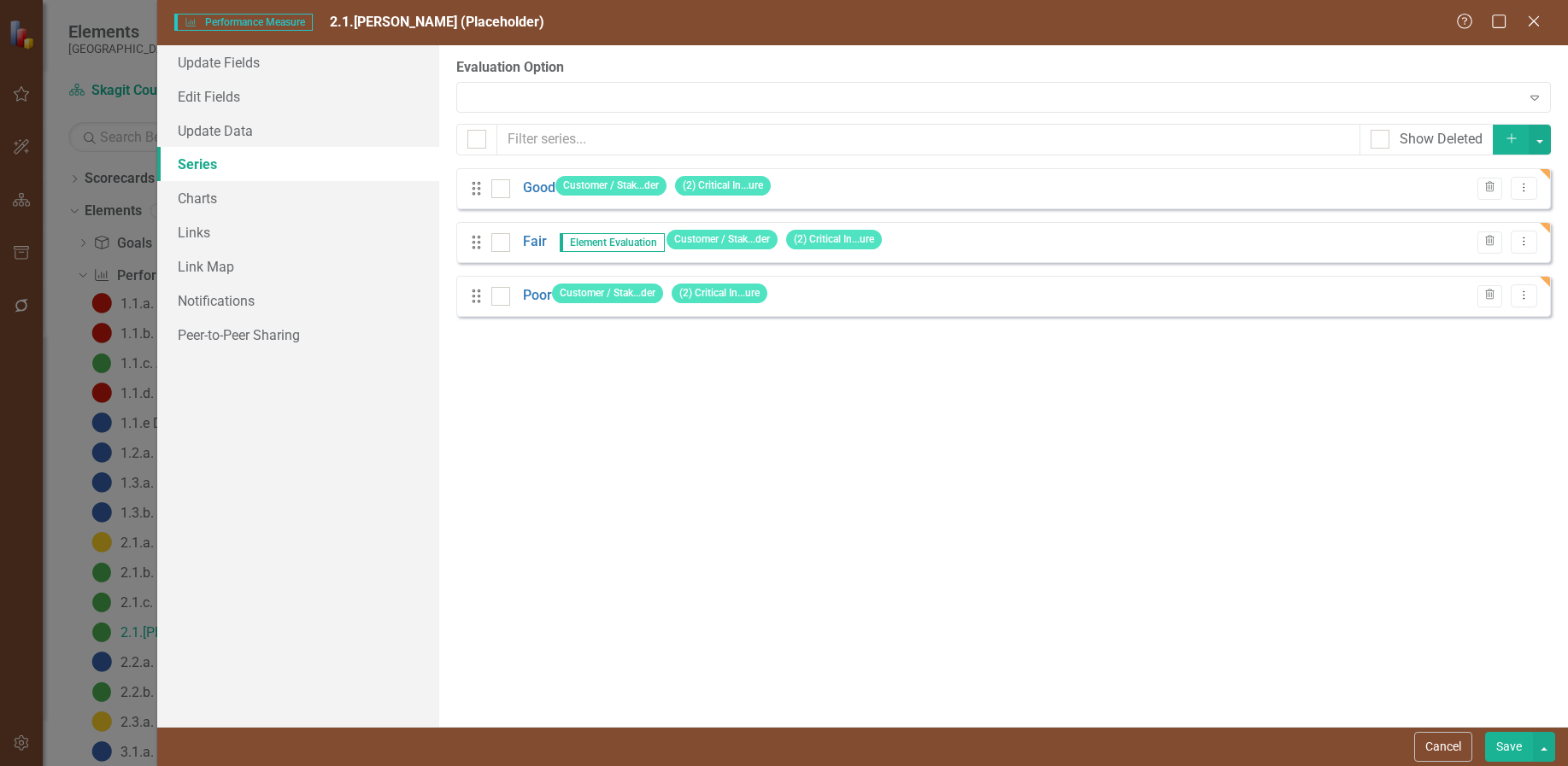
click at [1509, 745] on button "Save" at bounding box center [1509, 747] width 48 height 30
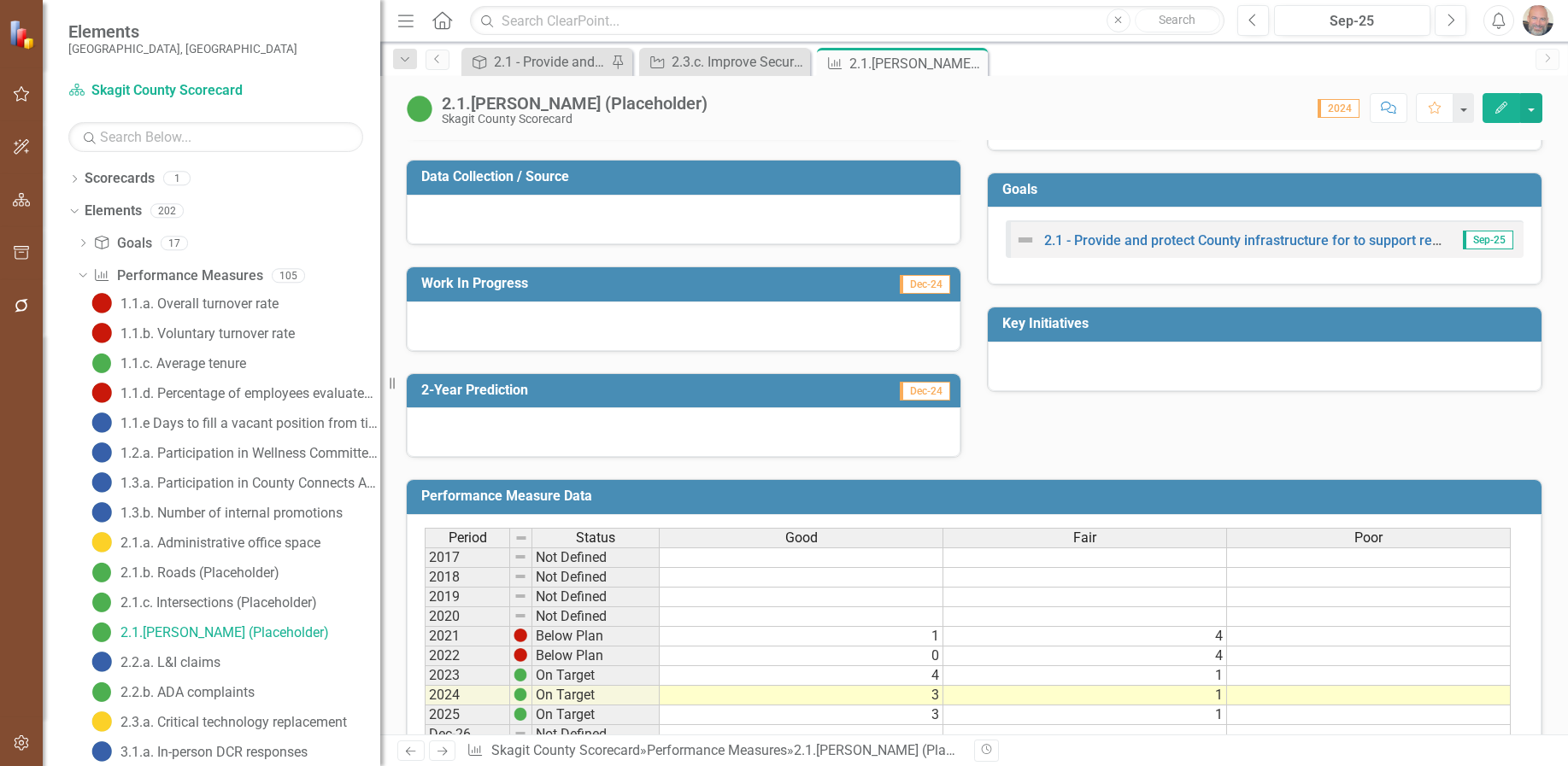
scroll to position [474, 0]
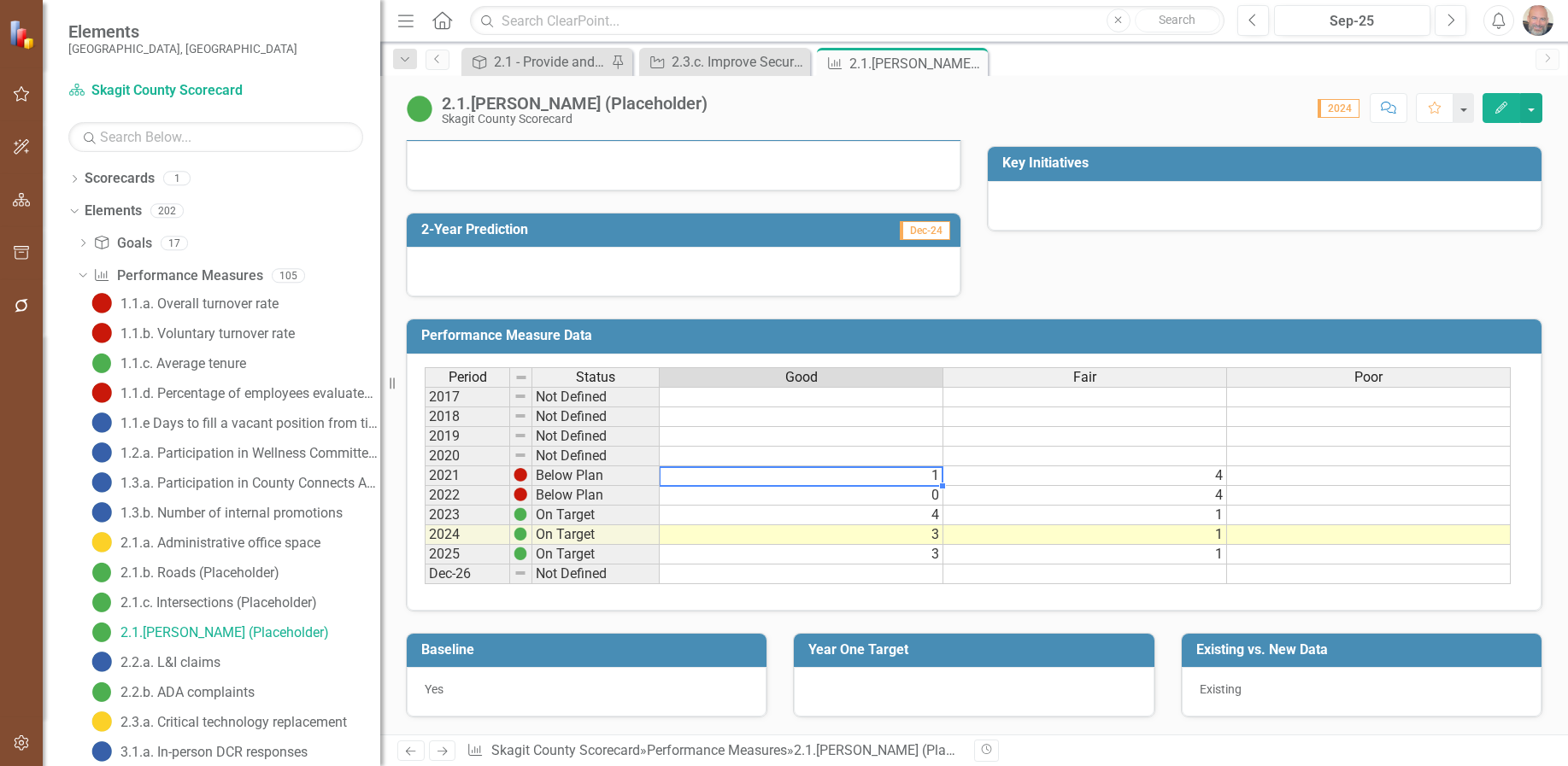
click at [878, 469] on td "1" at bounding box center [800, 476] width 283 height 20
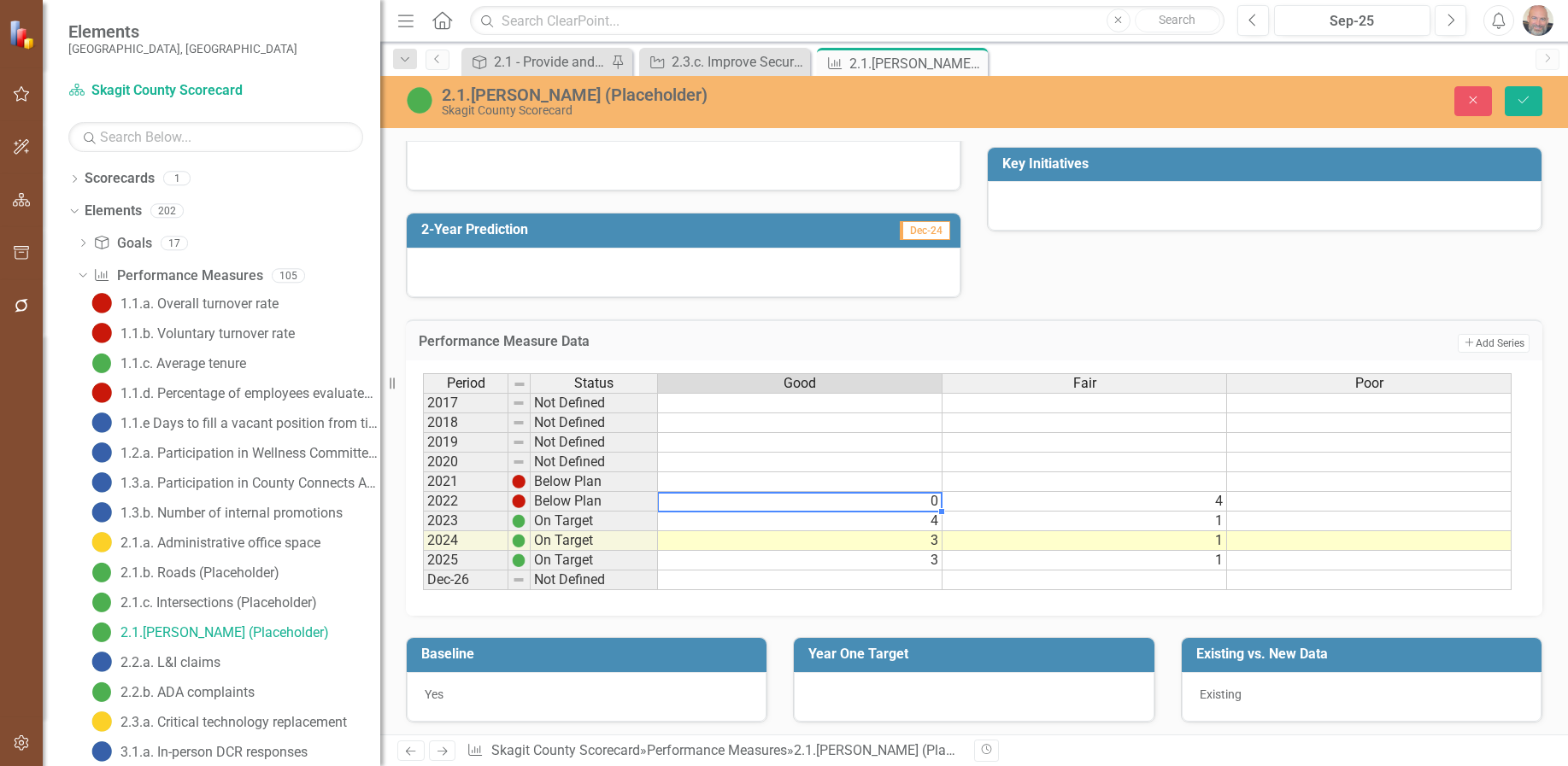
click at [902, 504] on td "0" at bounding box center [800, 501] width 284 height 20
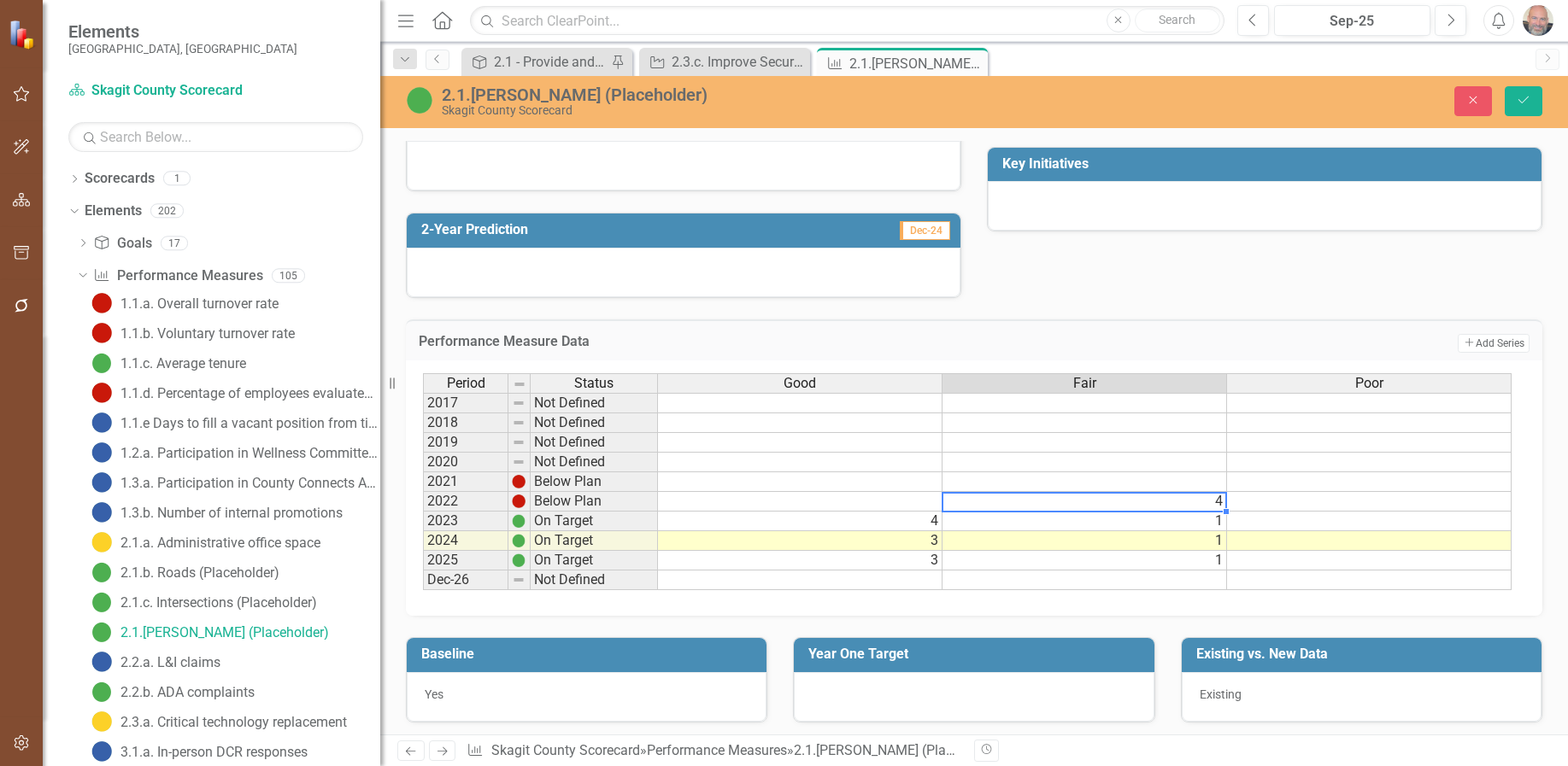
click at [1073, 508] on td "4" at bounding box center [1085, 501] width 284 height 20
click at [908, 524] on td "4" at bounding box center [800, 521] width 284 height 20
click at [1045, 517] on td "1" at bounding box center [1085, 521] width 284 height 20
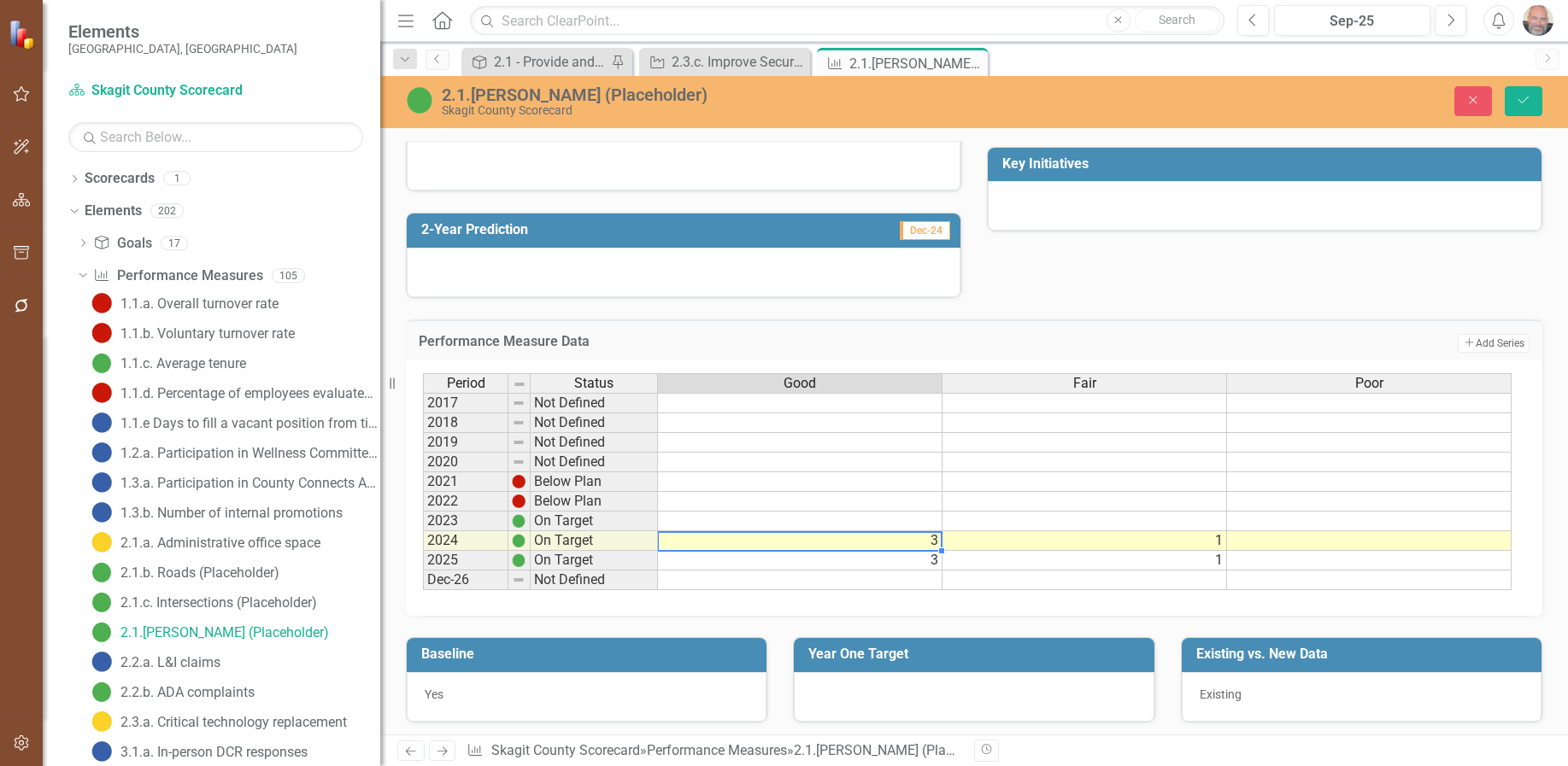
click at [912, 543] on td "3" at bounding box center [800, 541] width 284 height 20
click at [1124, 545] on td "1" at bounding box center [1085, 541] width 284 height 20
click at [912, 560] on td "3" at bounding box center [800, 561] width 284 height 20
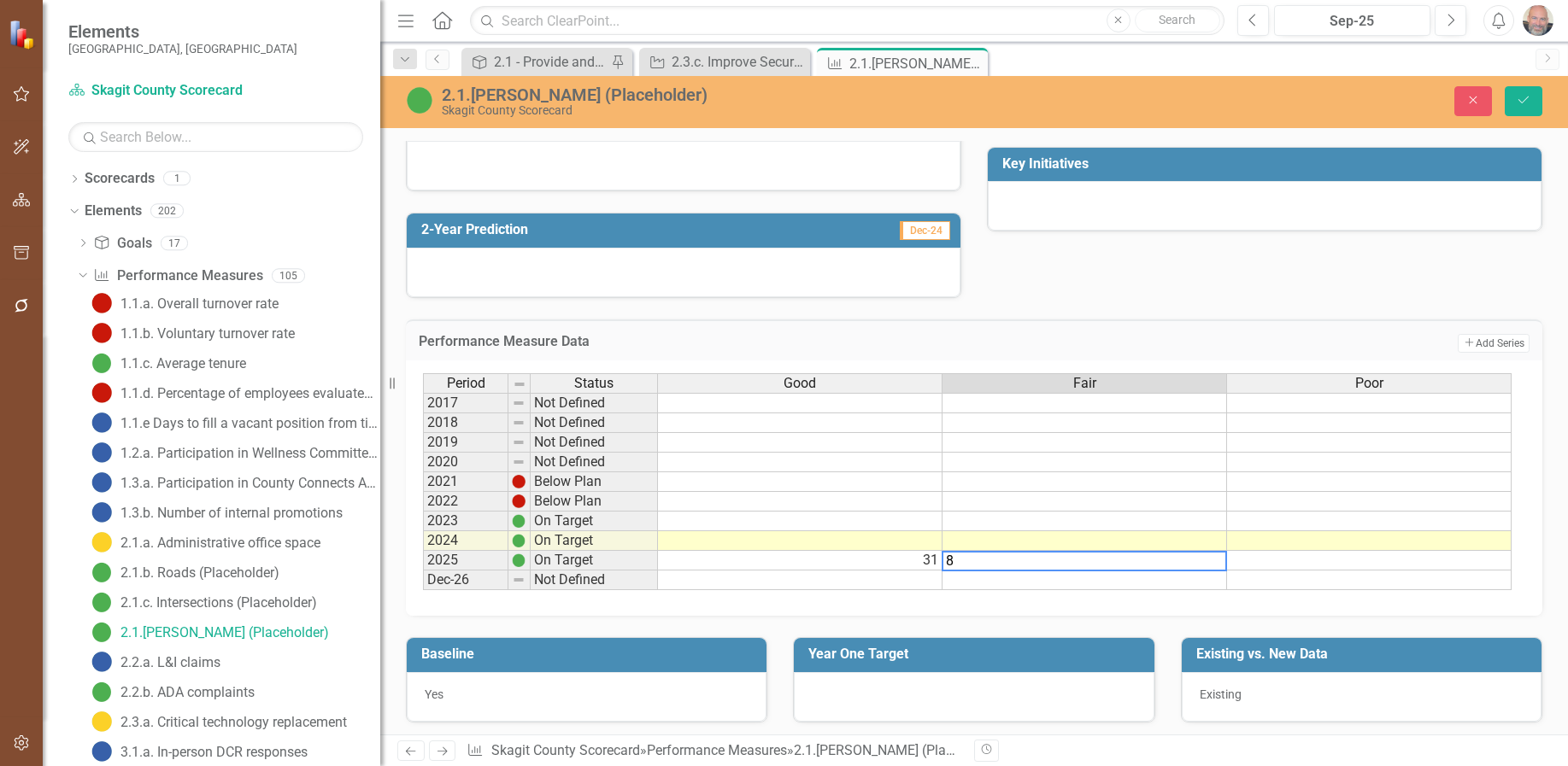
type textarea "80"
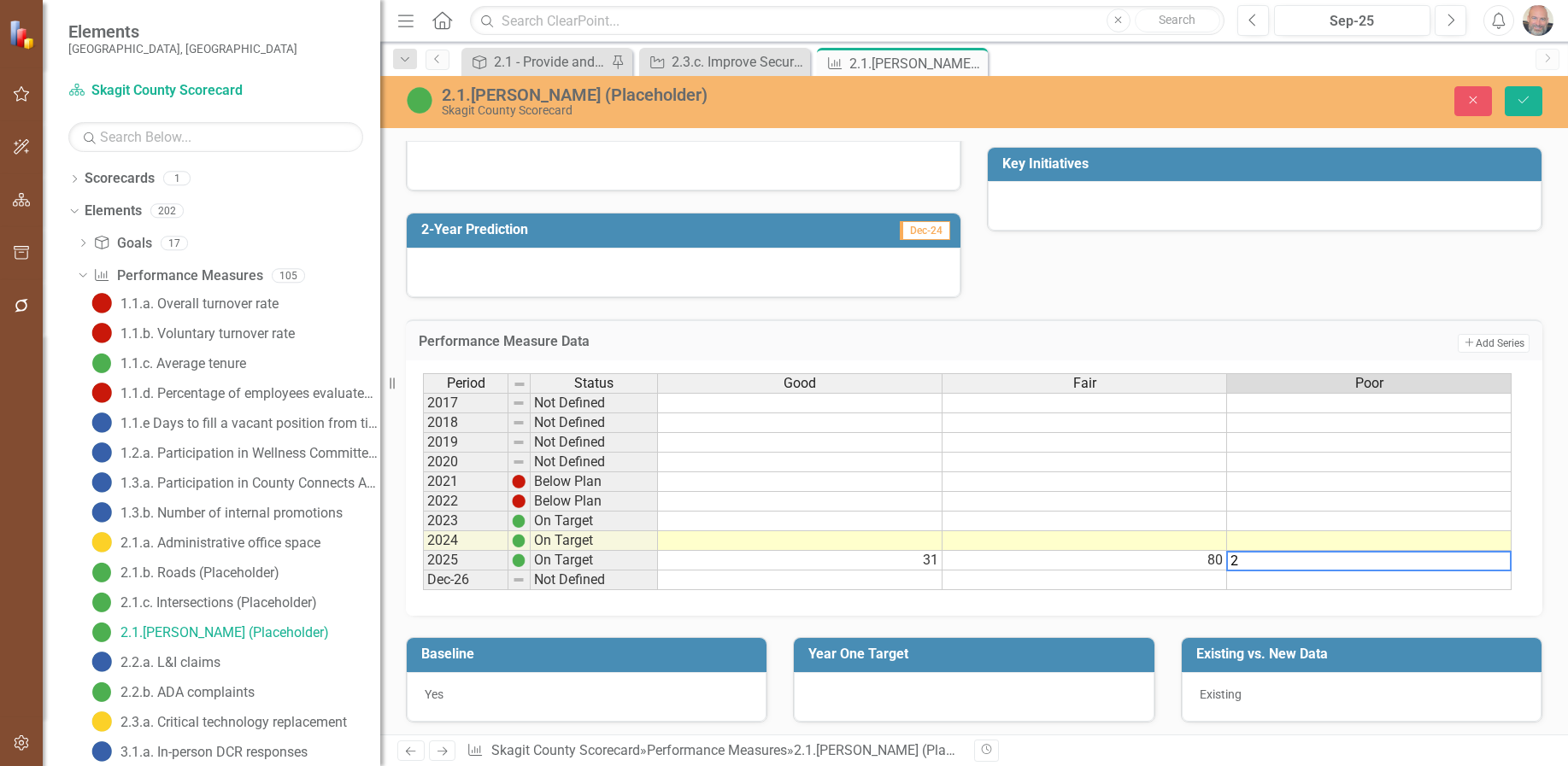
type textarea "31"
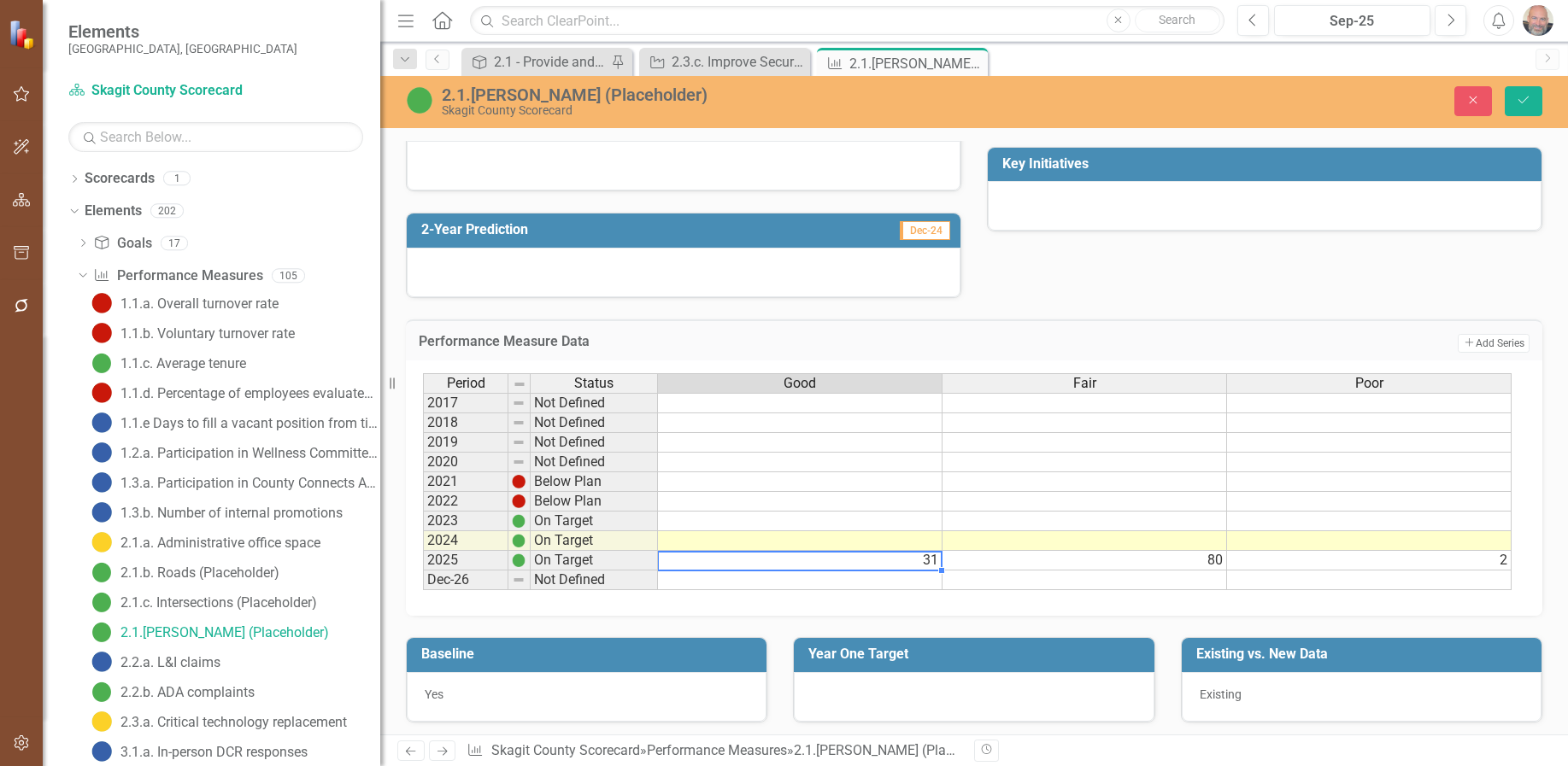
click at [893, 564] on td "31" at bounding box center [800, 561] width 284 height 20
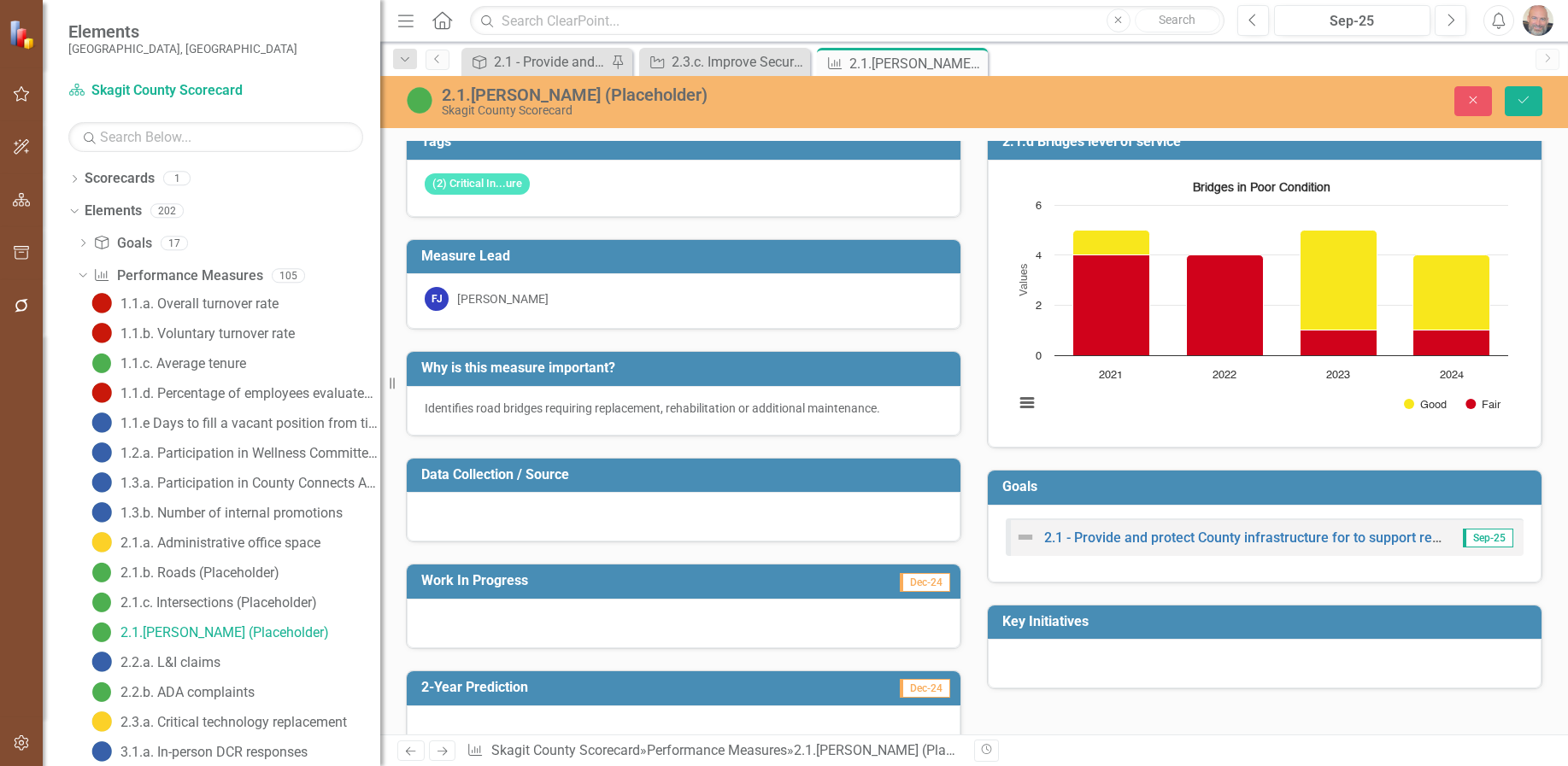
scroll to position [0, 0]
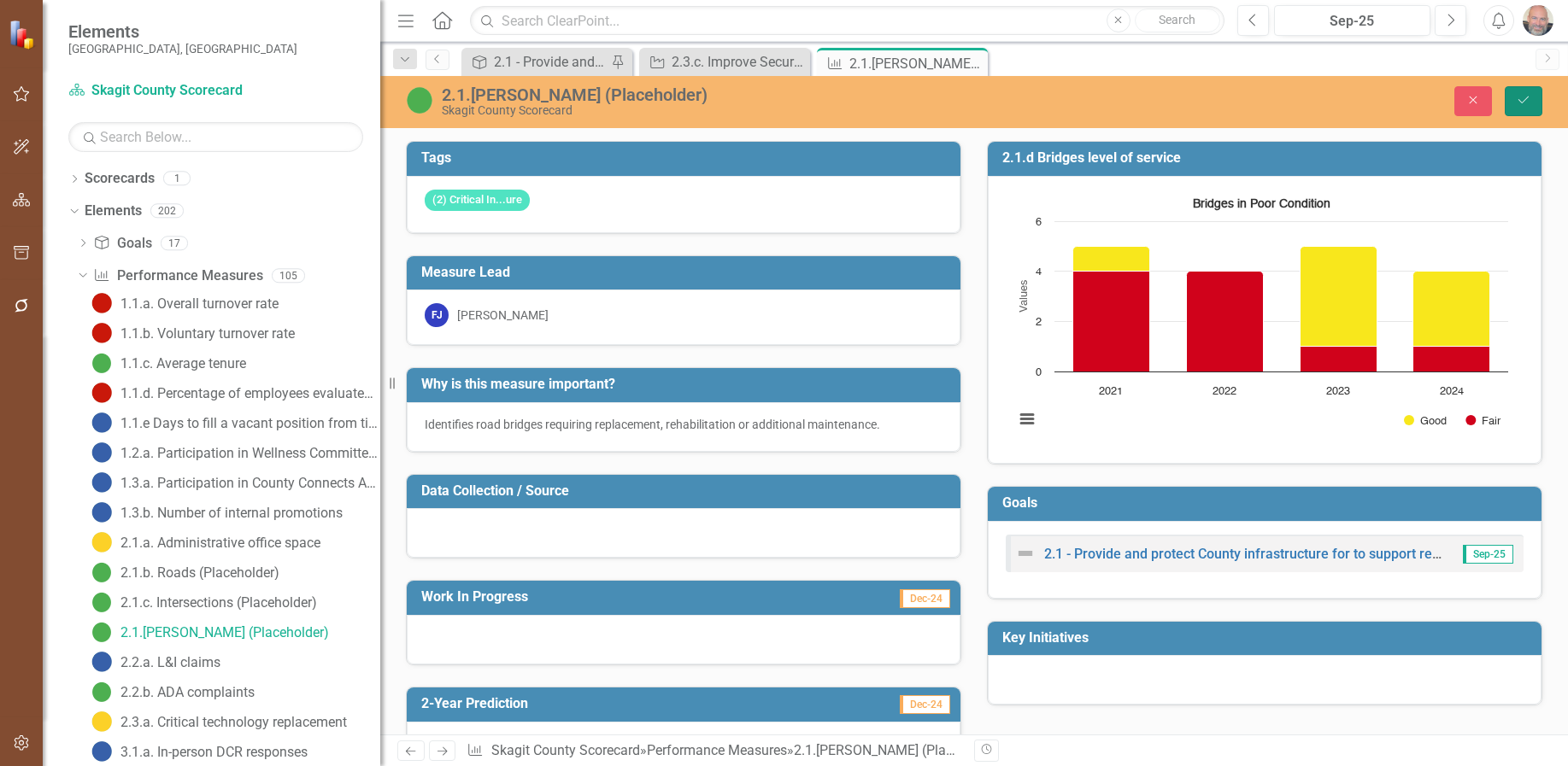
click at [1520, 100] on icon "Save" at bounding box center [1523, 100] width 16 height 12
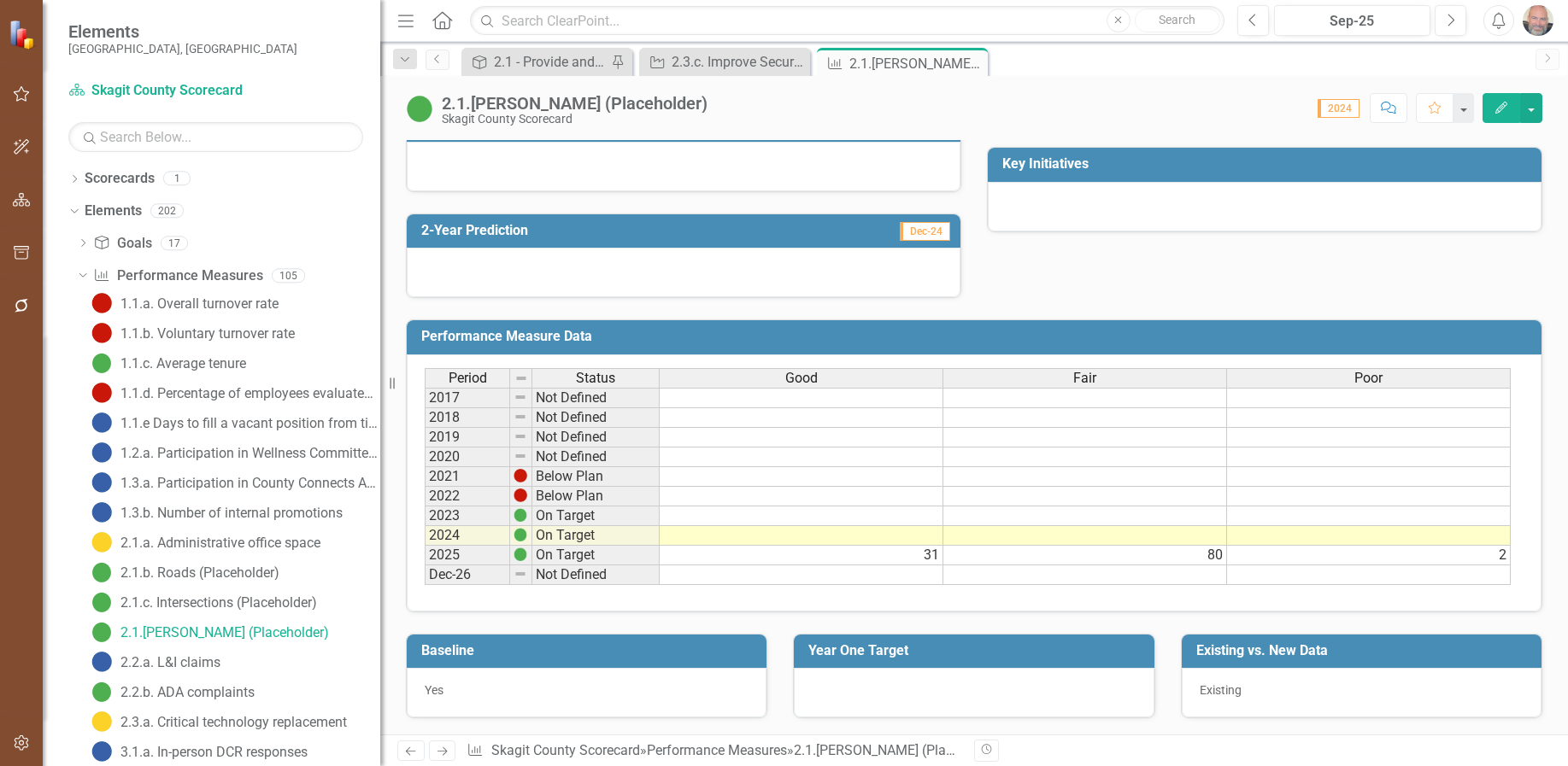
scroll to position [474, 0]
